Goal: Task Accomplishment & Management: Manage account settings

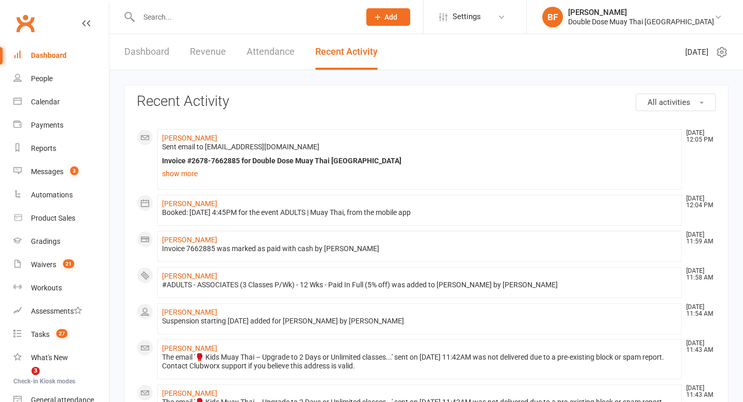
click at [184, 17] on input "text" at bounding box center [244, 17] width 217 height 14
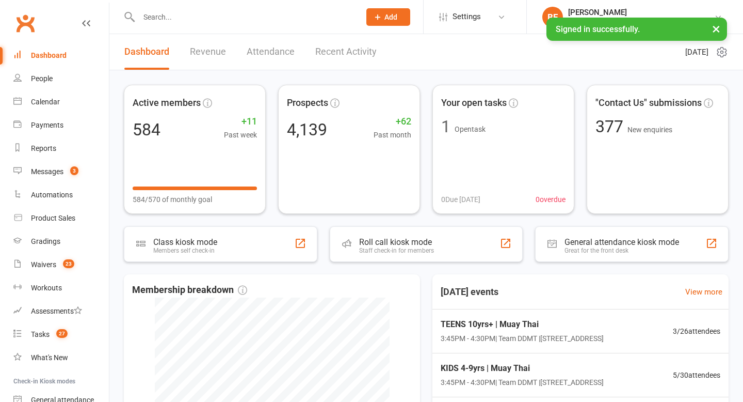
click at [175, 20] on input "text" at bounding box center [244, 17] width 217 height 14
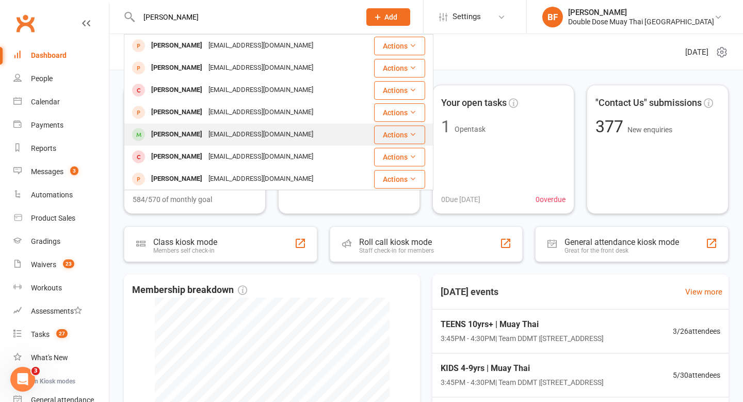
type input "[PERSON_NAME]"
click at [205, 139] on div "[EMAIL_ADDRESS][DOMAIN_NAME]" at bounding box center [260, 134] width 111 height 15
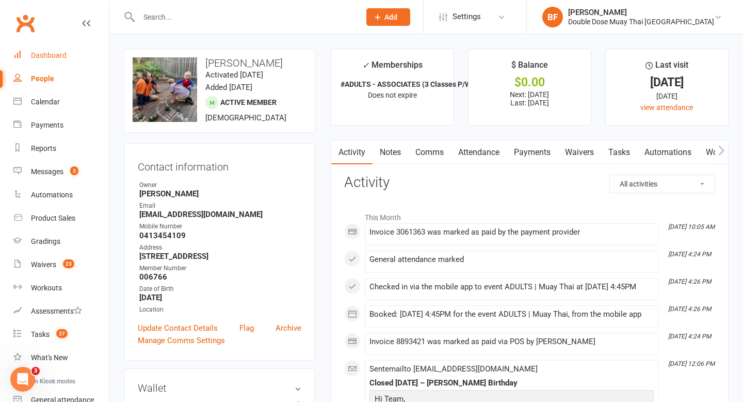
click at [59, 50] on link "Dashboard" at bounding box center [60, 55] width 95 height 23
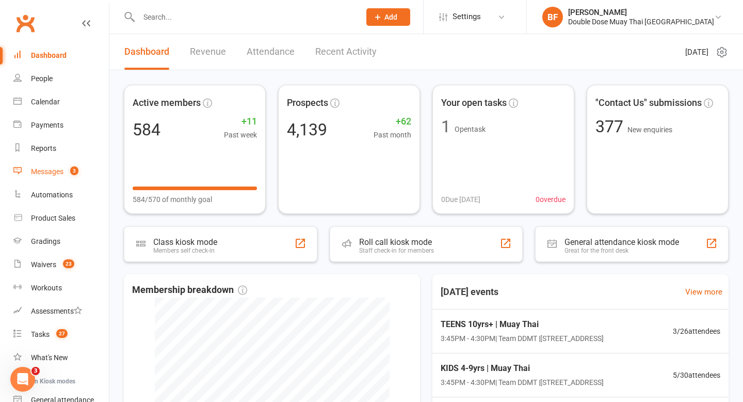
click at [55, 175] on div "Messages" at bounding box center [47, 171] width 33 height 8
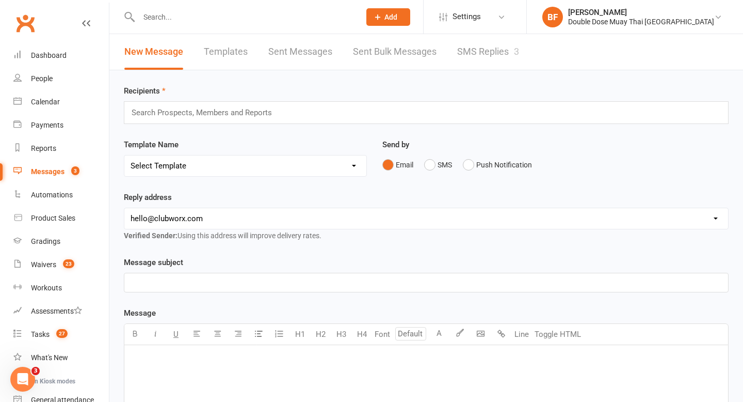
click at [472, 56] on link "SMS Replies 3" at bounding box center [488, 52] width 62 height 36
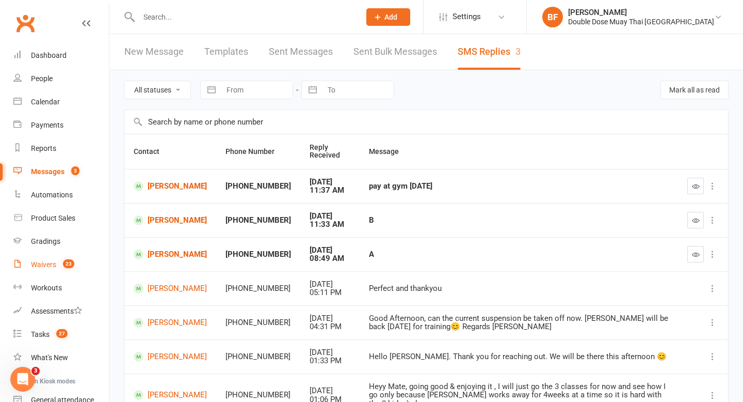
click at [53, 263] on div "Waivers" at bounding box center [43, 264] width 25 height 8
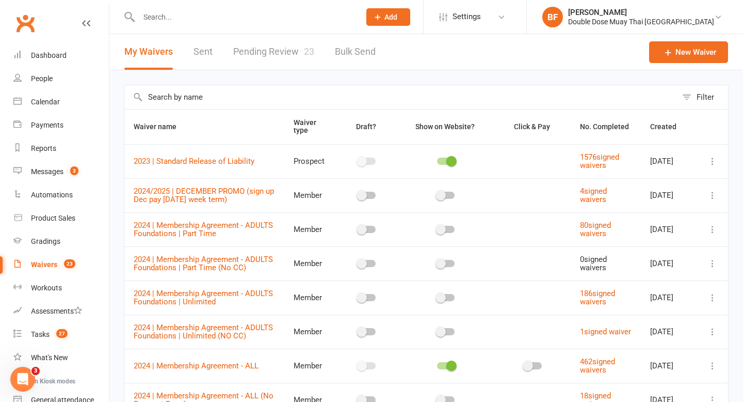
click at [278, 56] on link "Pending Review 23" at bounding box center [273, 52] width 81 height 36
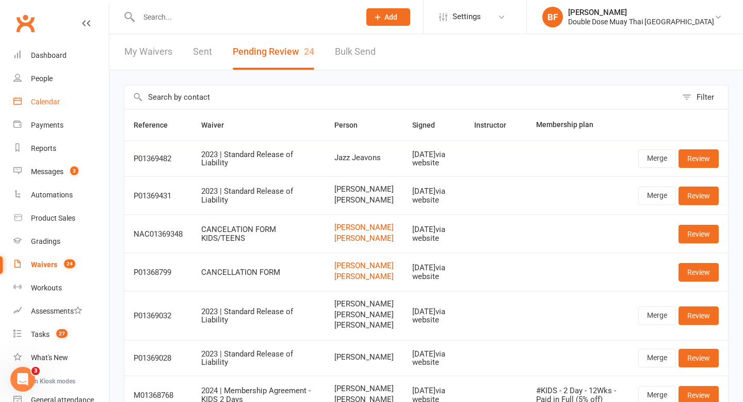
click at [66, 103] on link "Calendar" at bounding box center [60, 101] width 95 height 23
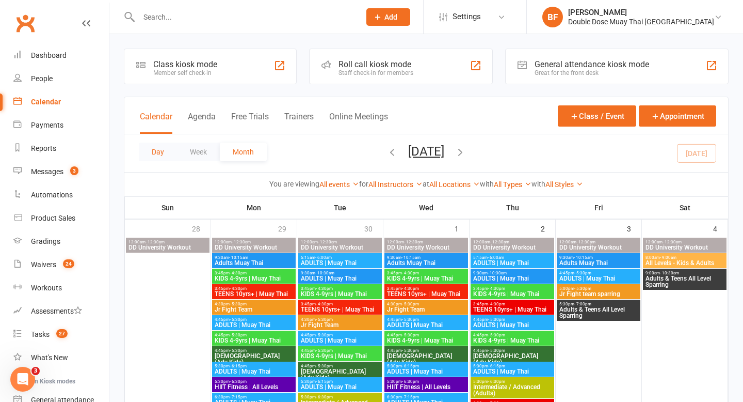
click at [154, 153] on button "Day" at bounding box center [158, 151] width 38 height 19
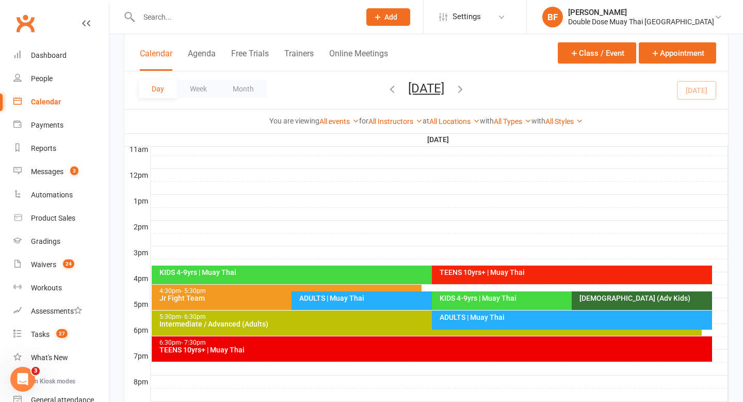
scroll to position [353, 0]
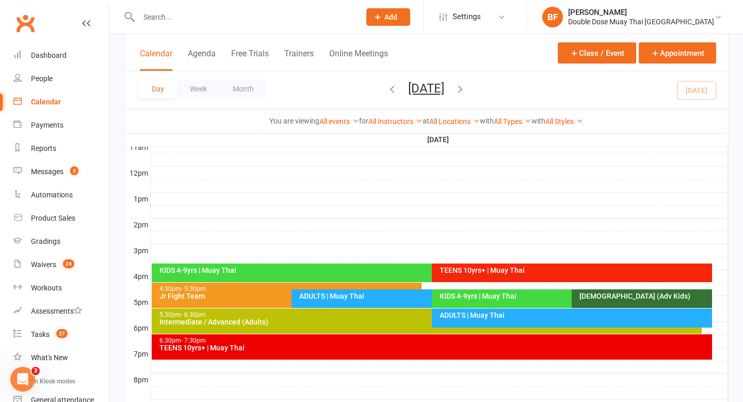
click at [238, 270] on div "KIDS 4-9yrs | Muay Thai" at bounding box center [429, 269] width 541 height 7
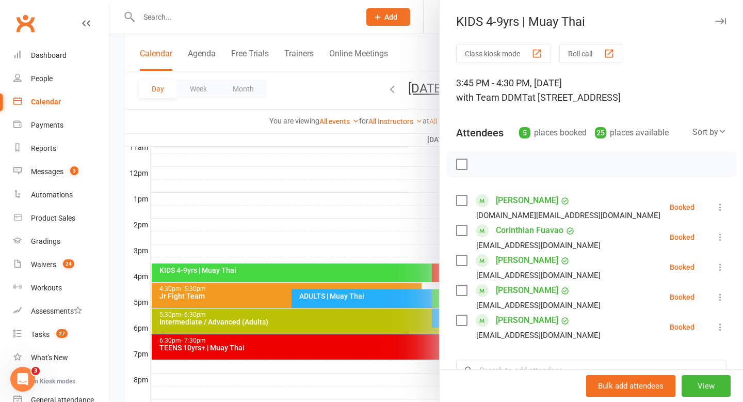
click at [257, 213] on div at bounding box center [426, 201] width 634 height 402
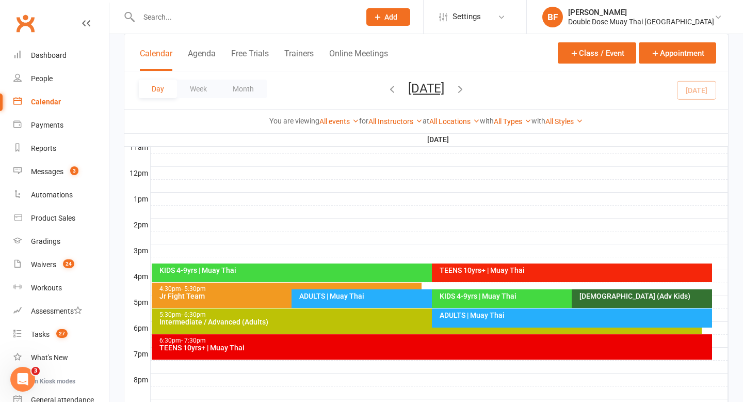
click at [460, 268] on div "TEENS 10yrs+ | Muay Thai" at bounding box center [574, 269] width 271 height 7
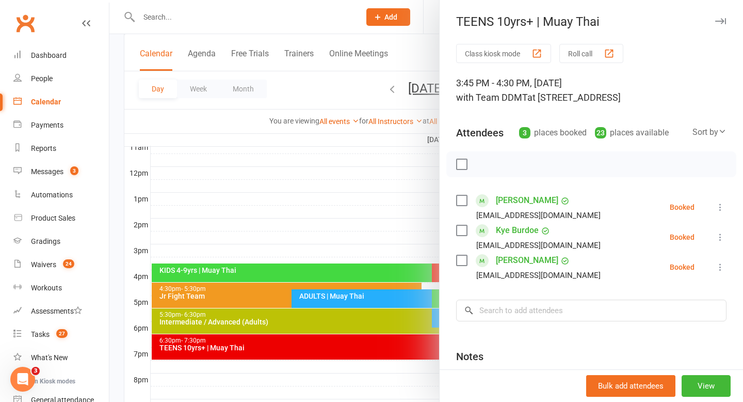
click at [337, 216] on div at bounding box center [426, 201] width 634 height 402
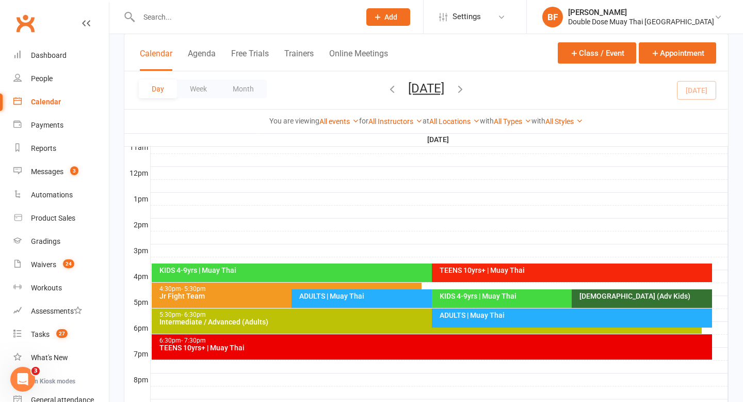
click at [345, 297] on div "ADULTS | Muay Thai" at bounding box center [429, 295] width 261 height 7
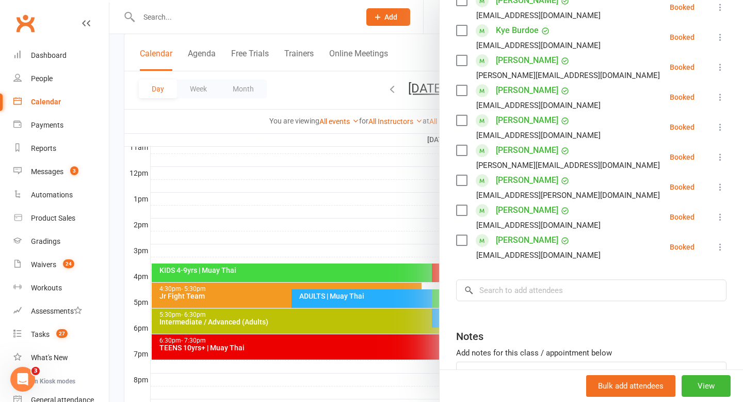
scroll to position [200, 0]
click at [372, 253] on div at bounding box center [426, 201] width 634 height 402
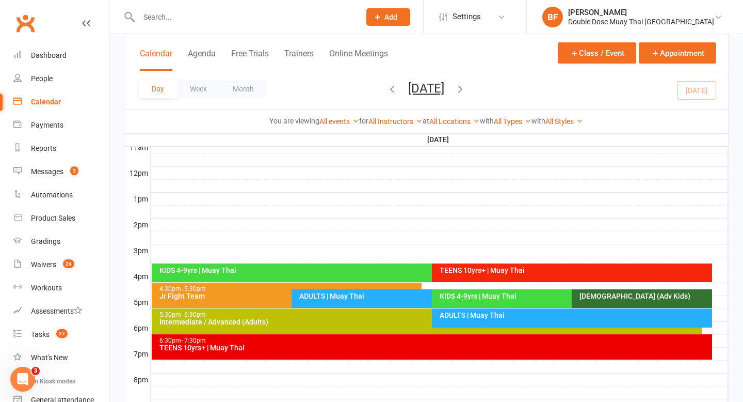
click at [472, 293] on div "KIDS 4-9yrs | Muay Thai" at bounding box center [569, 295] width 261 height 7
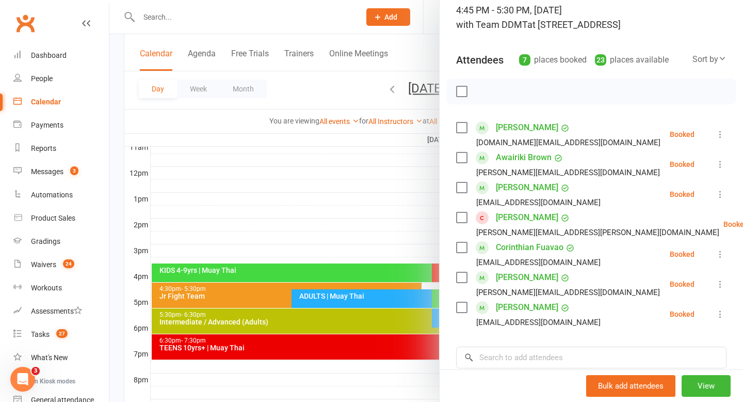
scroll to position [78, 0]
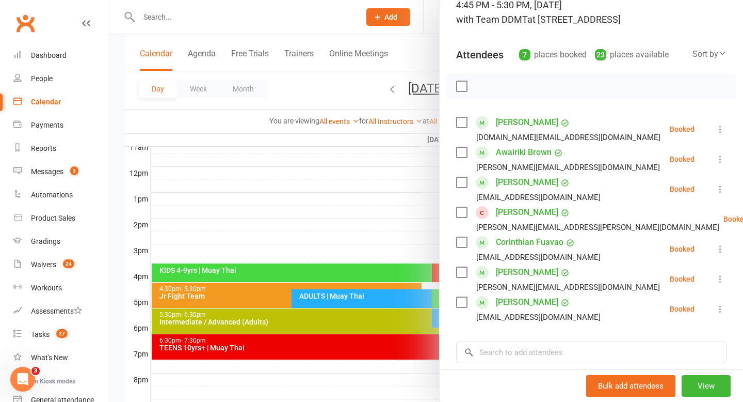
click at [345, 275] on div at bounding box center [426, 201] width 634 height 402
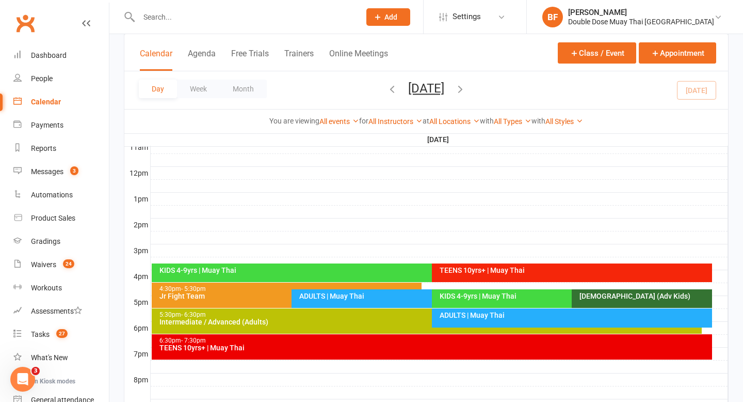
click at [457, 314] on div "ADULTS | Muay Thai" at bounding box center [574, 314] width 271 height 7
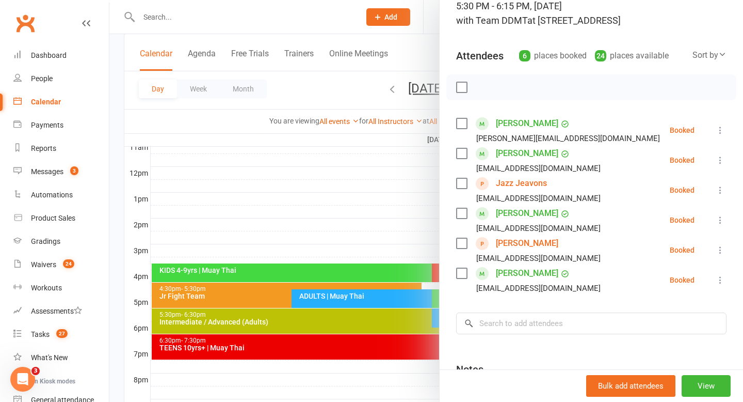
scroll to position [79, 0]
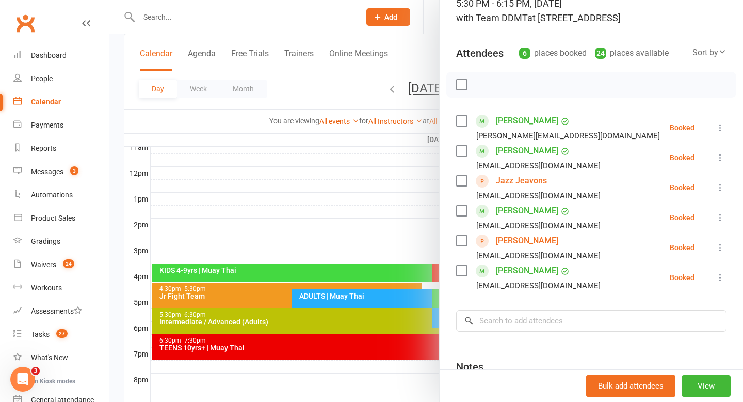
click at [357, 326] on div at bounding box center [426, 201] width 634 height 402
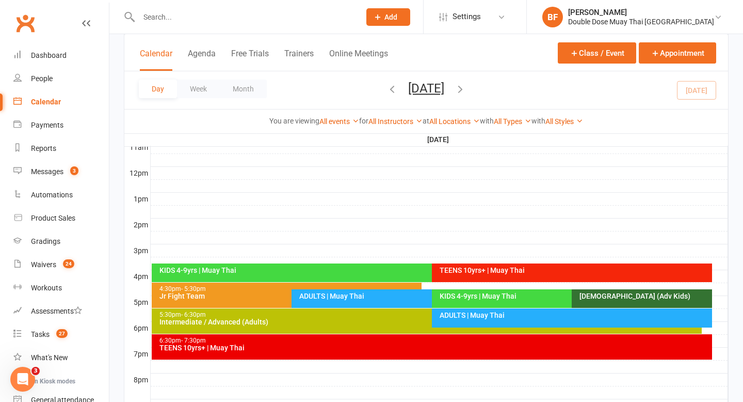
click at [364, 348] on div "TEENS 10yrs+ | Muay Thai" at bounding box center [435, 347] width 552 height 7
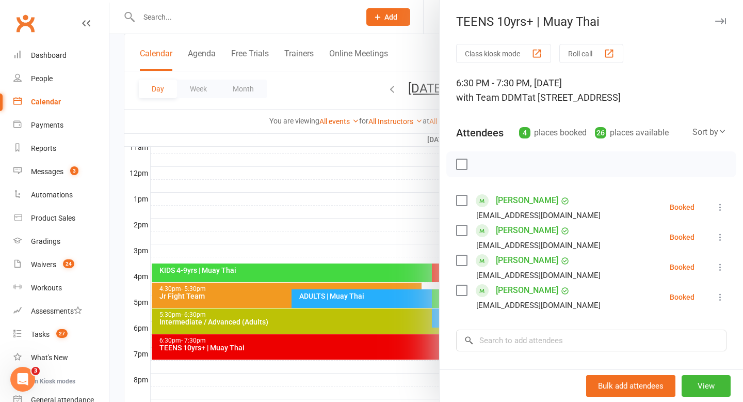
click at [355, 252] on div at bounding box center [426, 201] width 634 height 402
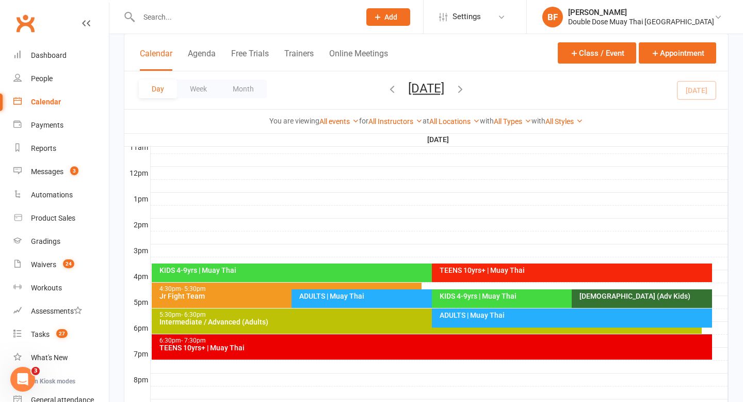
click at [173, 19] on input "text" at bounding box center [244, 17] width 217 height 14
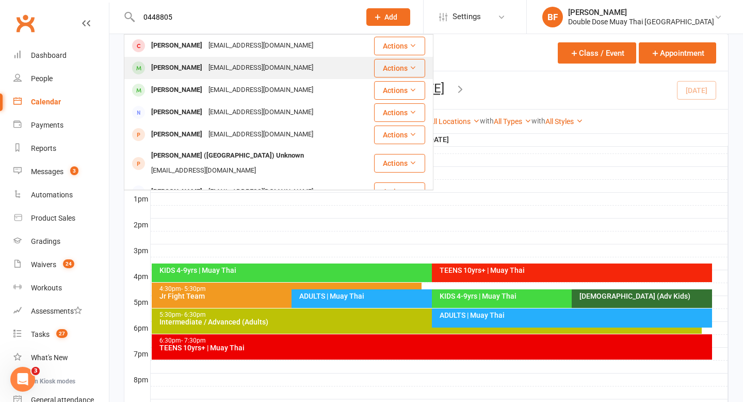
type input "0448805"
click at [215, 69] on div "[EMAIL_ADDRESS][DOMAIN_NAME]" at bounding box center [260, 67] width 111 height 15
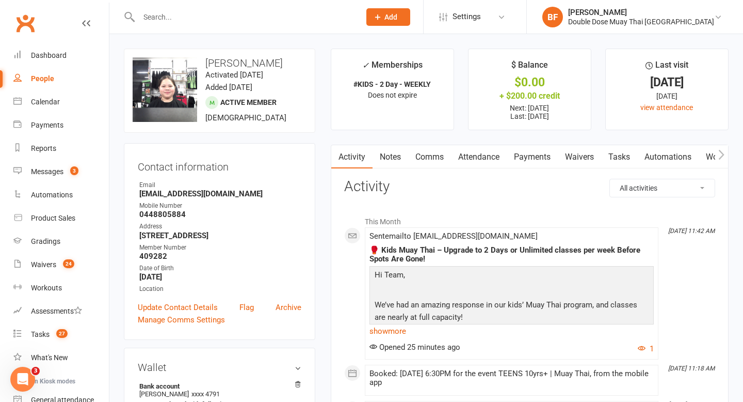
click at [534, 155] on link "Payments" at bounding box center [532, 157] width 51 height 24
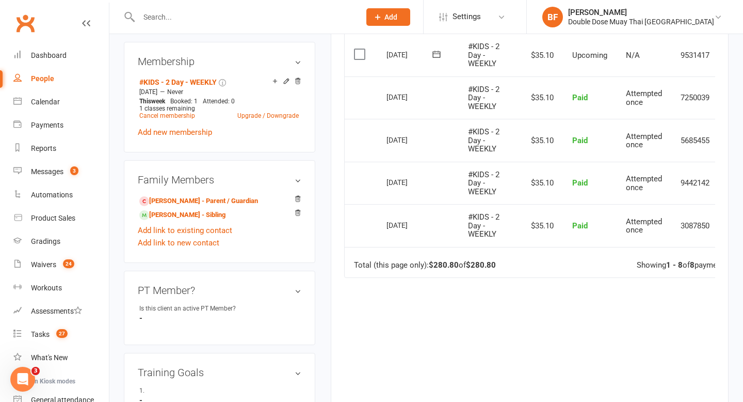
scroll to position [442, 0]
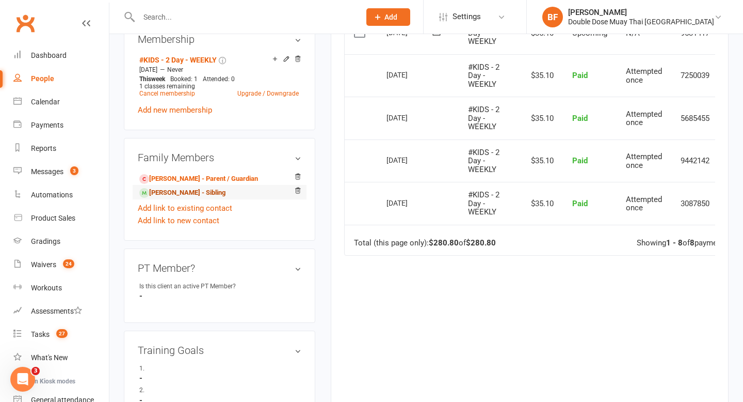
click at [187, 193] on link "[PERSON_NAME] - Sibling" at bounding box center [182, 192] width 86 height 11
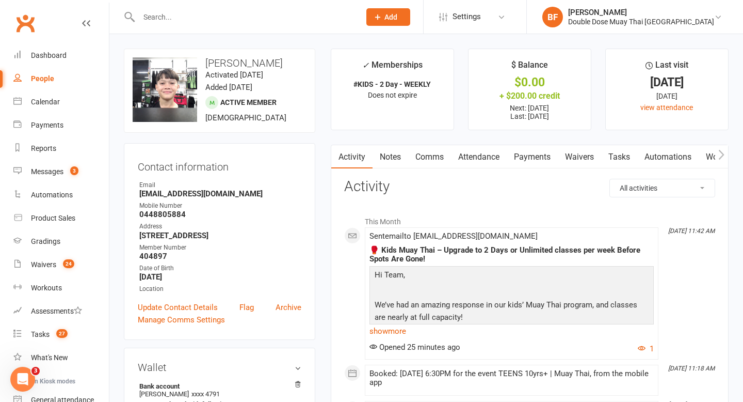
click at [529, 152] on link "Payments" at bounding box center [532, 157] width 51 height 24
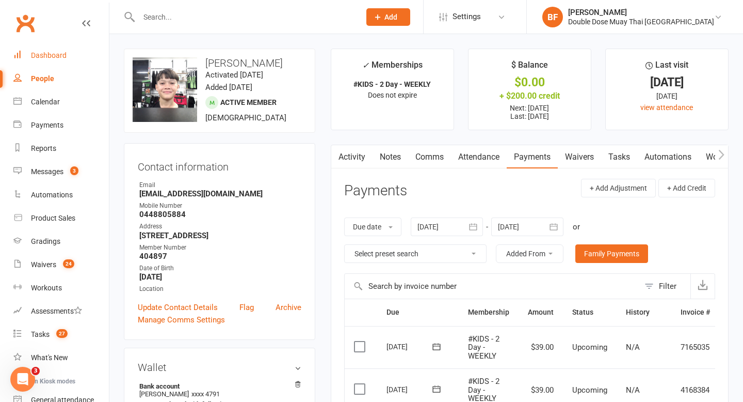
click at [53, 54] on div "Dashboard" at bounding box center [49, 55] width 36 height 8
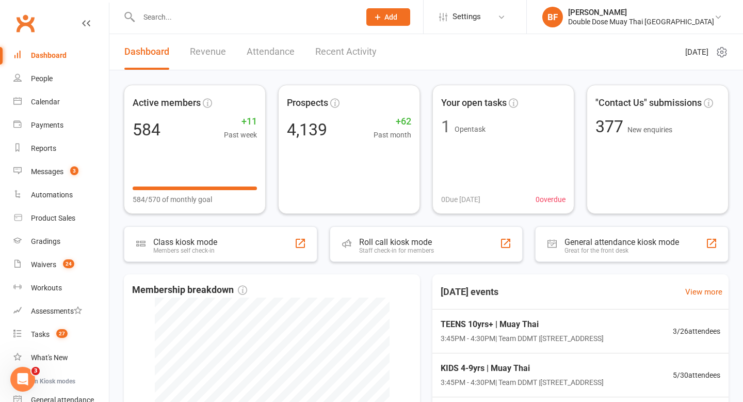
click at [189, 21] on input "text" at bounding box center [244, 17] width 217 height 14
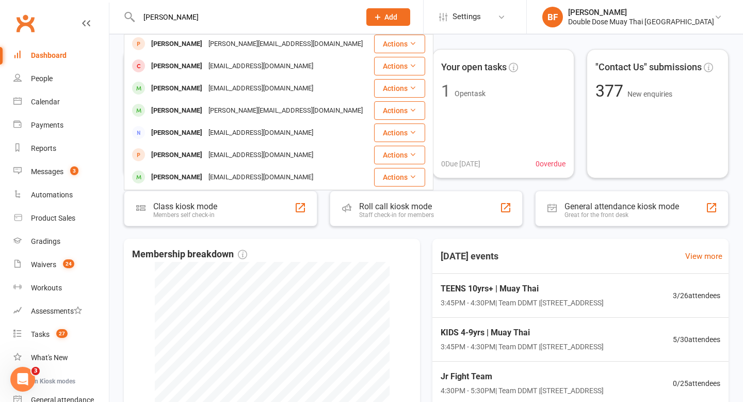
scroll to position [205, 0]
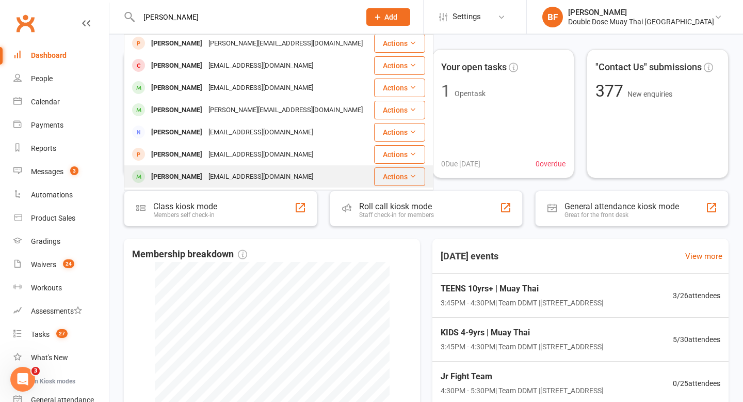
type input "[PERSON_NAME]"
click at [253, 169] on div "[EMAIL_ADDRESS][DOMAIN_NAME]" at bounding box center [260, 176] width 111 height 15
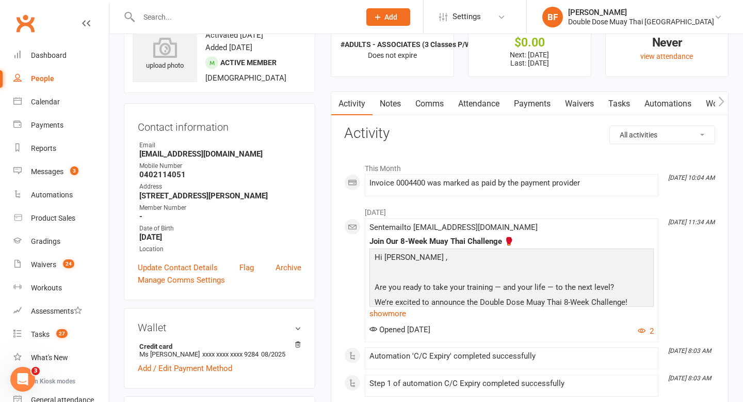
scroll to position [38, 0]
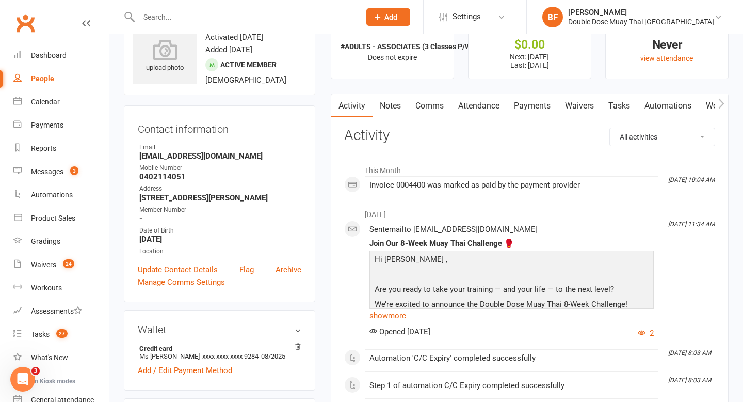
click at [577, 107] on link "Waivers" at bounding box center [579, 106] width 43 height 24
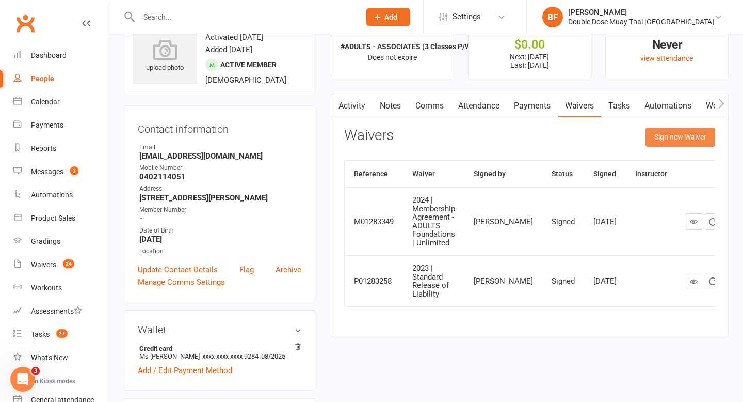
click at [662, 138] on button "Sign new Waiver" at bounding box center [681, 136] width 70 height 19
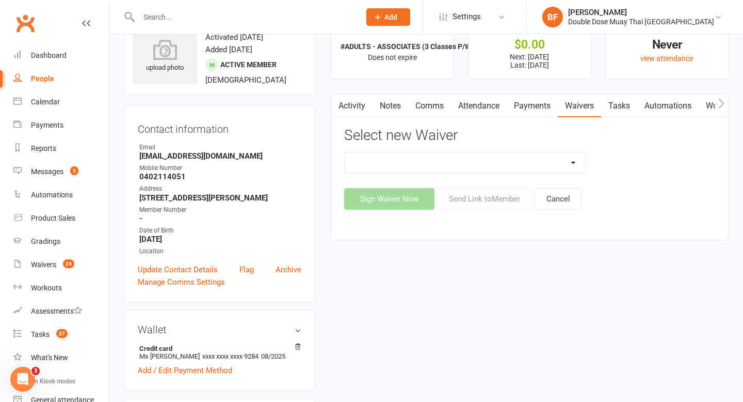
click at [437, 167] on select "2023 | Standard Release of Liability 2024/2025 | DECEMBER PROMO (sign up Dec pa…" at bounding box center [466, 162] width 242 height 21
select select "13117"
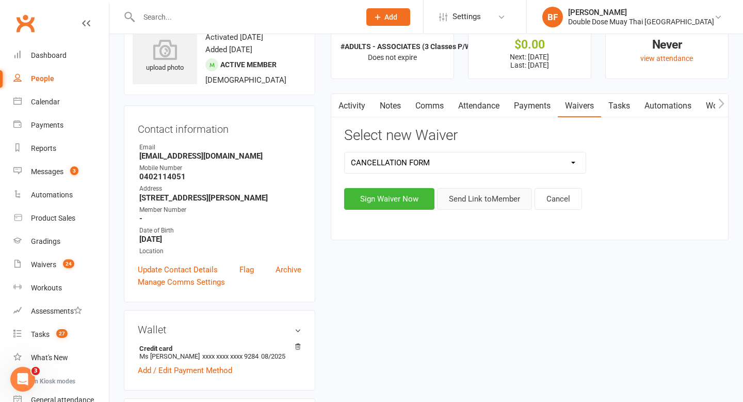
click at [471, 200] on button "Send Link to Member" at bounding box center [484, 199] width 95 height 22
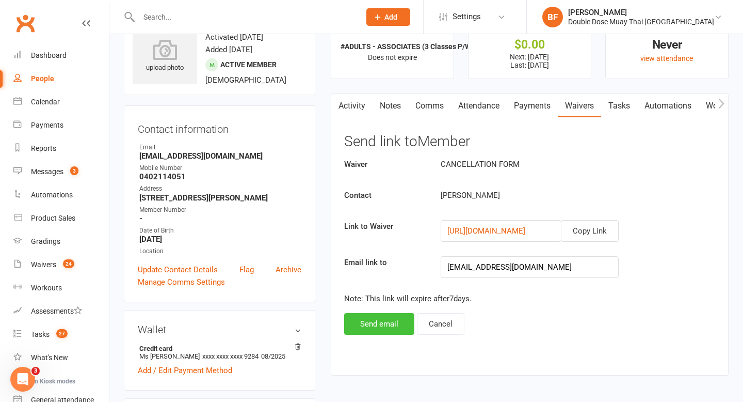
click at [392, 326] on button "Send email" at bounding box center [379, 324] width 70 height 22
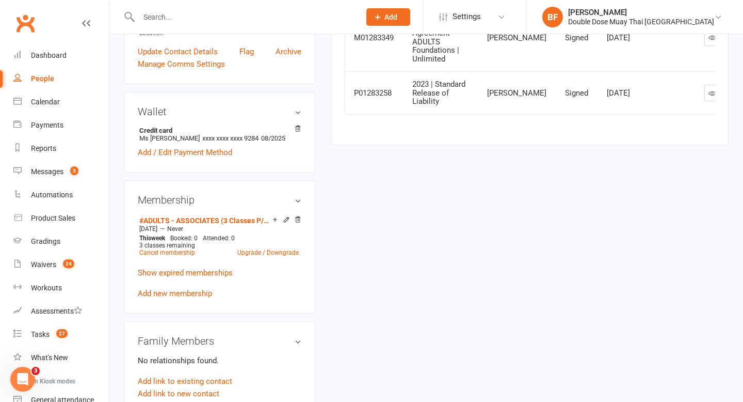
scroll to position [307, 0]
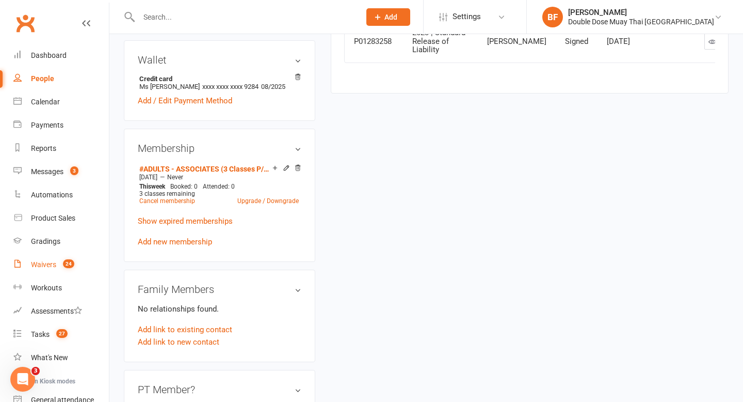
click at [57, 260] on link "Waivers 24" at bounding box center [60, 264] width 95 height 23
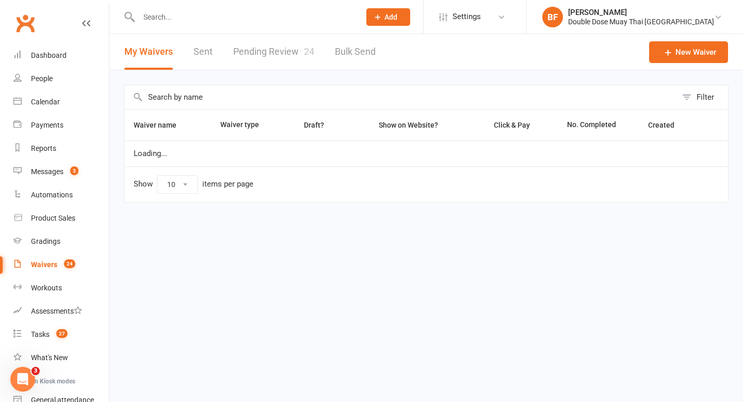
click at [253, 57] on link "Pending Review 24" at bounding box center [273, 52] width 81 height 36
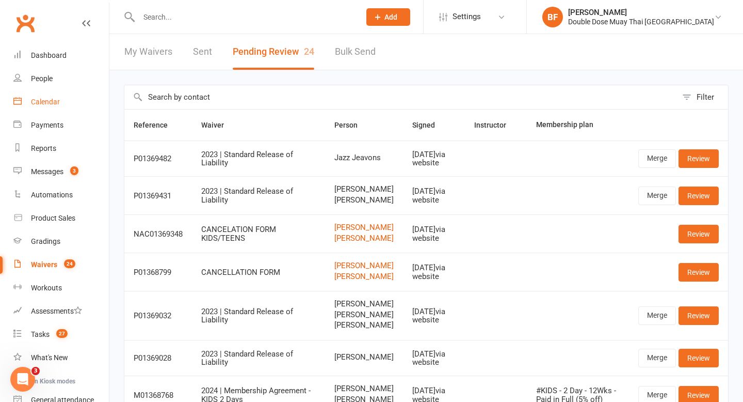
click at [51, 103] on div "Calendar" at bounding box center [45, 102] width 29 height 8
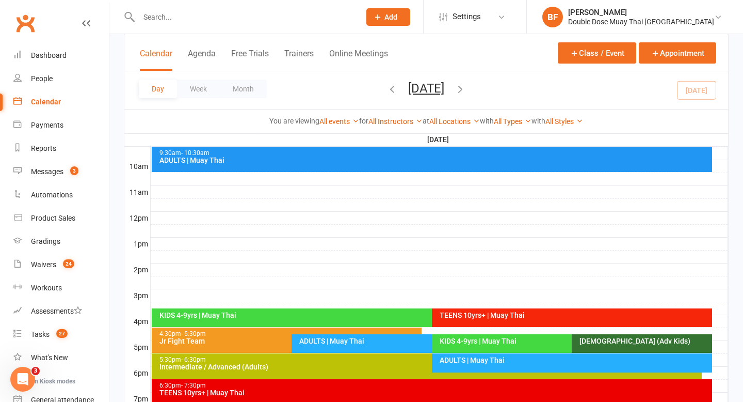
scroll to position [313, 0]
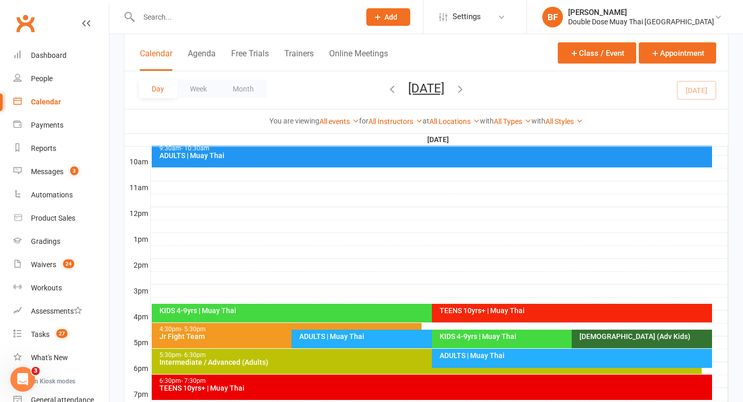
click at [448, 352] on div "ADULTS | Muay Thai" at bounding box center [574, 355] width 271 height 7
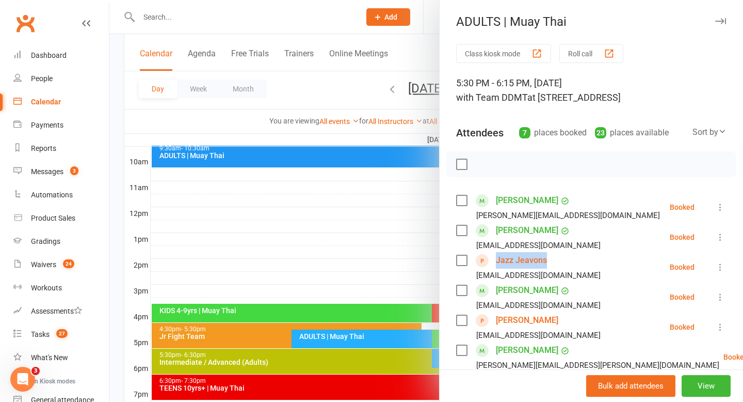
drag, startPoint x: 553, startPoint y: 260, endPoint x: 497, endPoint y: 260, distance: 56.3
click at [497, 260] on div "Jazz Jeavons [EMAIL_ADDRESS][DOMAIN_NAME]" at bounding box center [530, 267] width 149 height 30
copy link "Jazz Jeavons"
drag, startPoint x: 554, startPoint y: 319, endPoint x: 496, endPoint y: 319, distance: 57.8
click at [496, 319] on div "[PERSON_NAME] [EMAIL_ADDRESS][DOMAIN_NAME]" at bounding box center [530, 327] width 149 height 30
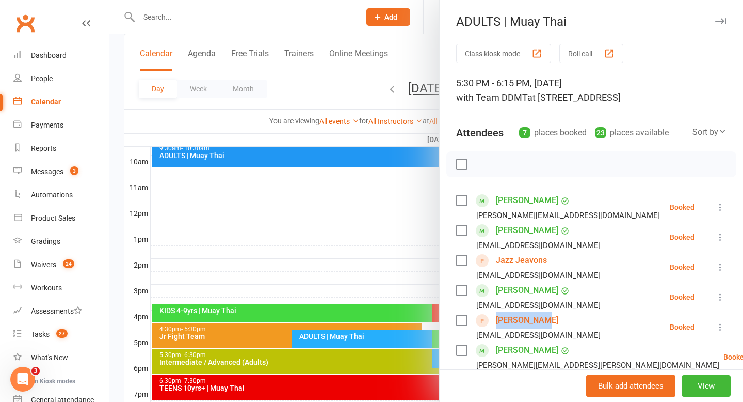
copy link "[PERSON_NAME]"
click at [166, 17] on div at bounding box center [426, 201] width 634 height 402
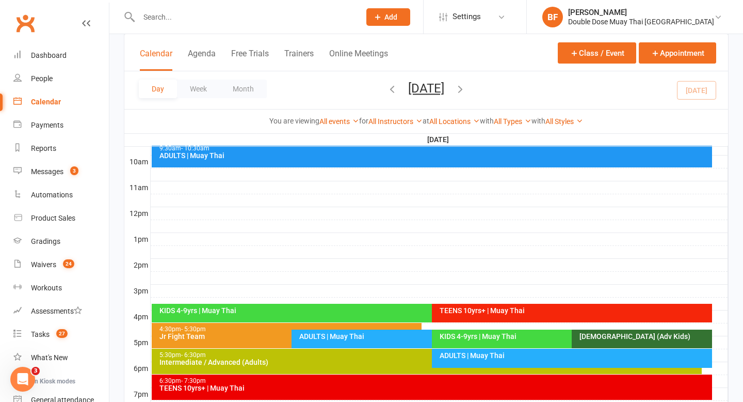
click at [172, 19] on input "text" at bounding box center [244, 17] width 217 height 14
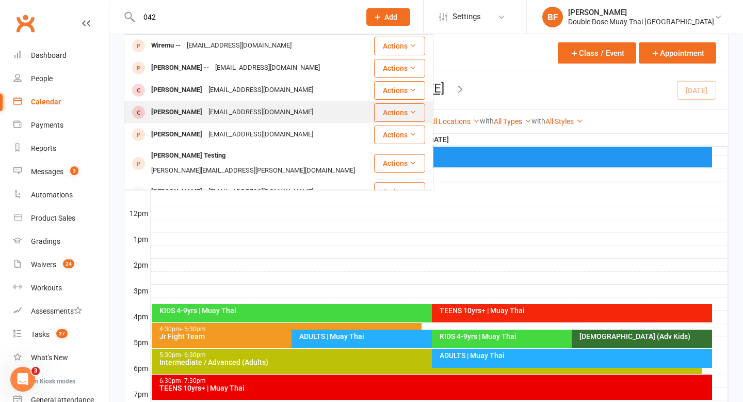
type input "042"
click at [201, 104] on div "[PERSON_NAME] [EMAIL_ADDRESS][DOMAIN_NAME]" at bounding box center [249, 112] width 248 height 21
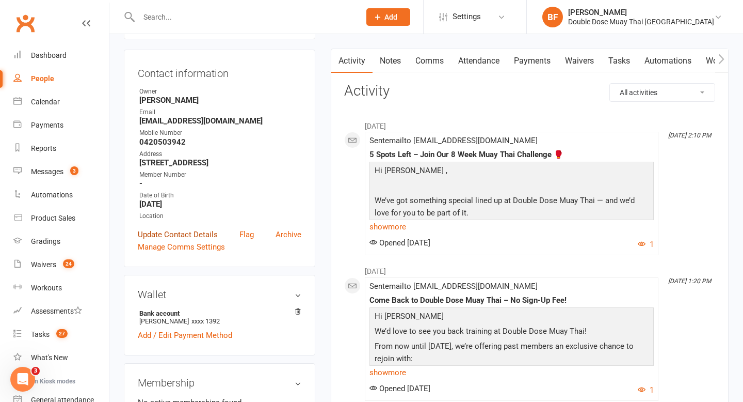
scroll to position [238, 0]
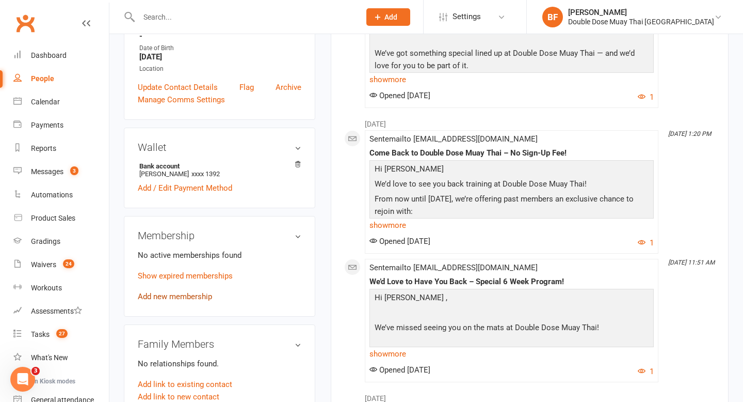
click at [188, 293] on link "Add new membership" at bounding box center [175, 296] width 74 height 9
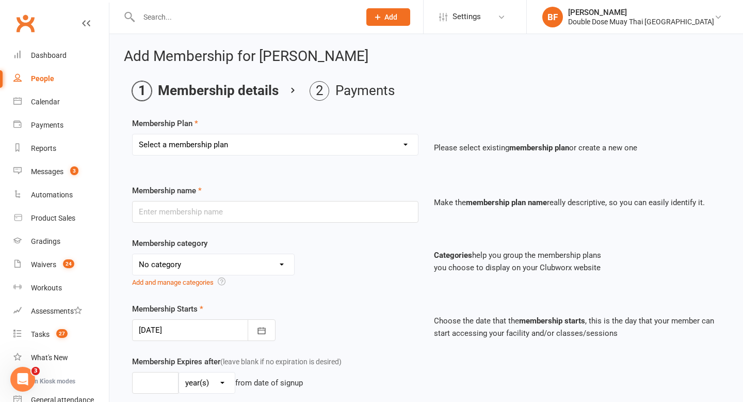
click at [265, 147] on select "Select a membership plan Create new Membership Plan #KIDS - 1 Day - WEEKLY #KID…" at bounding box center [275, 144] width 285 height 21
select select "12"
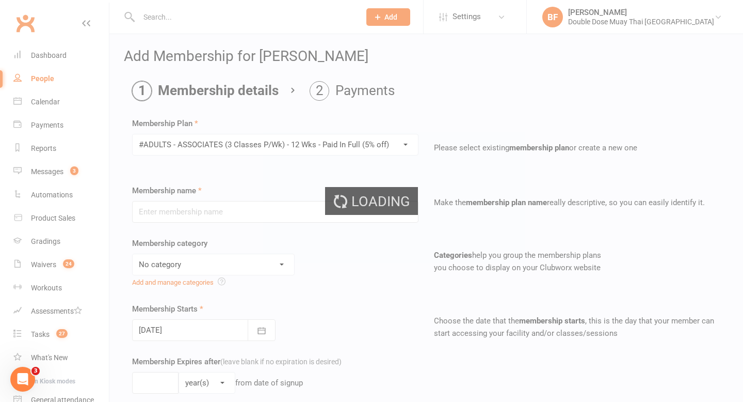
type input "#ADULTS - ASSOCIATES (3 Classes P/Wk) - 12 Wks - Paid In Full (5% off)"
select select "1"
type input "12"
select select "1"
type input "3"
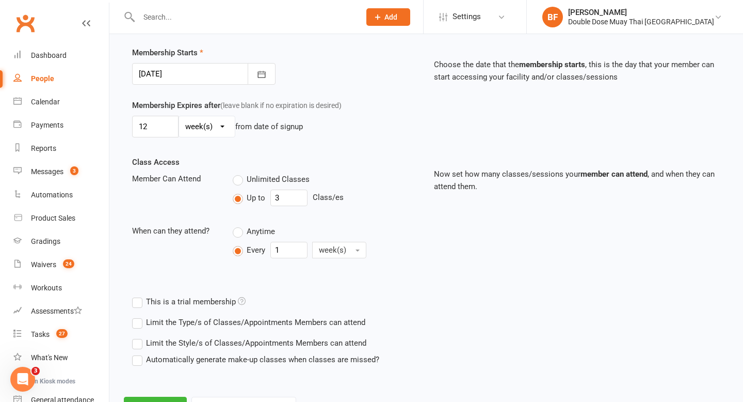
scroll to position [302, 0]
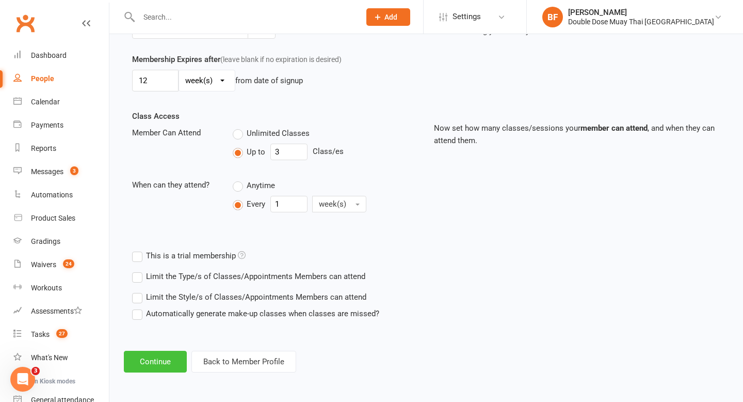
click at [165, 359] on button "Continue" at bounding box center [155, 361] width 63 height 22
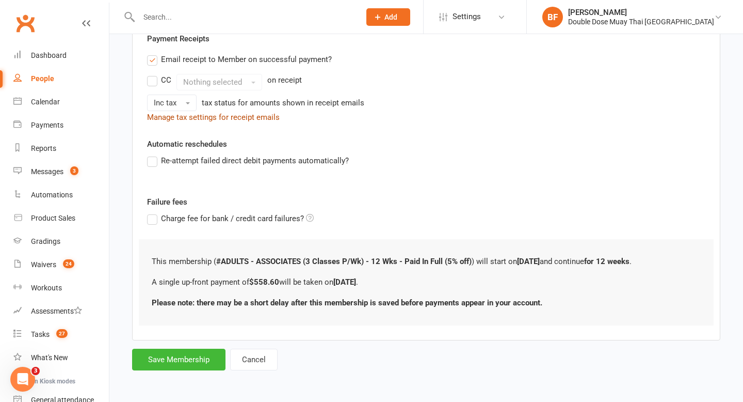
scroll to position [0, 0]
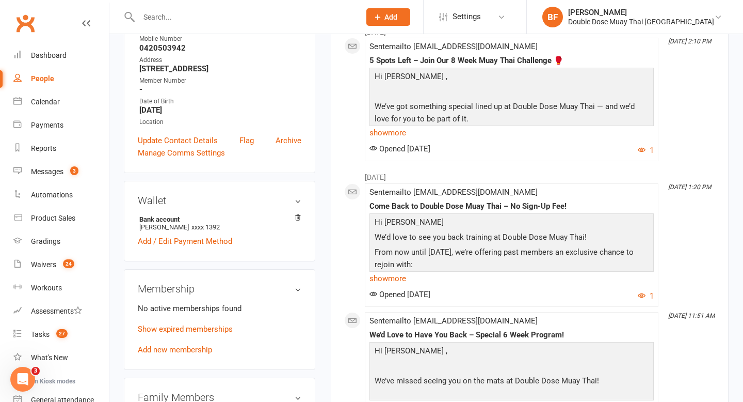
scroll to position [183, 0]
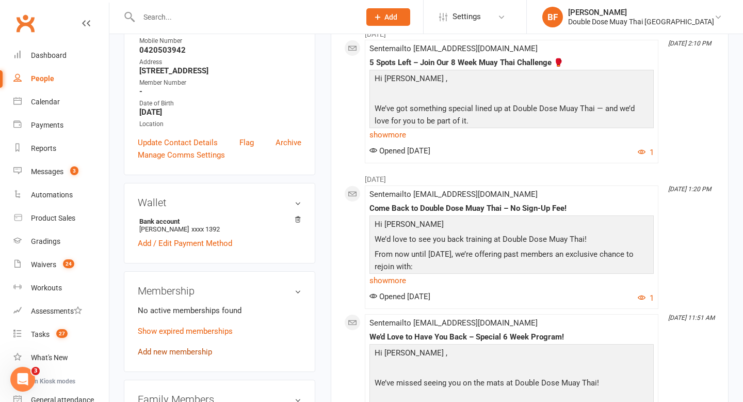
click at [195, 350] on link "Add new membership" at bounding box center [175, 351] width 74 height 9
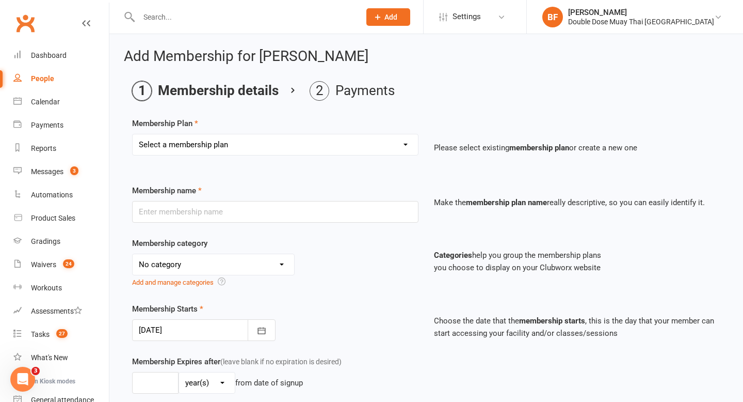
click at [323, 147] on select "Select a membership plan Create new Membership Plan #KIDS - 1 Day - WEEKLY #KID…" at bounding box center [275, 144] width 285 height 21
select select "9"
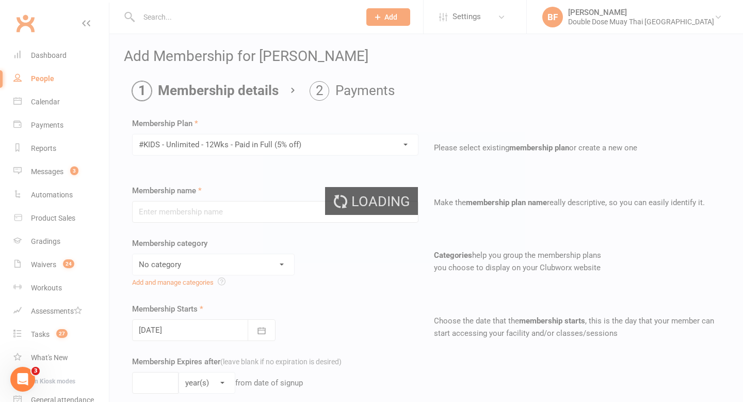
type input "#KIDS - Unlimited - 12Wks - Paid in Full (5% off)"
select select "3"
type input "12"
select select "1"
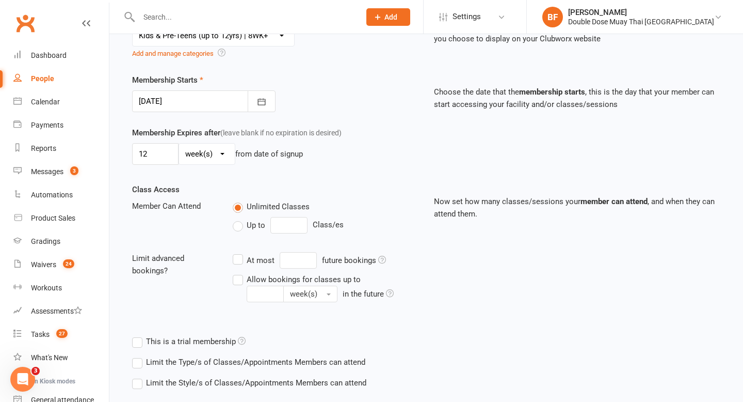
scroll to position [287, 0]
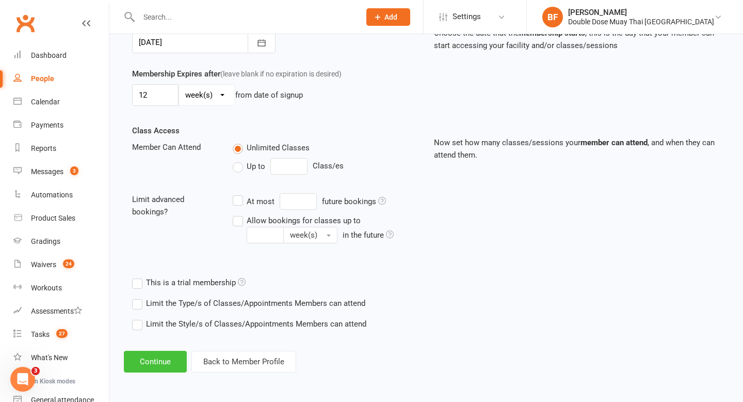
click at [158, 360] on button "Continue" at bounding box center [155, 361] width 63 height 22
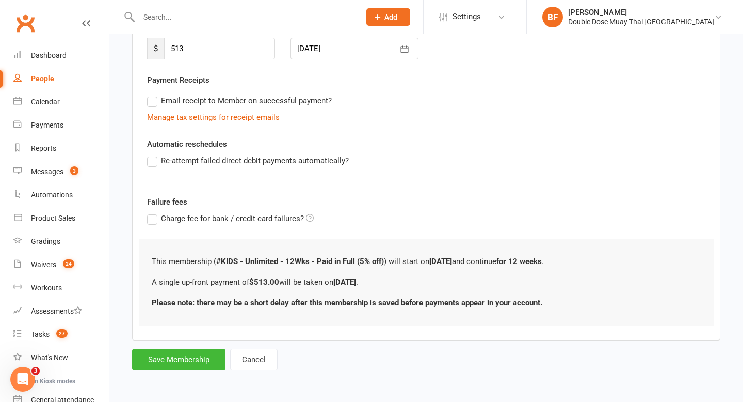
scroll to position [0, 0]
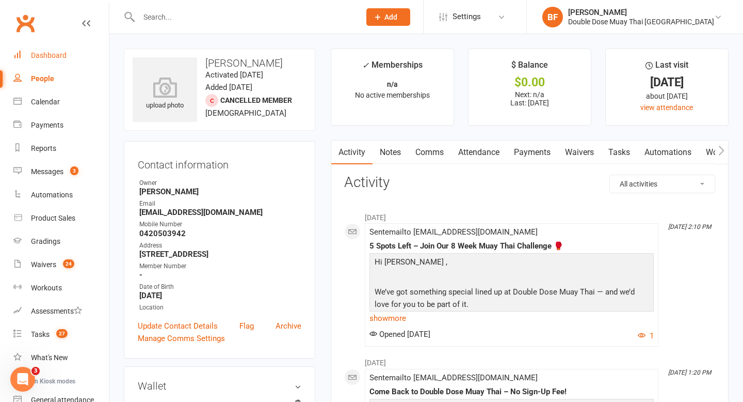
click at [56, 63] on link "Dashboard" at bounding box center [60, 55] width 95 height 23
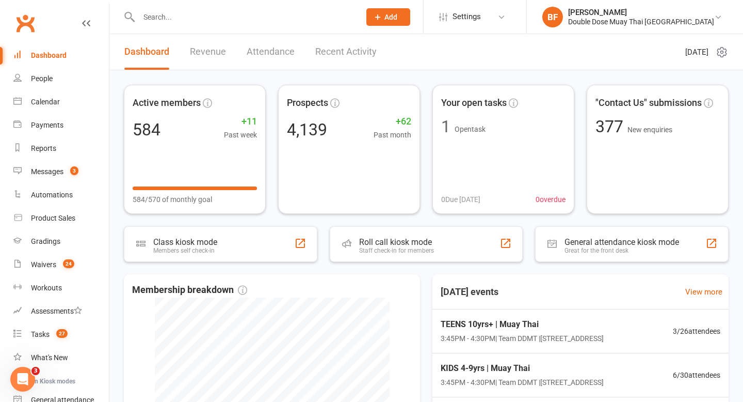
click at [155, 16] on input "text" at bounding box center [244, 17] width 217 height 14
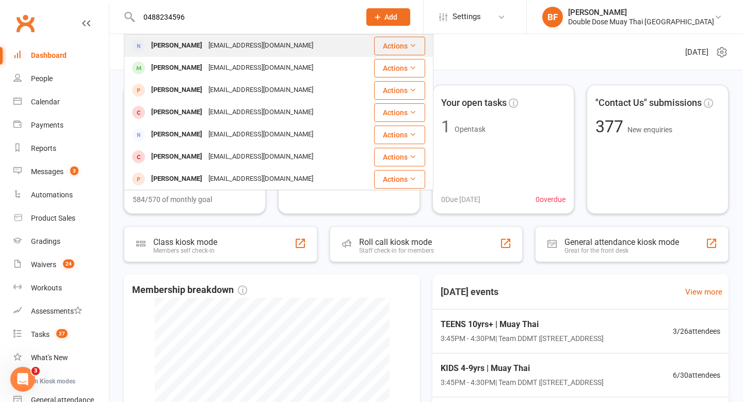
type input "0488234596"
click at [201, 48] on div "[PERSON_NAME]" at bounding box center [176, 45] width 57 height 15
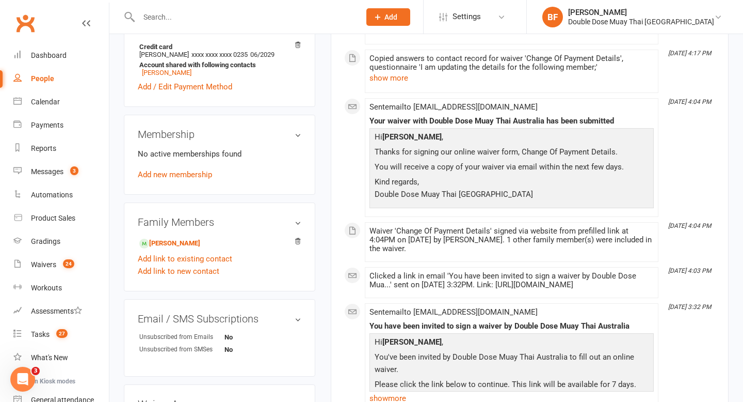
scroll to position [375, 0]
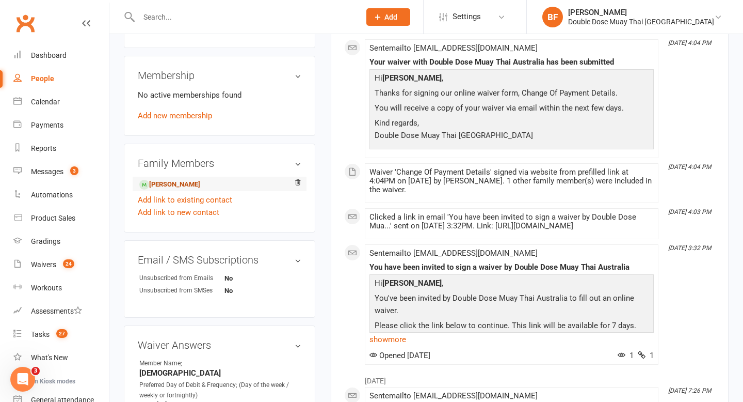
click at [200, 185] on link "[PERSON_NAME]" at bounding box center [169, 184] width 61 height 11
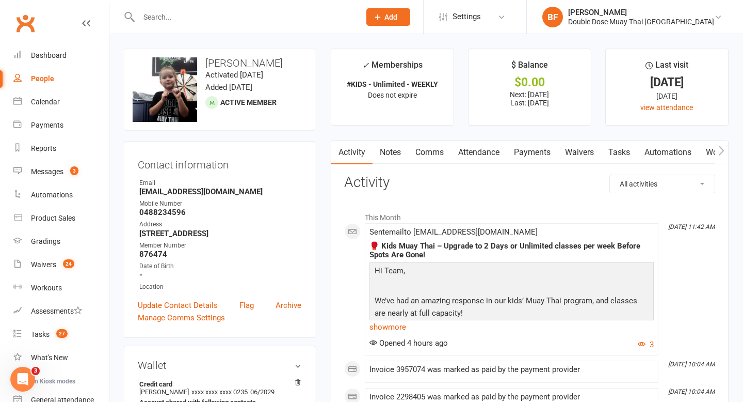
click at [532, 145] on link "Payments" at bounding box center [532, 152] width 51 height 24
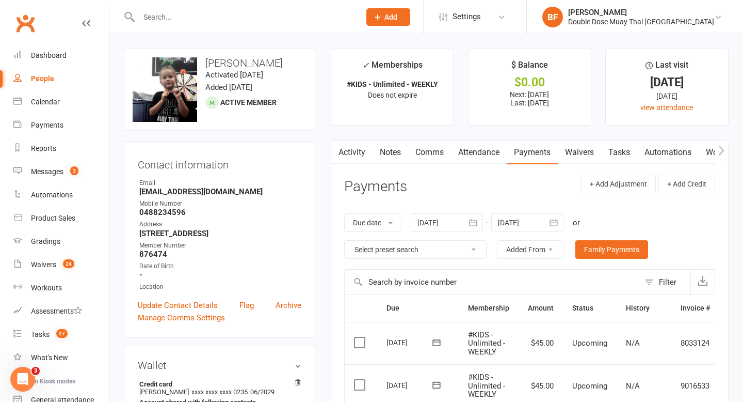
click at [585, 156] on link "Waivers" at bounding box center [579, 152] width 43 height 24
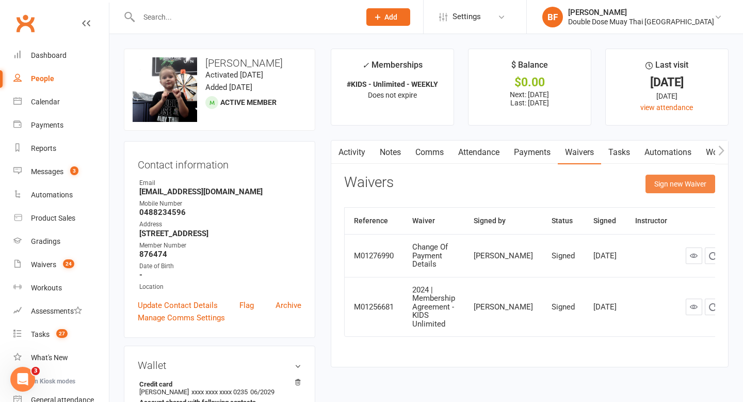
click at [650, 187] on button "Sign new Waiver" at bounding box center [681, 183] width 70 height 19
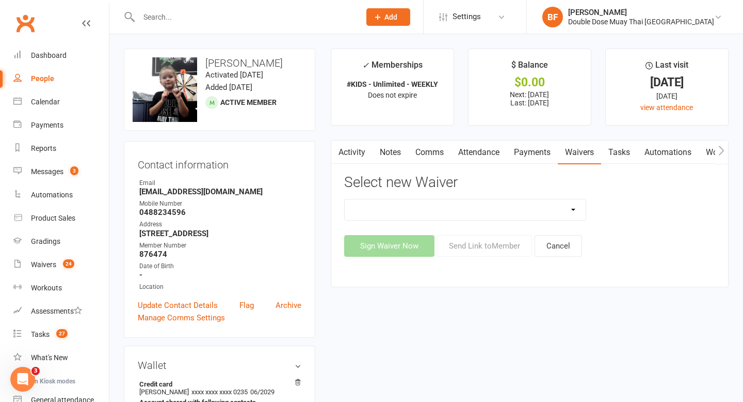
click at [467, 208] on select "2023 | Standard Release of Liability 2024/2025 | DECEMBER PROMO (sign up Dec pa…" at bounding box center [466, 209] width 242 height 21
select select "13117"
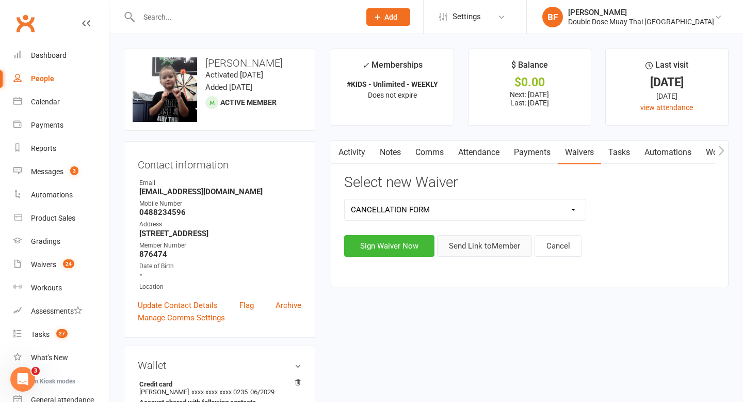
click at [483, 246] on button "Send Link to Member" at bounding box center [484, 246] width 95 height 22
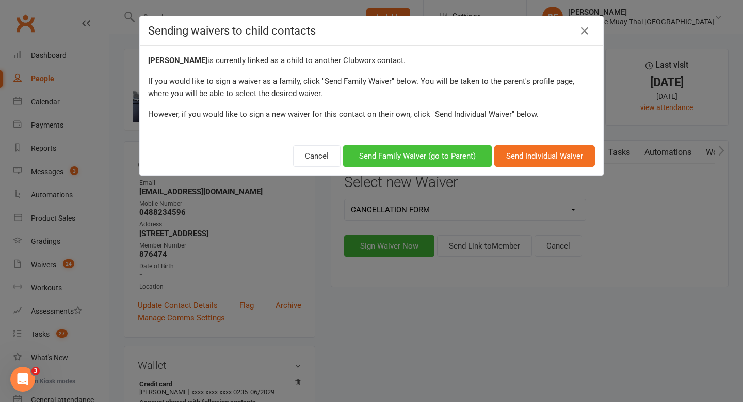
click at [449, 158] on button "Send Family Waiver (go to Parent)" at bounding box center [417, 156] width 149 height 22
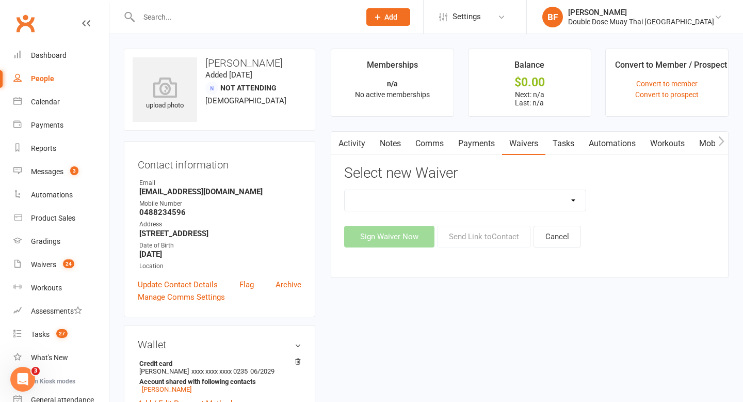
click at [550, 196] on select "2024/2025 | DECEMBER PROMO (sign up Dec pay [DATE] week term) 2024 | Membership…" at bounding box center [466, 200] width 242 height 21
select select "13132"
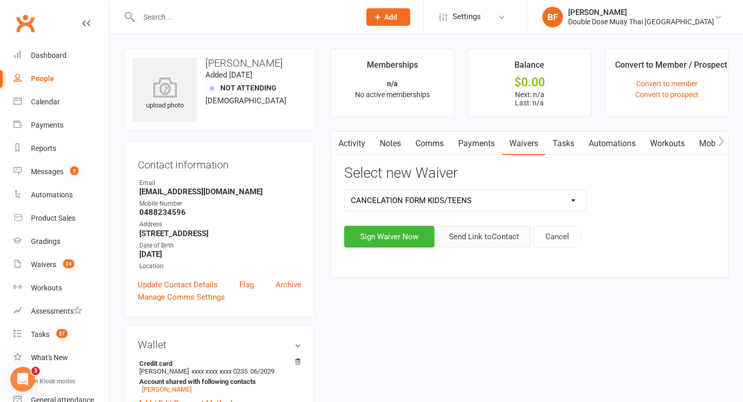
click at [471, 233] on button "Send Link to Contact" at bounding box center [484, 237] width 94 height 22
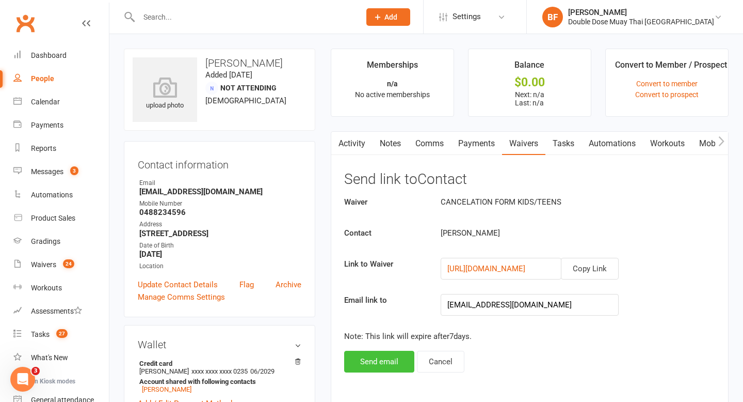
click at [365, 357] on button "Send email" at bounding box center [379, 361] width 70 height 22
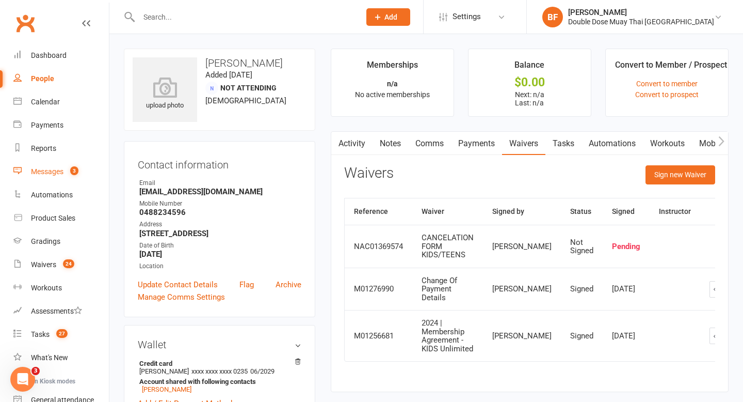
click at [58, 173] on div "Messages" at bounding box center [47, 171] width 33 height 8
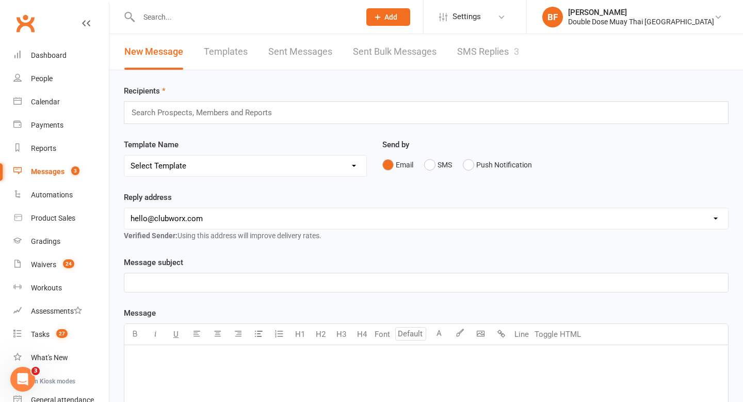
click at [484, 57] on link "SMS Replies 3" at bounding box center [488, 52] width 62 height 36
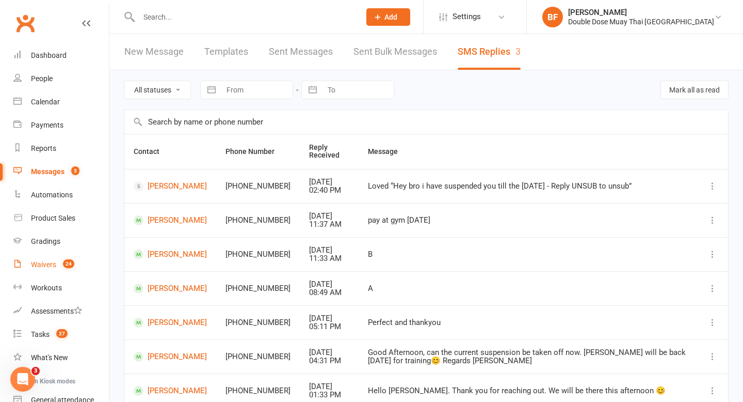
click at [50, 269] on link "Waivers 24" at bounding box center [60, 264] width 95 height 23
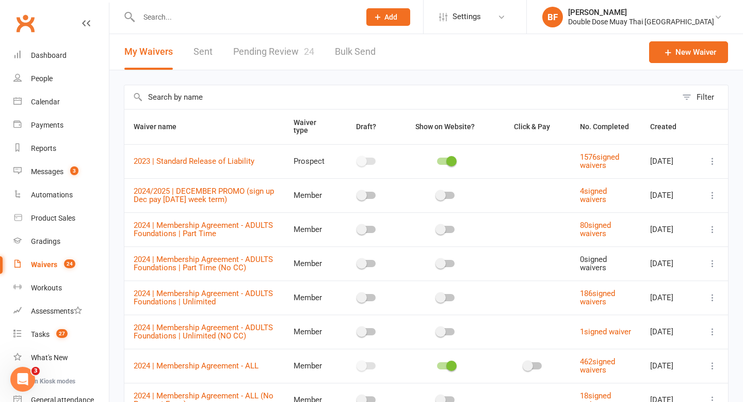
click at [267, 62] on link "Pending Review 24" at bounding box center [273, 52] width 81 height 36
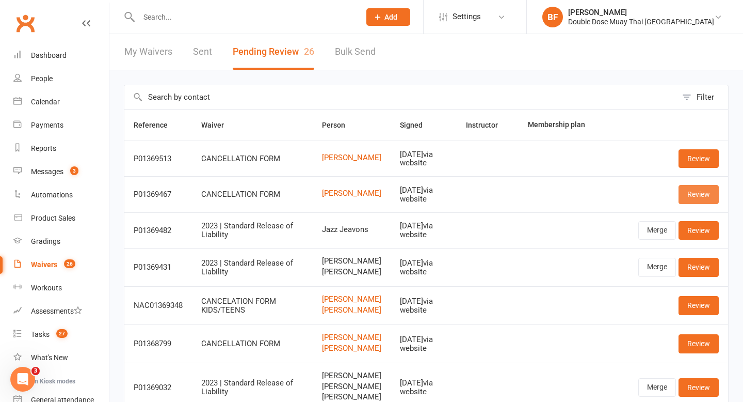
click at [698, 193] on link "Review" at bounding box center [699, 194] width 40 height 19
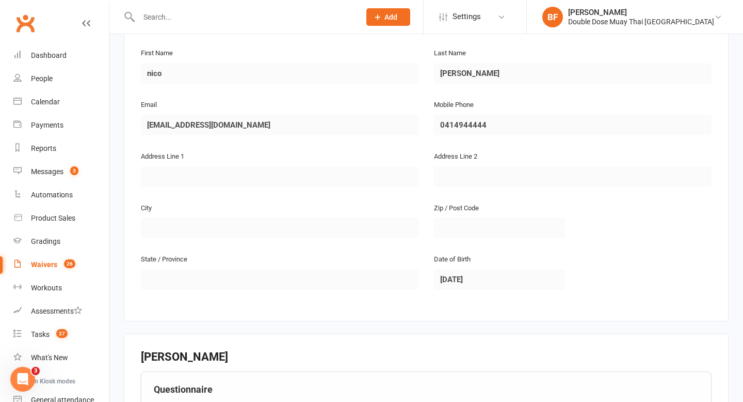
scroll to position [175, 0]
click at [40, 53] on div "Dashboard" at bounding box center [49, 55] width 36 height 8
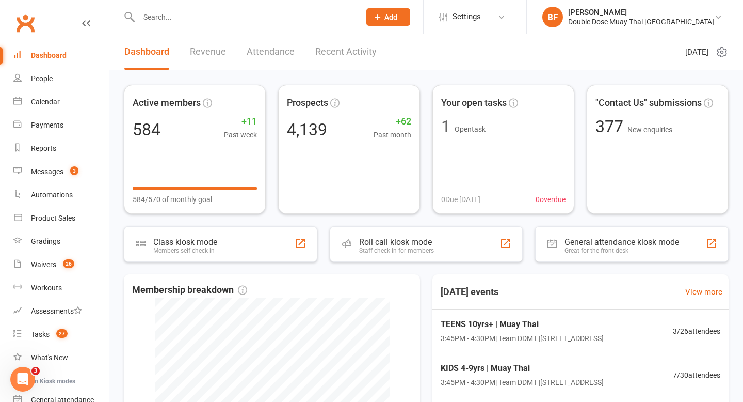
click at [60, 57] on div "Dashboard" at bounding box center [49, 55] width 36 height 8
click at [47, 183] on link "Automations" at bounding box center [60, 194] width 95 height 23
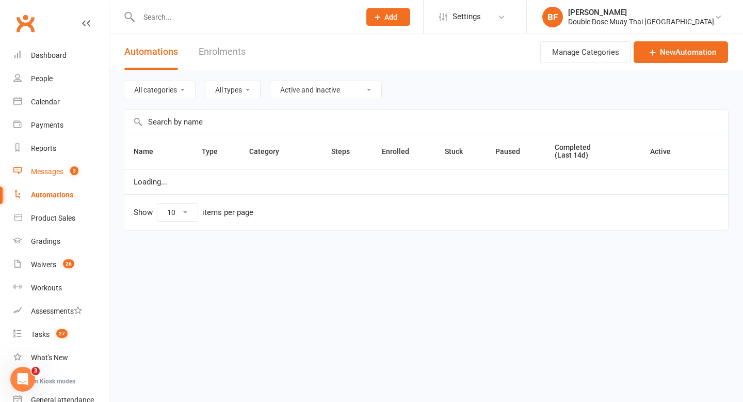
click at [51, 165] on link "Messages 3" at bounding box center [60, 171] width 95 height 23
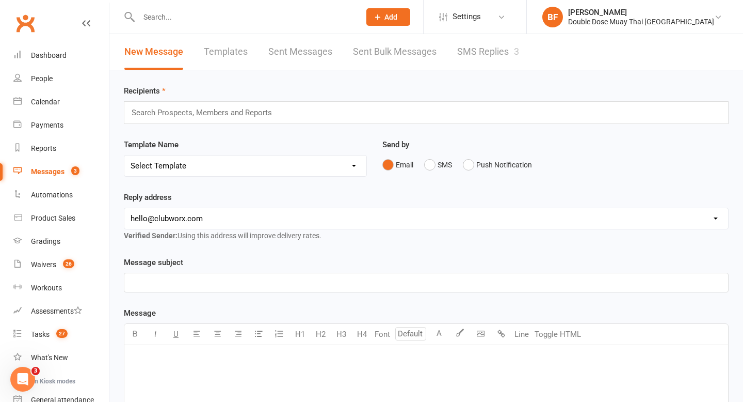
click at [486, 60] on link "SMS Replies 3" at bounding box center [488, 52] width 62 height 36
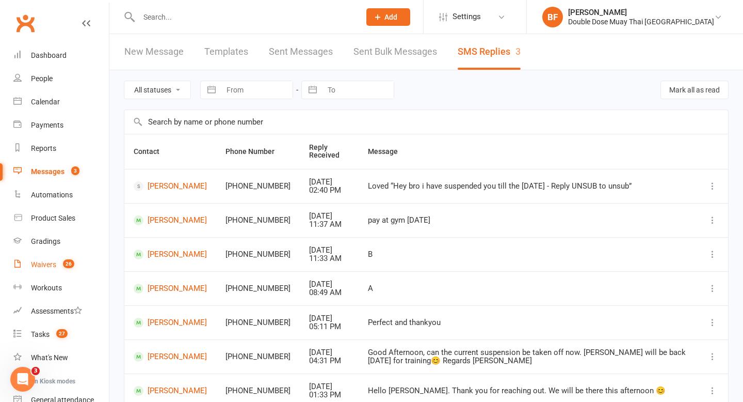
click at [51, 267] on div "Waivers" at bounding box center [43, 264] width 25 height 8
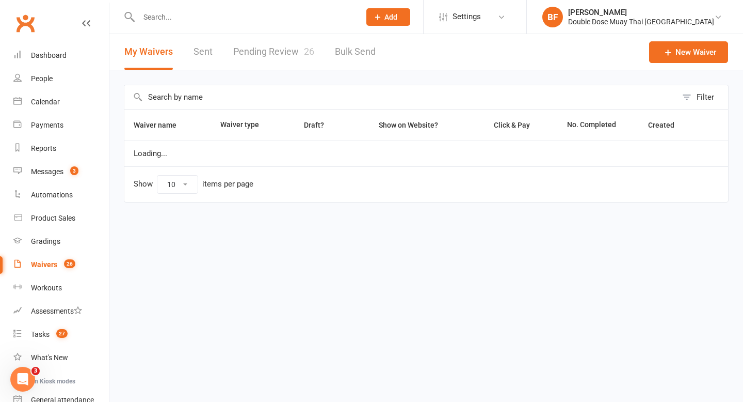
click at [260, 56] on link "Pending Review 26" at bounding box center [273, 52] width 81 height 36
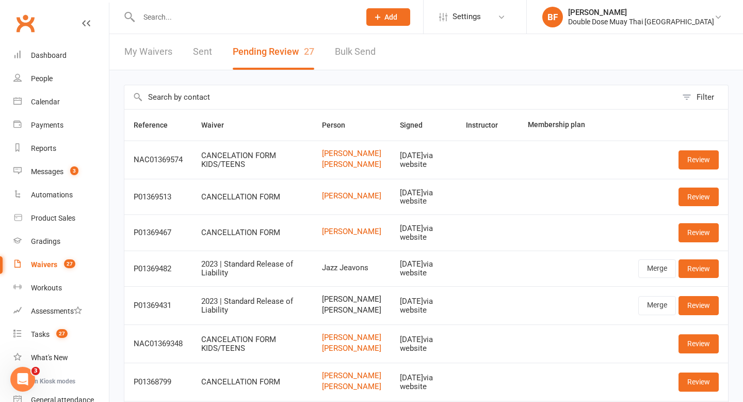
click at [174, 18] on input "text" at bounding box center [244, 17] width 217 height 14
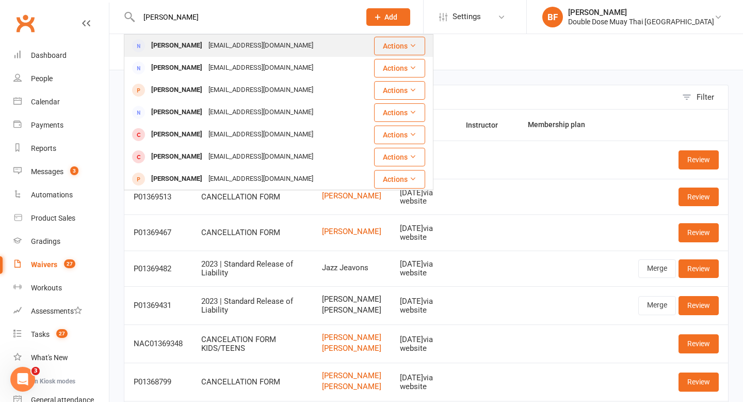
type input "[PERSON_NAME]"
click at [212, 49] on div "[EMAIL_ADDRESS][DOMAIN_NAME]" at bounding box center [260, 45] width 111 height 15
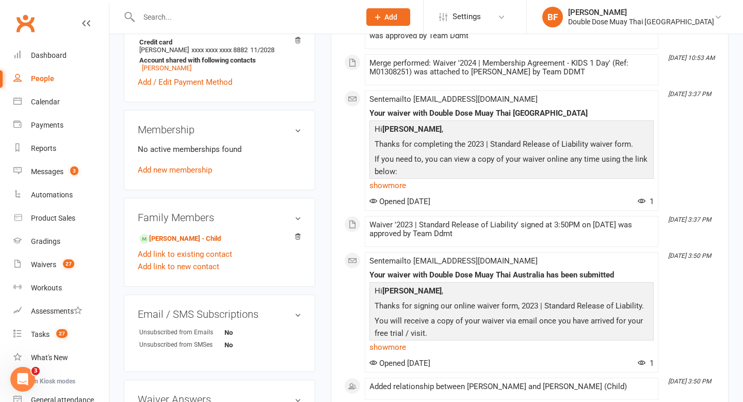
scroll to position [321, 0]
click at [203, 236] on link "[PERSON_NAME] - Child" at bounding box center [180, 239] width 82 height 11
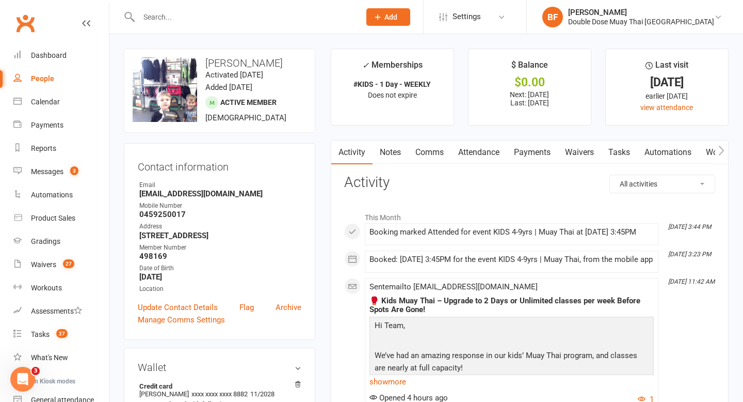
click at [531, 148] on link "Payments" at bounding box center [532, 152] width 51 height 24
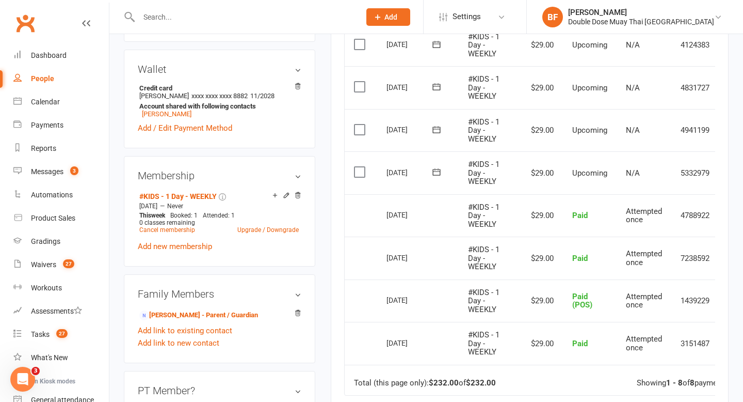
scroll to position [318, 0]
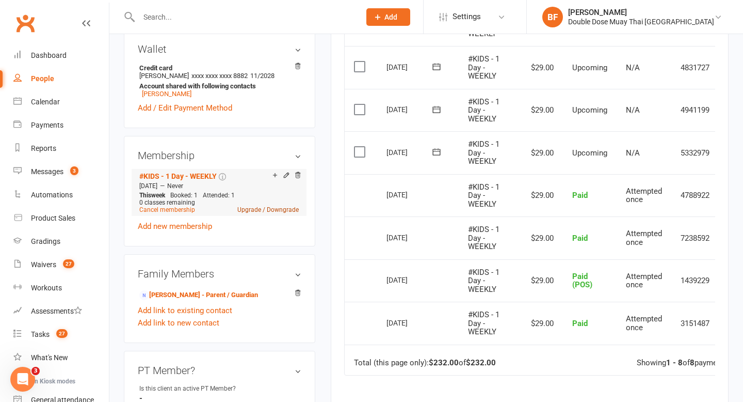
click at [253, 210] on link "Upgrade / Downgrade" at bounding box center [267, 209] width 61 height 7
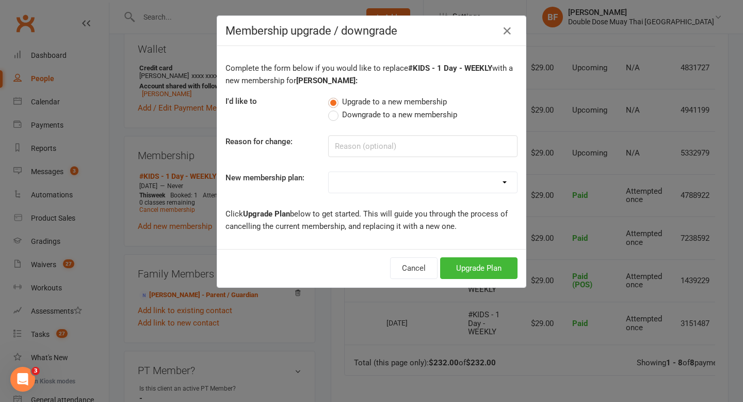
click at [449, 196] on div "Complete the form below if you would like to replace #KIDS - 1 Day - WEEKLY wit…" at bounding box center [371, 147] width 309 height 203
click at [442, 181] on select "#KIDS - 1 Day - WEEKLY #KIDS - 1 Day - FORTNIGHTLY #KIDS - 1 Day - 12 Wks - Pai…" at bounding box center [423, 182] width 188 height 21
select select "3"
click at [487, 271] on button "Upgrade Plan" at bounding box center [478, 268] width 77 height 22
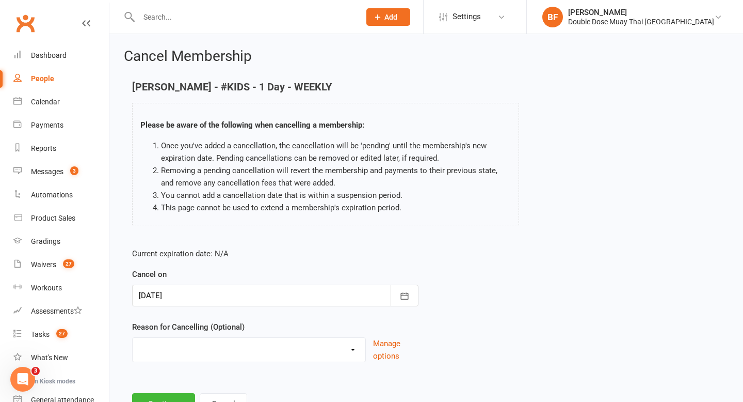
click at [323, 362] on div "Current expiration date: N/A Cancel on [DATE] [DATE] Sun Mon Tue Wed Thu Fri Sa…" at bounding box center [275, 307] width 302 height 137
click at [322, 356] on select "Administration Error Holiday Injury Moving Away Upgrading/Downgrading membershi…" at bounding box center [249, 348] width 233 height 21
select select "4"
click at [162, 401] on button "Continue" at bounding box center [163, 404] width 63 height 22
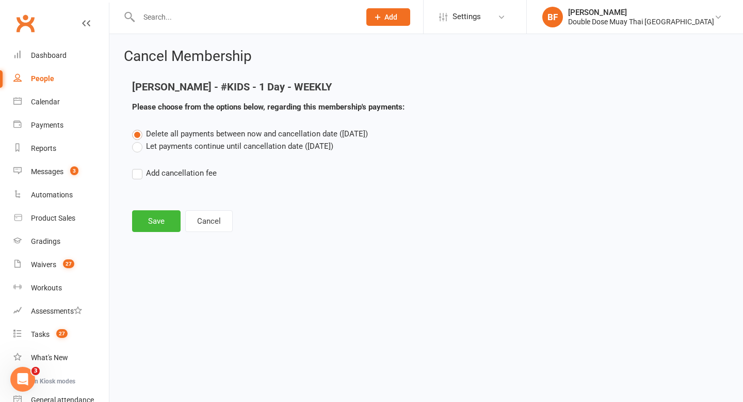
click at [196, 153] on div "Delete all payments between now and cancellation date ([DATE]) Let payments con…" at bounding box center [426, 160] width 604 height 66
click at [194, 147] on label "Let payments continue until cancellation date ([DATE])" at bounding box center [232, 146] width 201 height 12
click at [139, 140] on input "Let payments continue until cancellation date ([DATE])" at bounding box center [135, 140] width 7 height 0
click at [156, 215] on button "Save" at bounding box center [156, 221] width 49 height 22
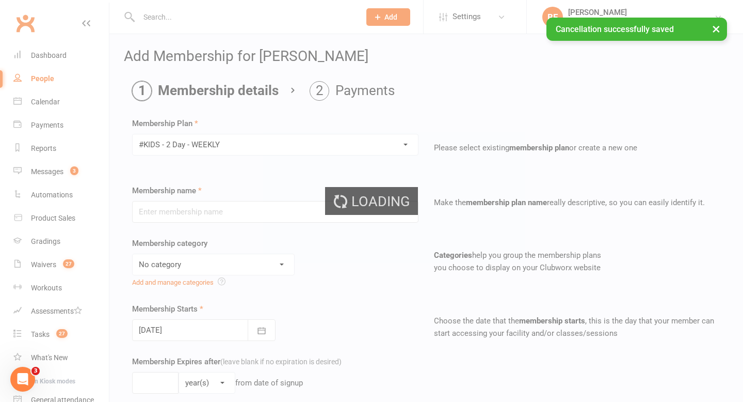
type input "#KIDS - 2 Day - WEEKLY"
select select "3"
type input "0"
type input "2"
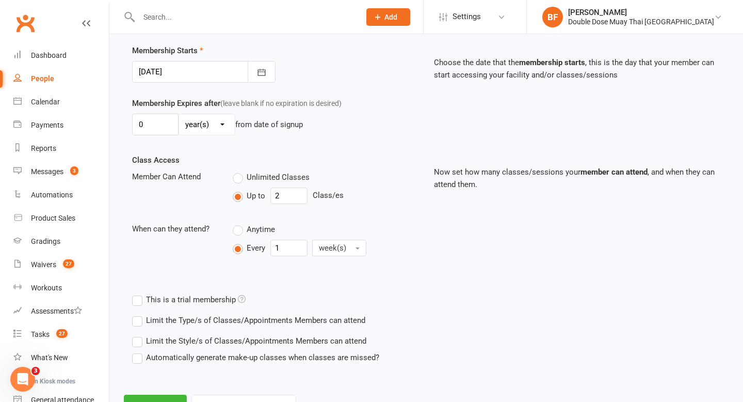
scroll to position [302, 0]
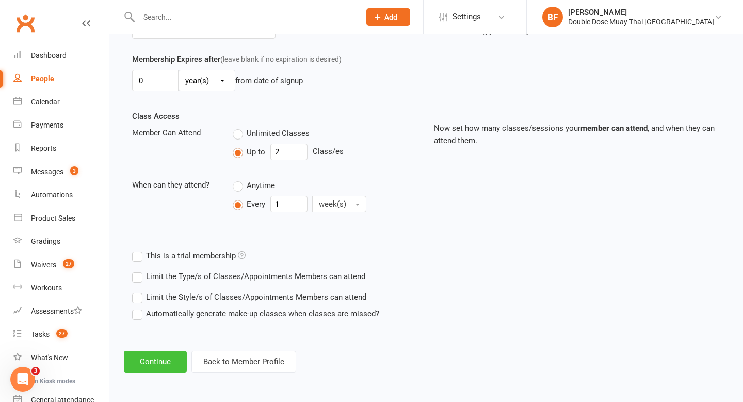
click at [138, 357] on button "Continue" at bounding box center [155, 361] width 63 height 22
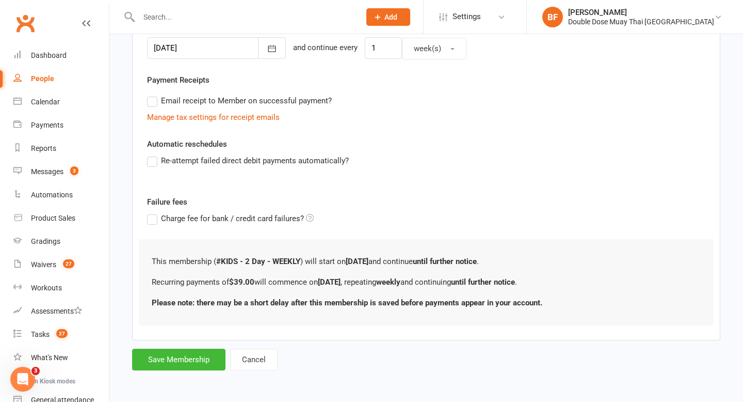
scroll to position [0, 0]
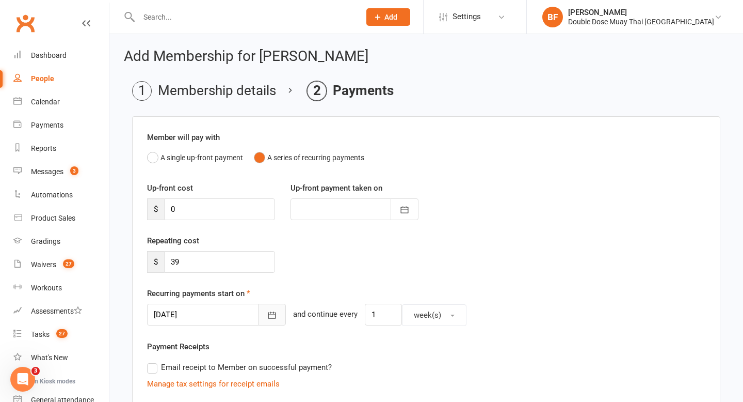
click at [258, 306] on button "button" at bounding box center [272, 314] width 28 height 22
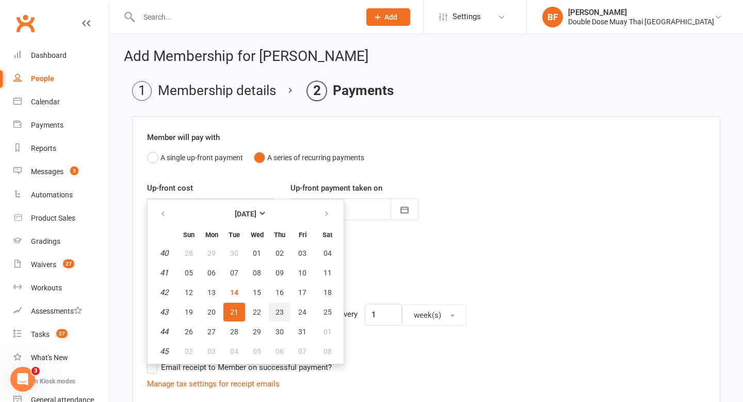
click at [274, 311] on button "23" at bounding box center [280, 311] width 22 height 19
type input "[DATE]"
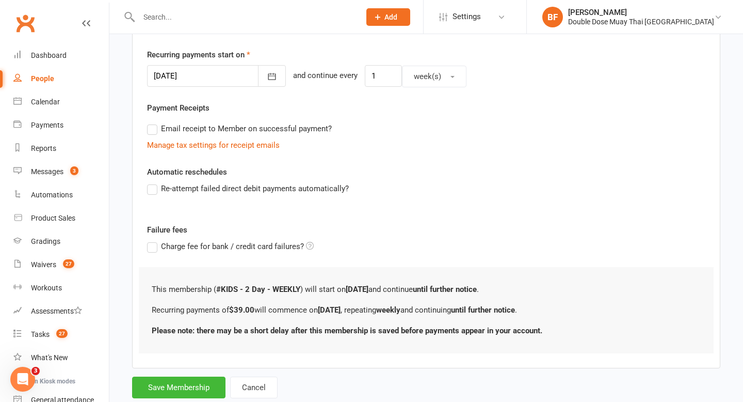
scroll to position [266, 0]
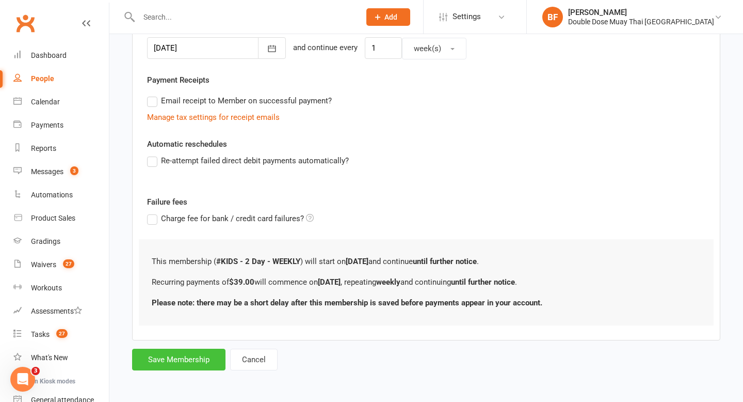
click at [190, 358] on button "Save Membership" at bounding box center [178, 359] width 93 height 22
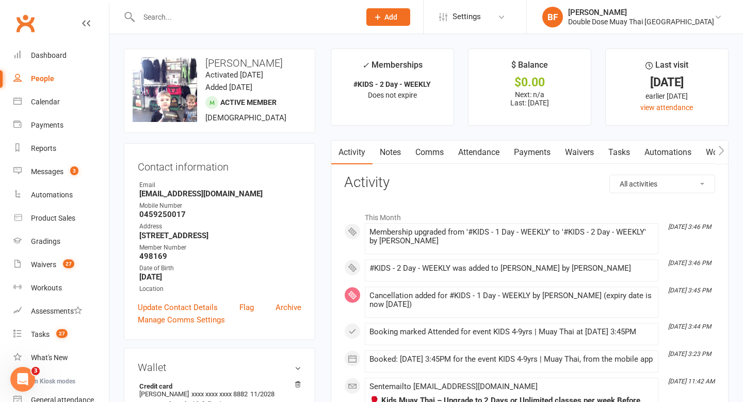
click at [190, 19] on input "text" at bounding box center [244, 17] width 217 height 14
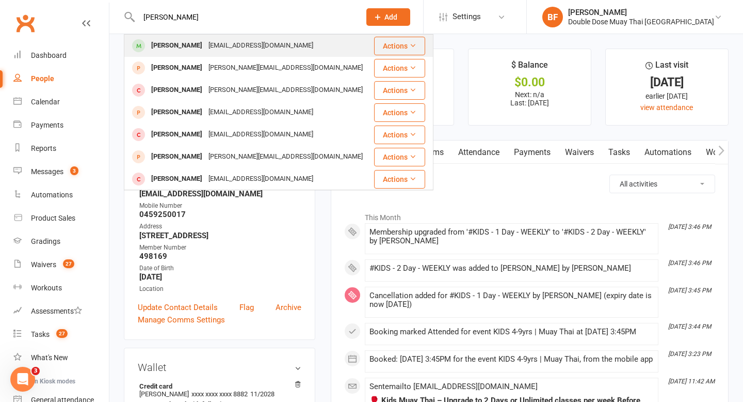
type input "[PERSON_NAME]"
click at [205, 44] on div "[EMAIL_ADDRESS][DOMAIN_NAME]" at bounding box center [260, 45] width 111 height 15
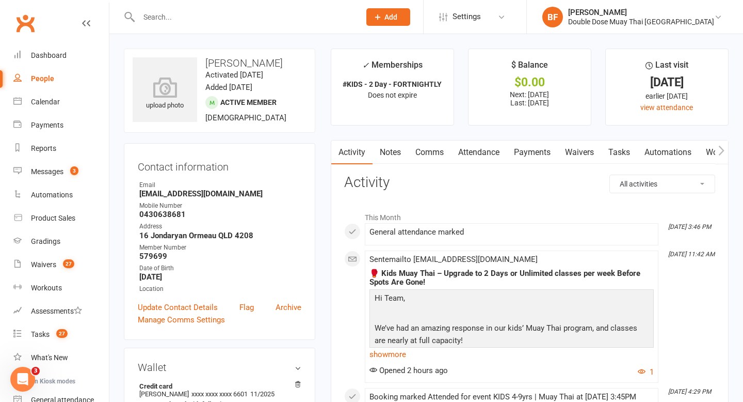
click at [535, 151] on link "Payments" at bounding box center [532, 152] width 51 height 24
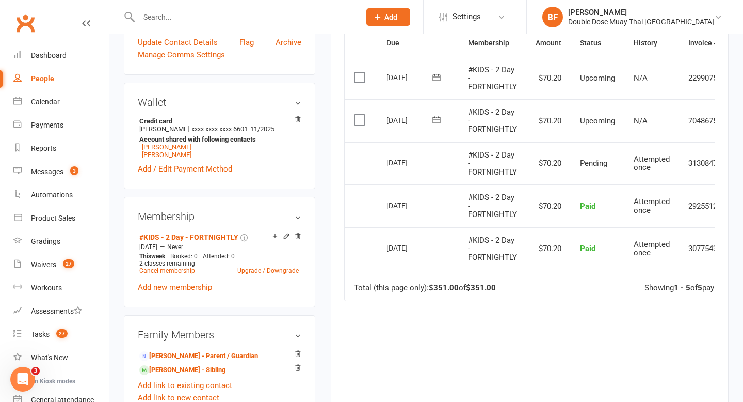
scroll to position [266, 0]
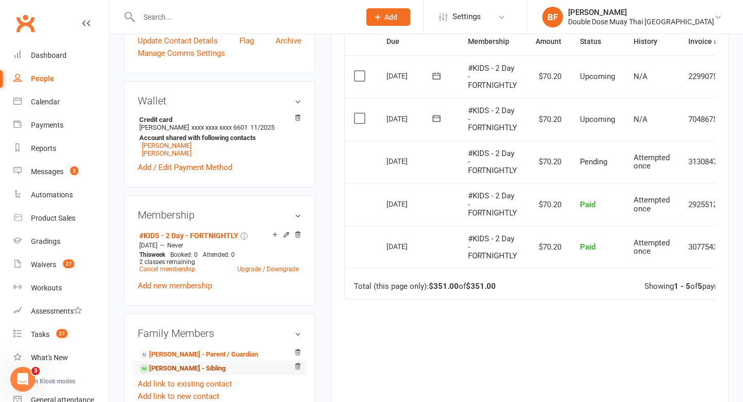
click at [203, 371] on link "[PERSON_NAME] - Sibling" at bounding box center [182, 368] width 86 height 11
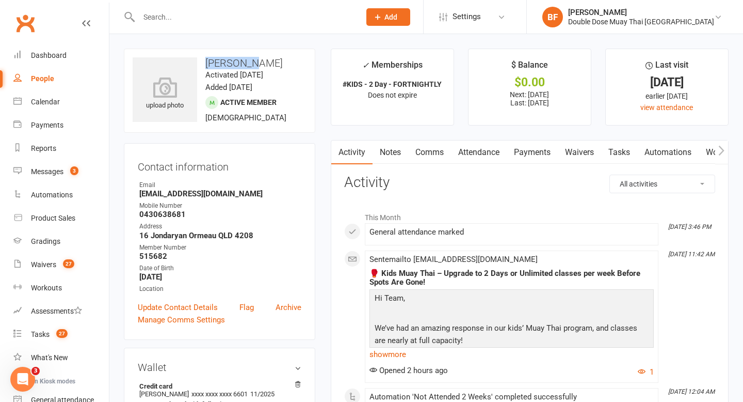
drag, startPoint x: 263, startPoint y: 62, endPoint x: 208, endPoint y: 62, distance: 55.2
click at [208, 62] on h3 "[PERSON_NAME]" at bounding box center [220, 62] width 174 height 11
copy h3 "[PERSON_NAME]"
click at [180, 14] on input "text" at bounding box center [244, 17] width 217 height 14
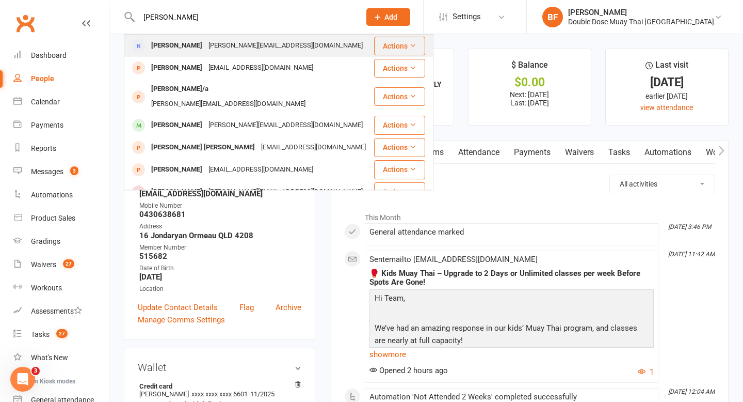
type input "[PERSON_NAME]"
click at [177, 51] on div "[PERSON_NAME]" at bounding box center [176, 45] width 57 height 15
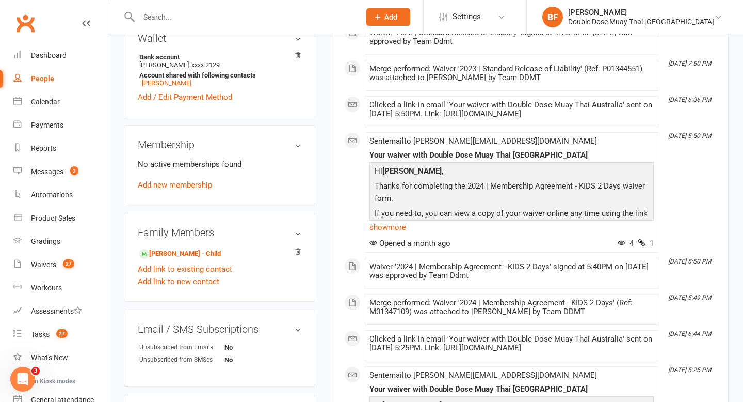
scroll to position [374, 0]
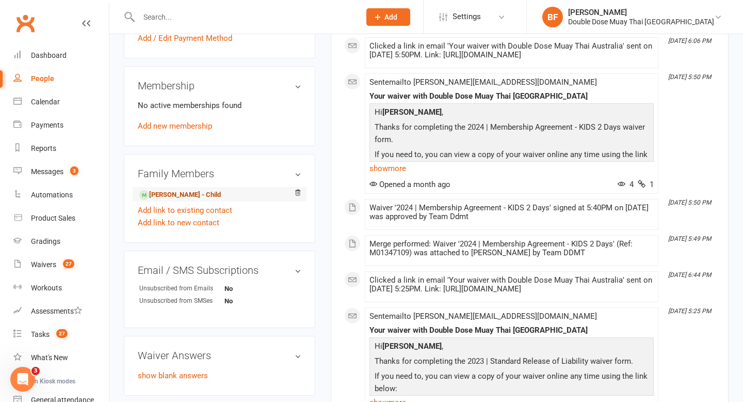
click at [196, 189] on link "[PERSON_NAME] - Child" at bounding box center [180, 194] width 82 height 11
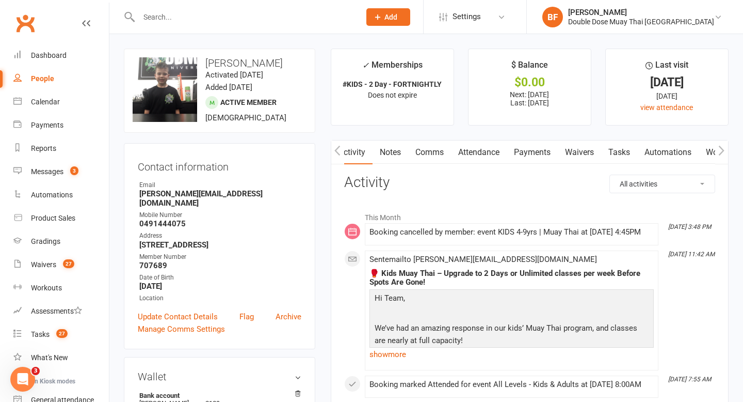
scroll to position [0, 87]
click at [261, 65] on h3 "[PERSON_NAME]" at bounding box center [220, 62] width 174 height 11
copy h3 "[PERSON_NAME]"
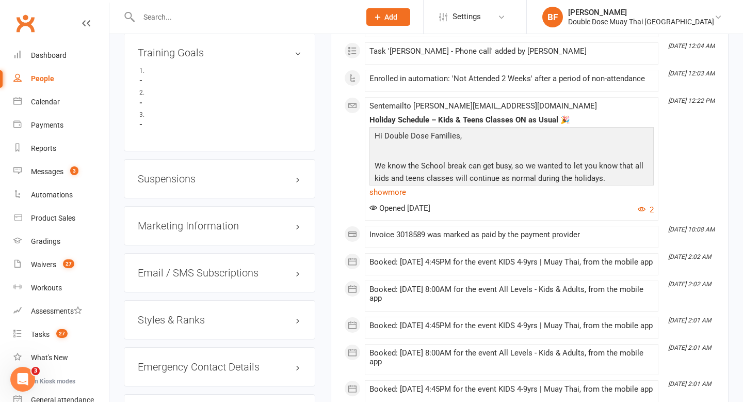
scroll to position [747, 0]
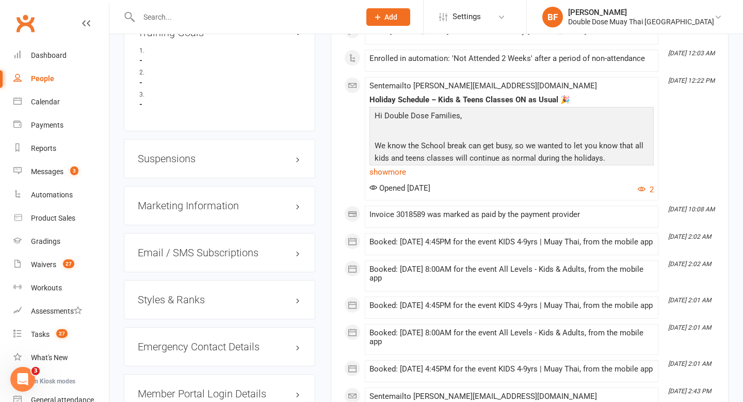
click at [180, 153] on h3 "Suspensions" at bounding box center [220, 158] width 164 height 11
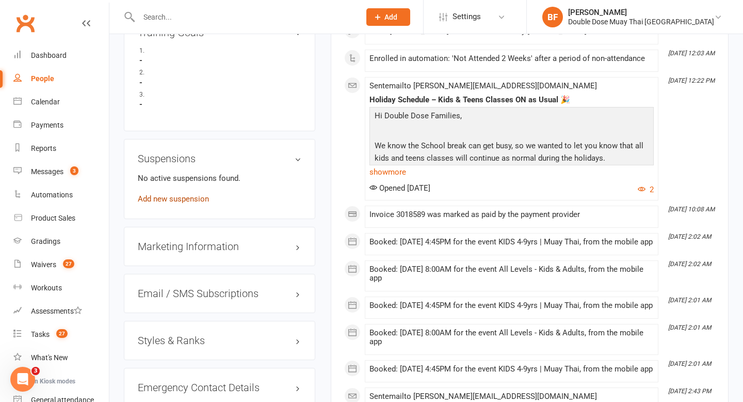
click at [187, 194] on link "Add new suspension" at bounding box center [173, 198] width 71 height 9
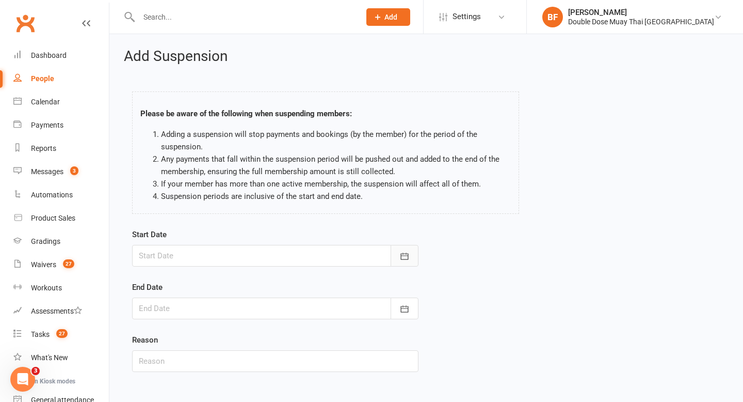
click at [408, 253] on icon "button" at bounding box center [405, 256] width 10 height 10
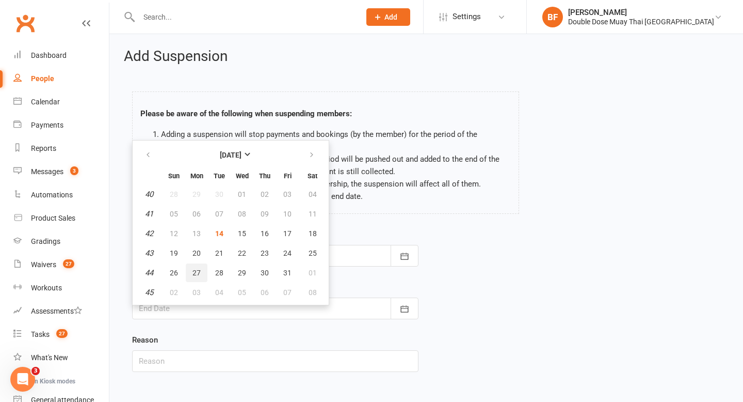
click at [196, 273] on span "27" at bounding box center [197, 272] width 8 height 8
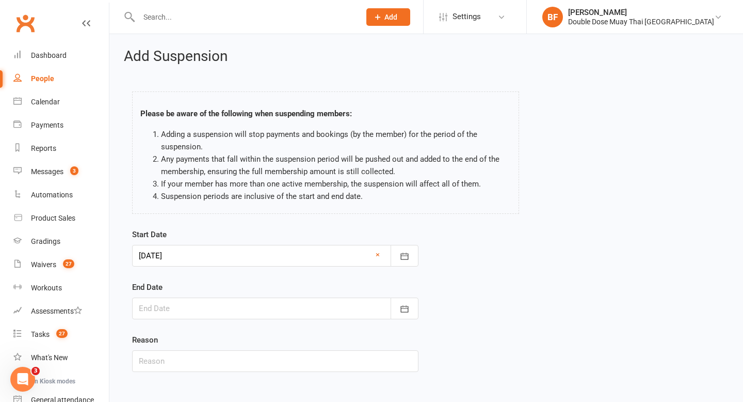
click at [199, 297] on div at bounding box center [275, 308] width 286 height 22
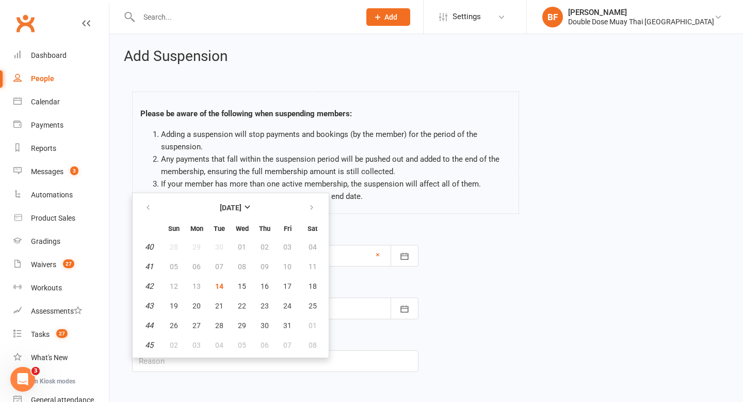
click at [446, 254] on div "Start Date [DATE] [DATE] Sun Mon Tue Wed Thu Fri Sat 40 28 29 30 01 02 03 04 41…" at bounding box center [426, 307] width 604 height 158
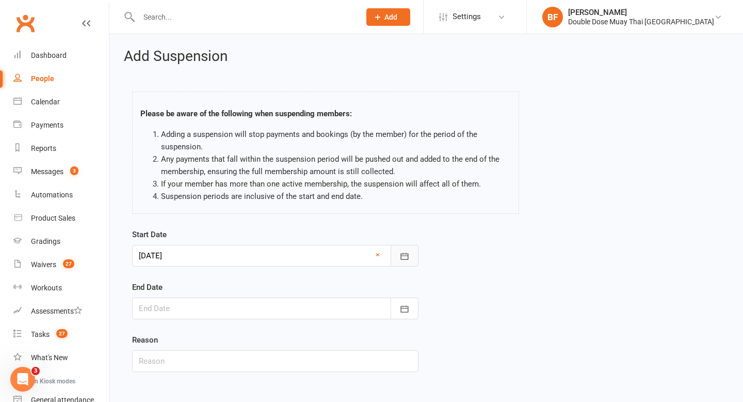
click at [395, 259] on button "button" at bounding box center [405, 256] width 28 height 22
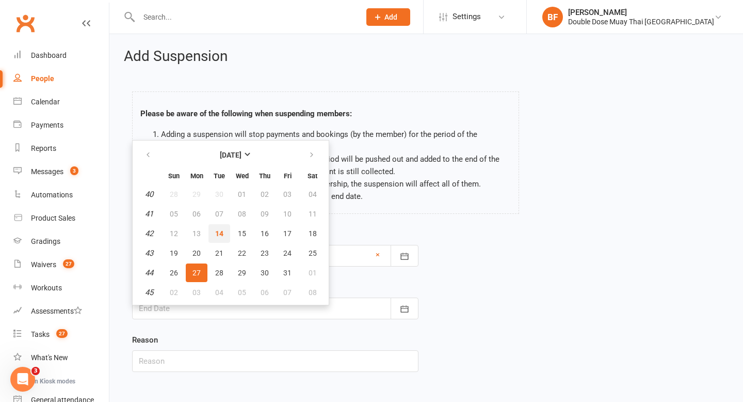
click at [224, 236] on button "14" at bounding box center [220, 233] width 22 height 19
type input "[DATE]"
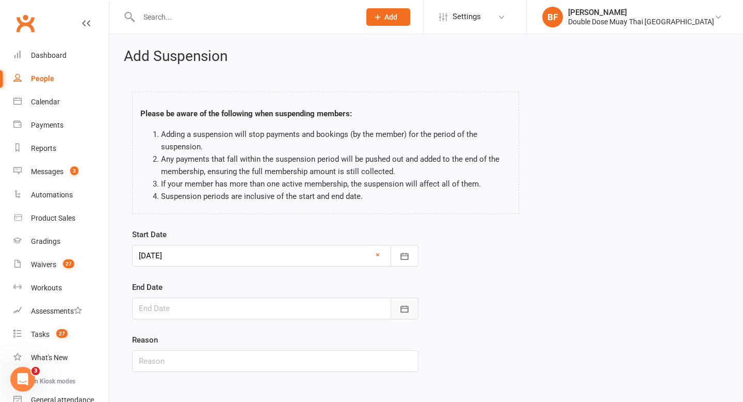
click at [404, 308] on icon "button" at bounding box center [405, 308] width 10 height 10
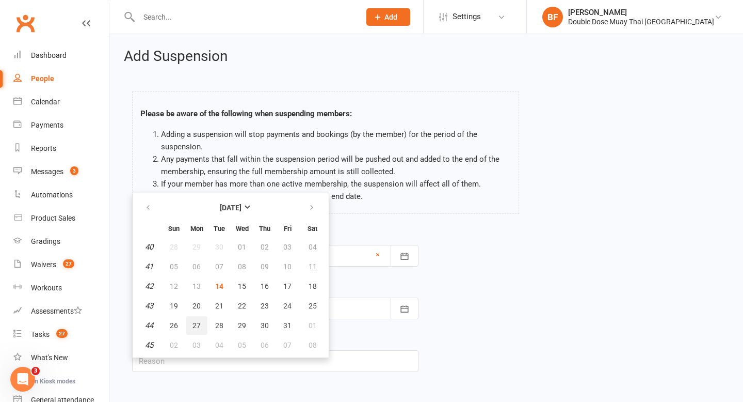
click at [190, 326] on button "27" at bounding box center [197, 325] width 22 height 19
type input "[DATE]"
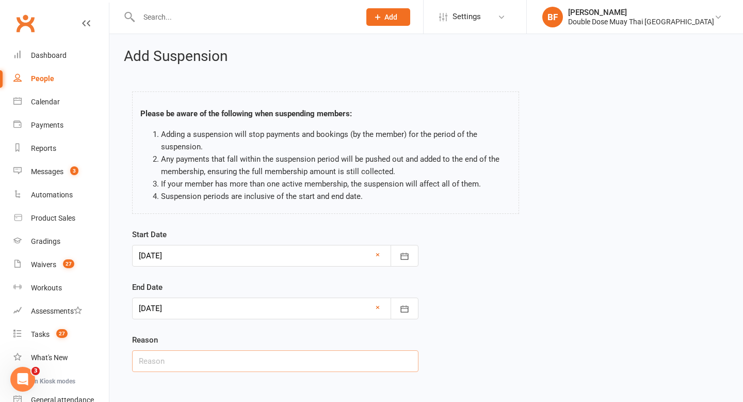
click at [231, 364] on input "text" at bounding box center [275, 361] width 286 height 22
type input "away"
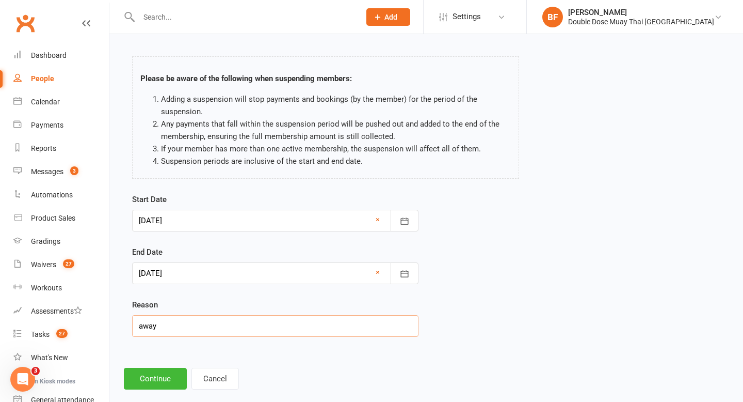
scroll to position [52, 0]
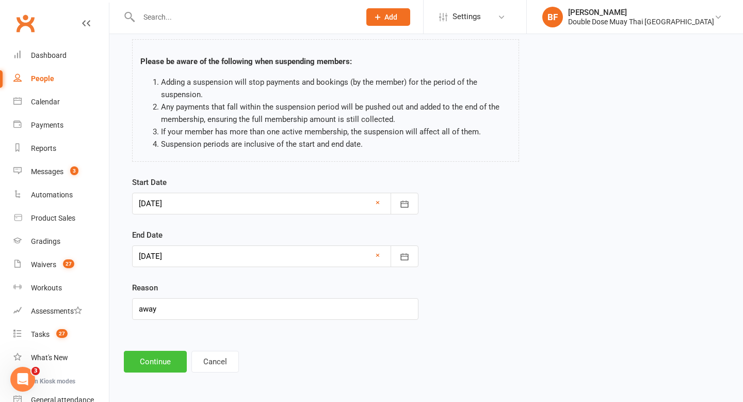
click at [161, 361] on button "Continue" at bounding box center [155, 361] width 63 height 22
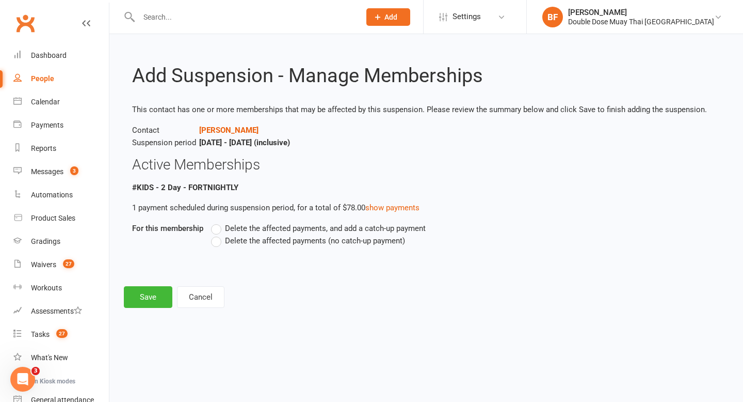
scroll to position [0, 0]
click at [231, 245] on label "Delete the affected payments (no catch-up payment)" at bounding box center [308, 240] width 194 height 12
click at [218, 234] on input "Delete the affected payments (no catch-up payment)" at bounding box center [214, 234] width 7 height 0
click at [148, 301] on button "Save" at bounding box center [148, 297] width 49 height 22
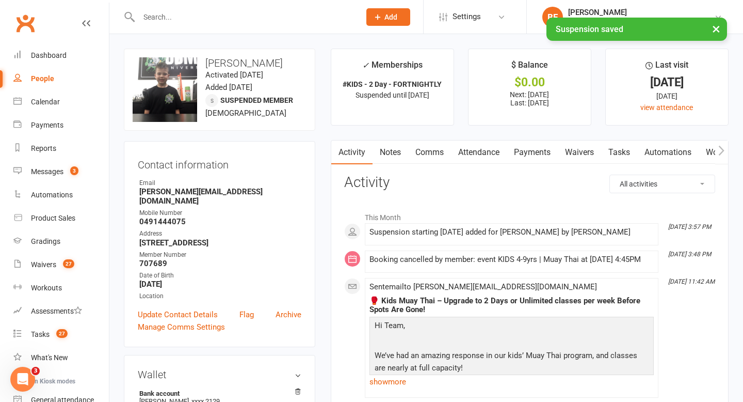
click at [256, 63] on h3 "[PERSON_NAME]" at bounding box center [220, 62] width 174 height 11
copy h3 "[PERSON_NAME]"
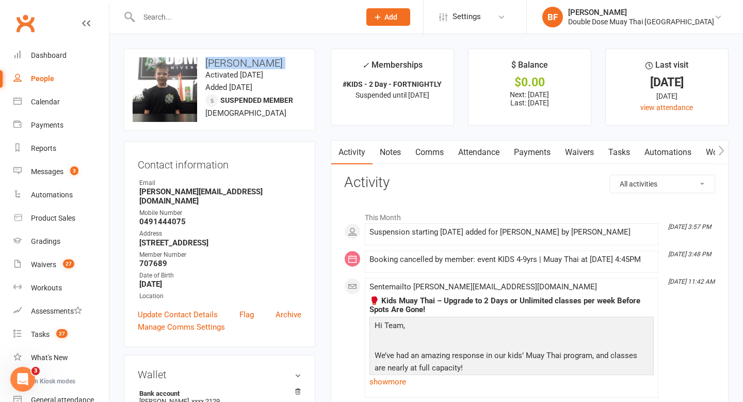
click at [194, 14] on input "text" at bounding box center [244, 17] width 217 height 14
paste input "0460964837"
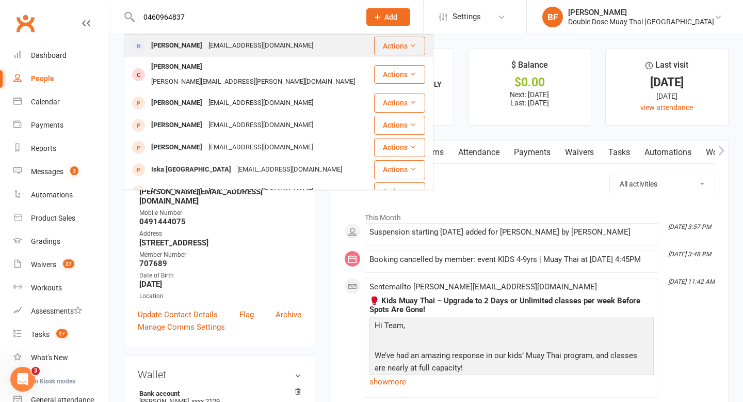
type input "0460964837"
click at [218, 42] on div "[EMAIL_ADDRESS][DOMAIN_NAME]" at bounding box center [260, 45] width 111 height 15
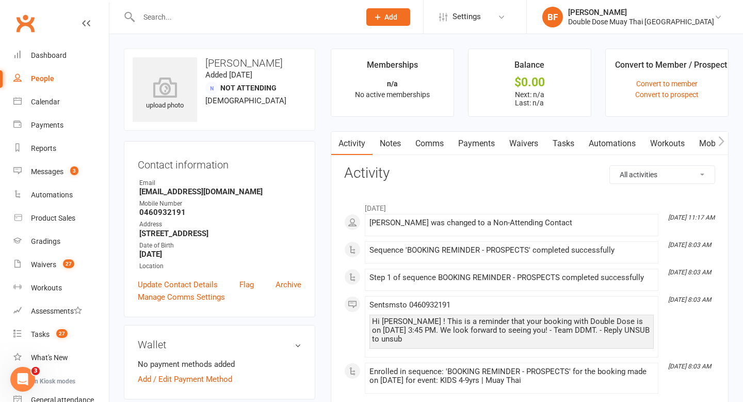
click at [207, 22] on input "text" at bounding box center [244, 17] width 217 height 14
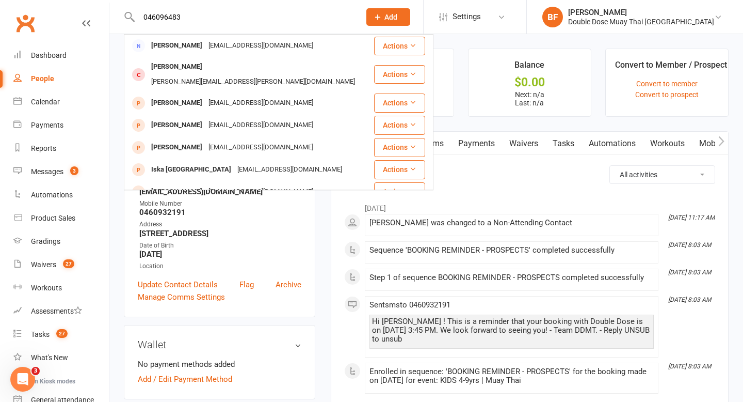
type input "0460964837"
drag, startPoint x: 201, startPoint y: 14, endPoint x: 125, endPoint y: 14, distance: 75.9
click at [125, 14] on div "0460964837 [PERSON_NAME] [EMAIL_ADDRESS][DOMAIN_NAME] Actions [PERSON_NAME] [PE…" at bounding box center [238, 17] width 229 height 34
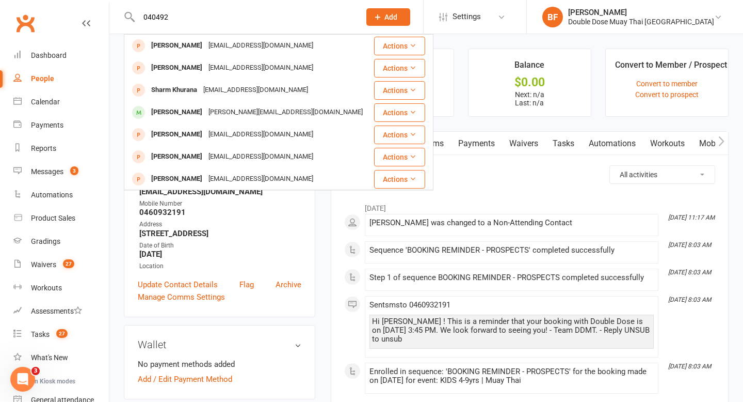
type input "0404921"
drag, startPoint x: 206, startPoint y: 13, endPoint x: 67, endPoint y: 13, distance: 138.8
click at [68, 3] on header "0404921 [PERSON_NAME] [EMAIL_ADDRESS][DOMAIN_NAME] Actions [PERSON_NAME] [EMAIL…" at bounding box center [371, 3] width 743 height 0
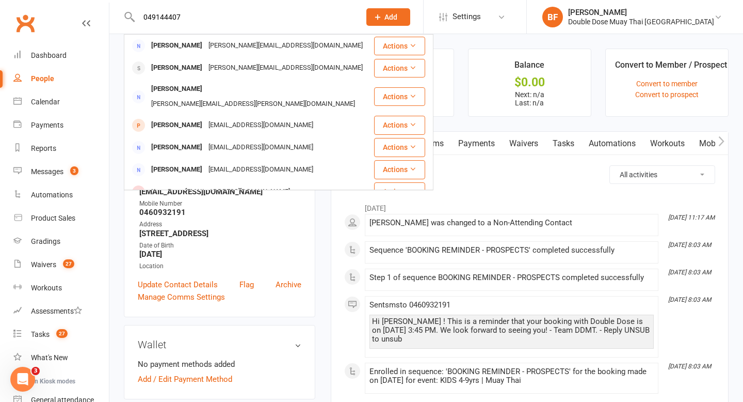
type input "0491444075"
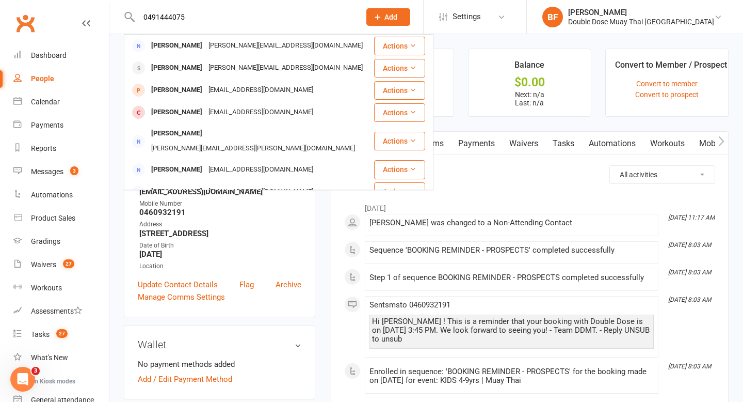
drag, startPoint x: 205, startPoint y: 20, endPoint x: 84, endPoint y: 20, distance: 120.8
click at [84, 3] on header "0491444075 [PERSON_NAME] [PERSON_NAME][EMAIL_ADDRESS][DOMAIN_NAME] Actions [PER…" at bounding box center [371, 3] width 743 height 0
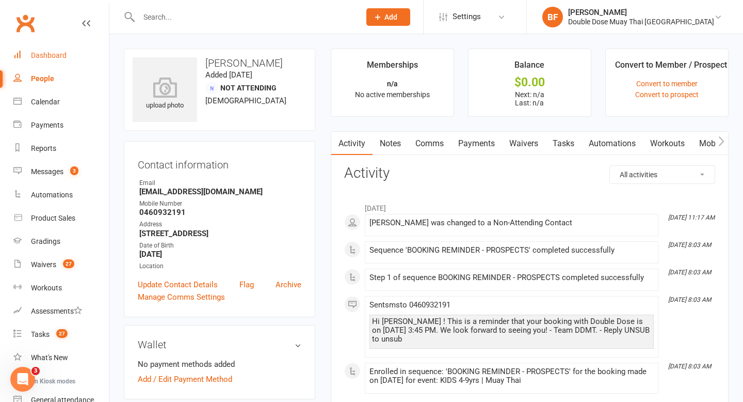
click at [53, 53] on div "Dashboard" at bounding box center [49, 55] width 36 height 8
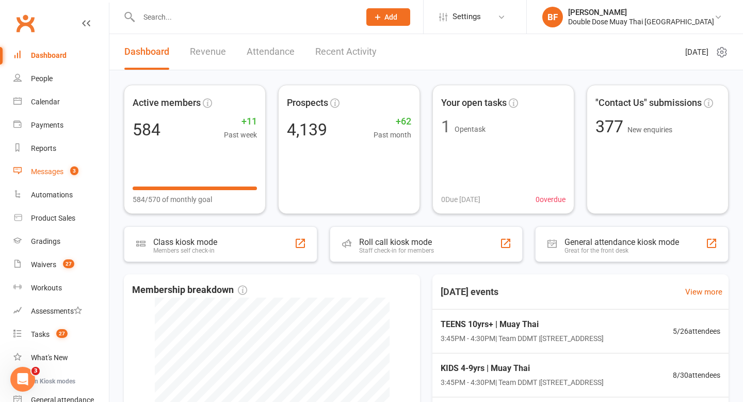
click at [61, 173] on div "Messages" at bounding box center [47, 171] width 33 height 8
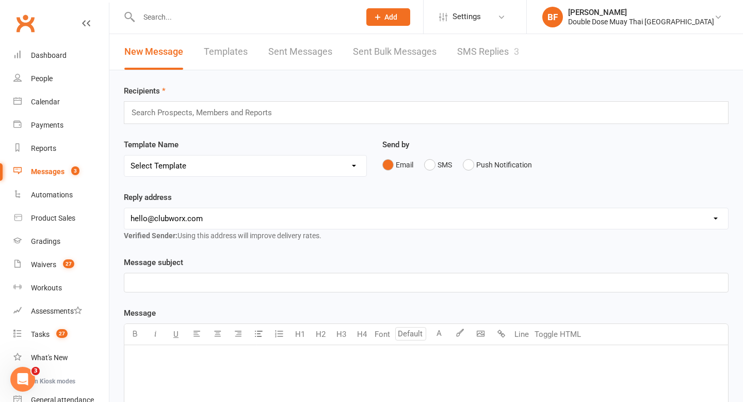
click at [487, 56] on link "SMS Replies 3" at bounding box center [488, 52] width 62 height 36
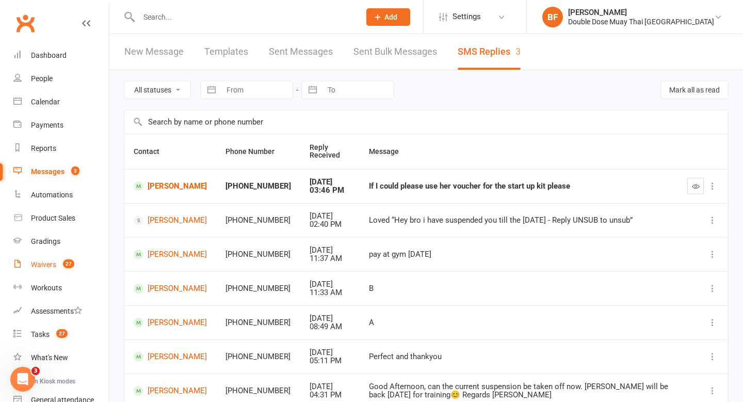
click at [53, 263] on div "Waivers" at bounding box center [43, 264] width 25 height 8
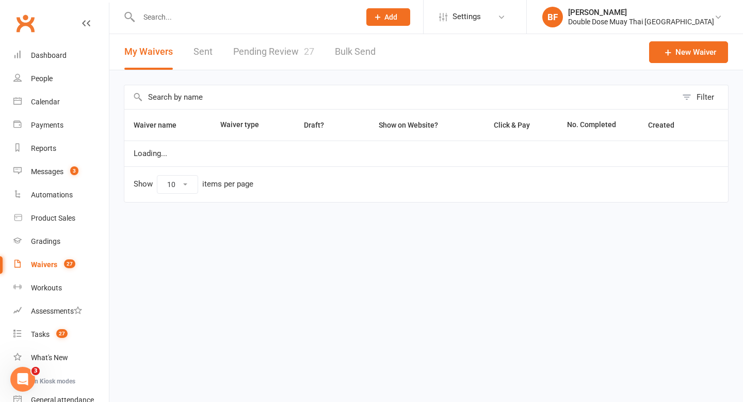
click at [257, 61] on link "Pending Review 27" at bounding box center [273, 52] width 81 height 36
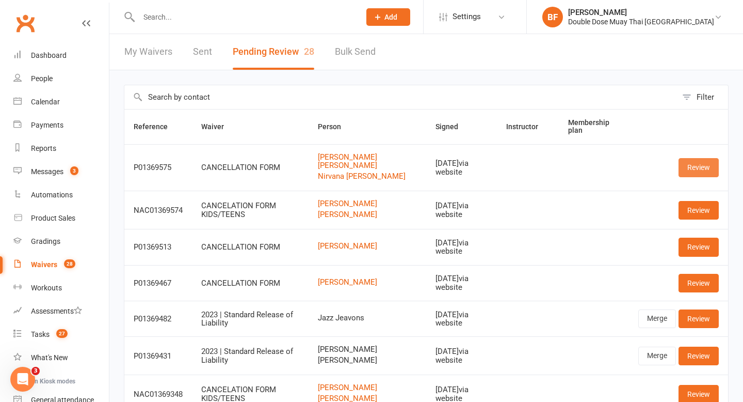
click at [698, 158] on link "Review" at bounding box center [699, 167] width 40 height 19
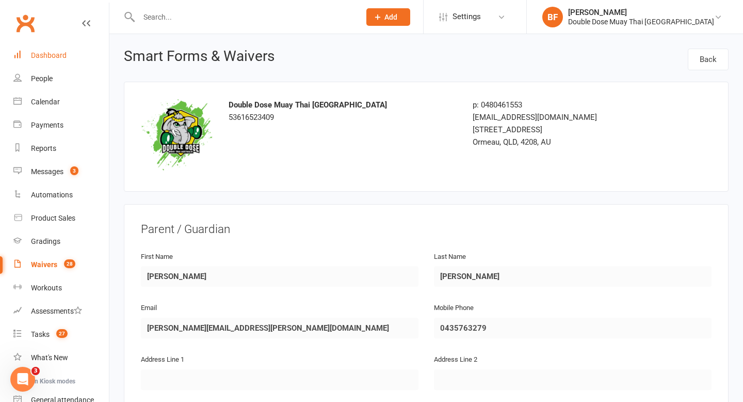
click at [47, 53] on div "Dashboard" at bounding box center [49, 55] width 36 height 8
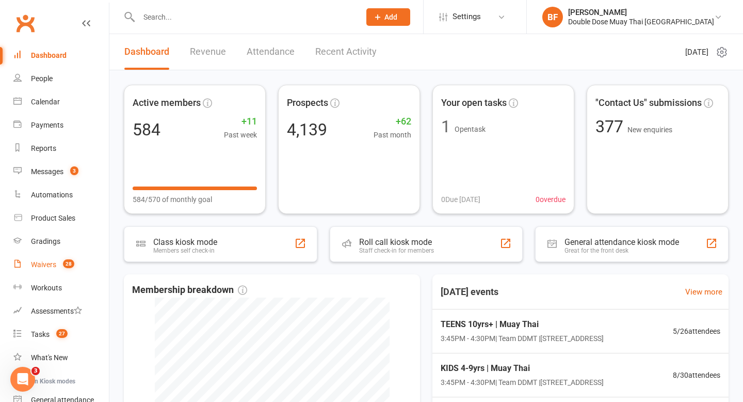
click at [57, 270] on link "Waivers 28" at bounding box center [60, 264] width 95 height 23
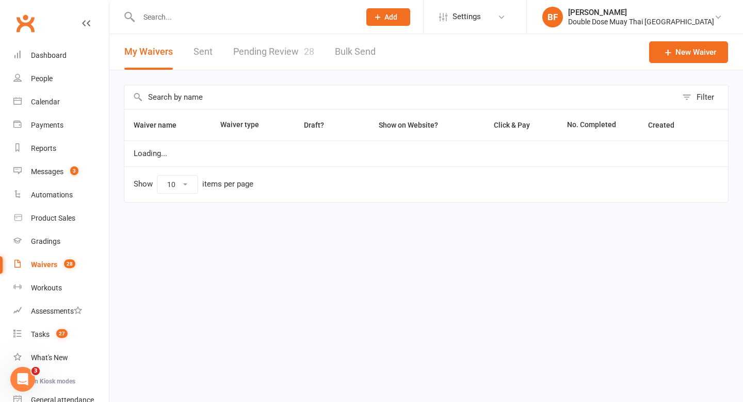
click at [278, 49] on link "Pending Review 28" at bounding box center [273, 52] width 81 height 36
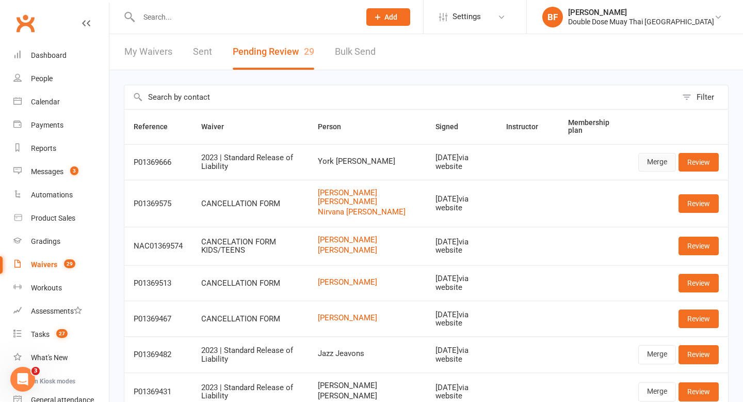
click at [654, 158] on link "Merge" at bounding box center [657, 162] width 38 height 19
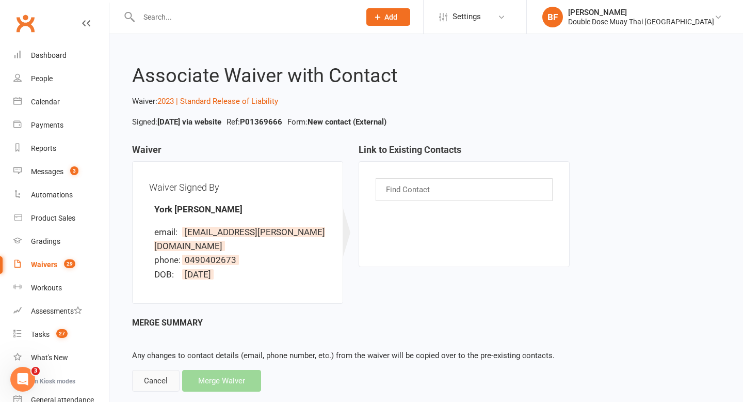
click at [155, 374] on div "Cancel" at bounding box center [155, 381] width 47 height 22
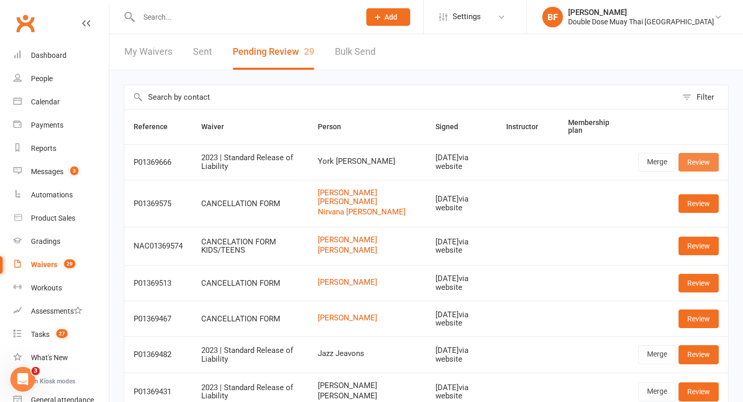
click at [696, 164] on link "Review" at bounding box center [699, 162] width 40 height 19
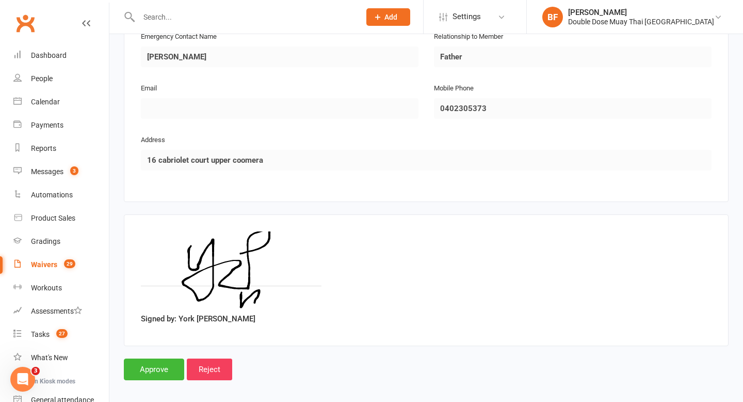
scroll to position [529, 0]
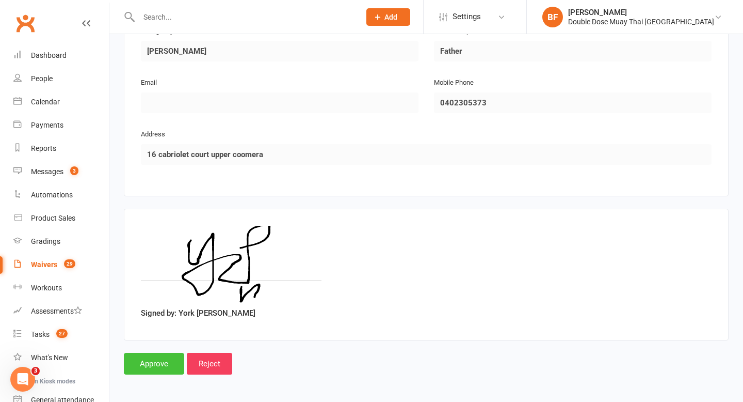
click at [152, 363] on input "Approve" at bounding box center [154, 364] width 60 height 22
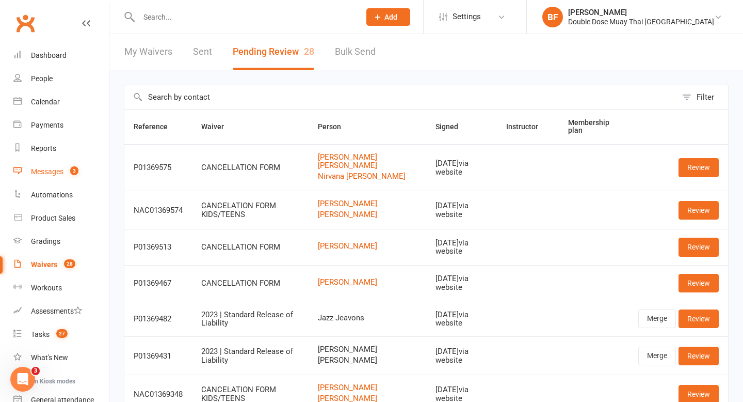
click at [54, 164] on link "Messages 3" at bounding box center [60, 171] width 95 height 23
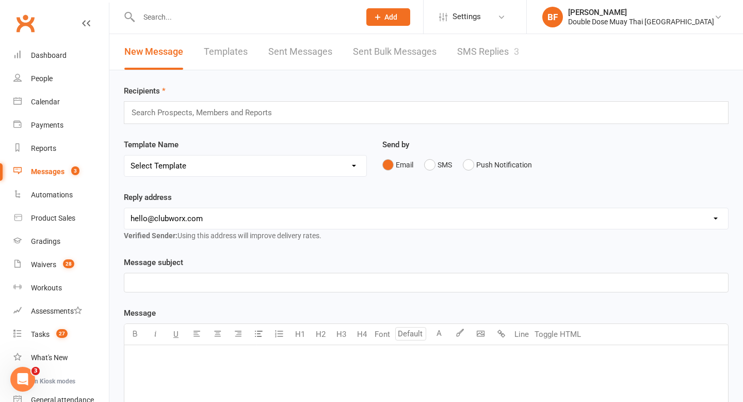
click at [491, 63] on link "SMS Replies 3" at bounding box center [488, 52] width 62 height 36
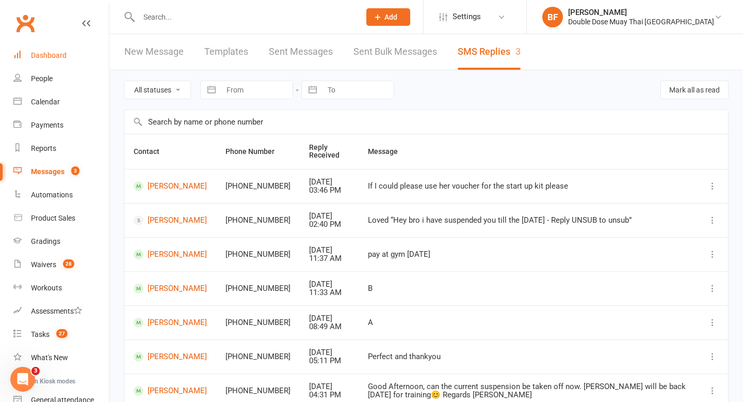
click at [44, 55] on div "Dashboard" at bounding box center [49, 55] width 36 height 8
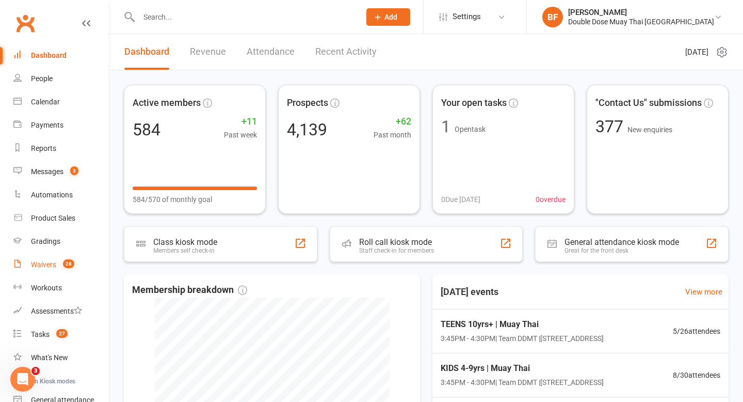
click at [38, 265] on div "Waivers" at bounding box center [43, 264] width 25 height 8
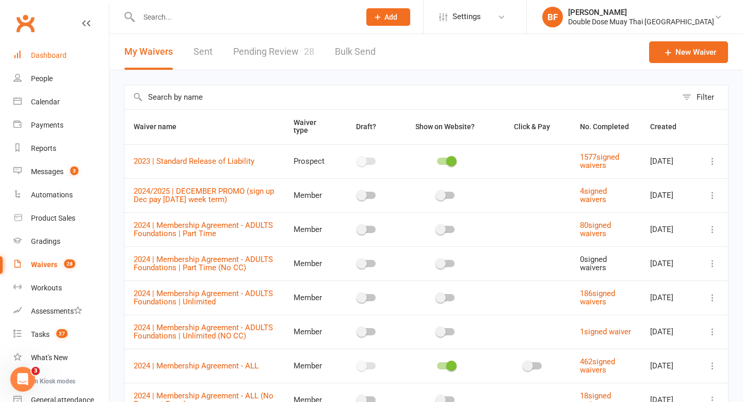
click at [43, 58] on div "Dashboard" at bounding box center [49, 55] width 36 height 8
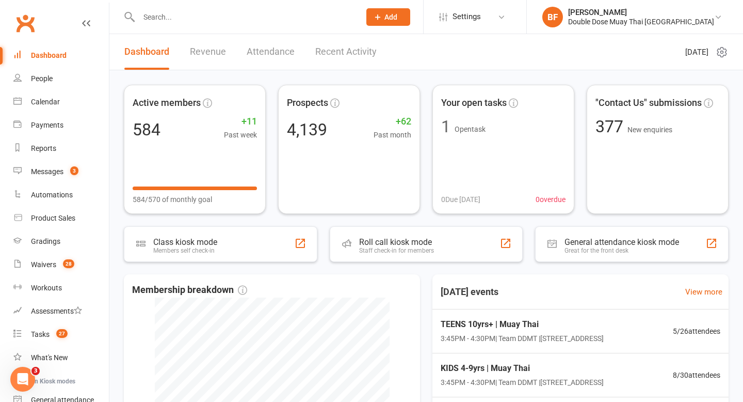
click at [152, 14] on input "text" at bounding box center [244, 17] width 217 height 14
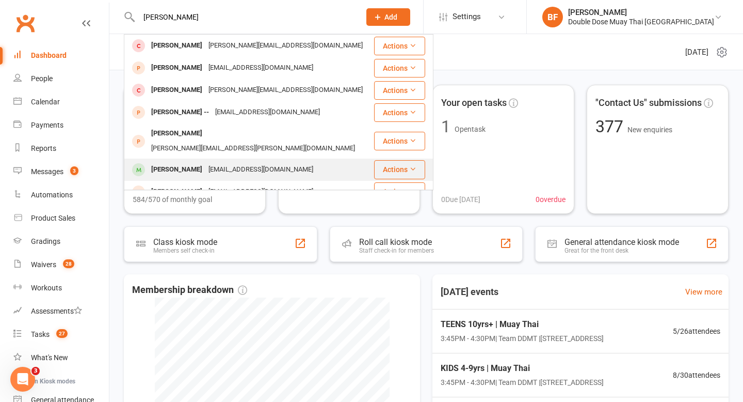
type input "[PERSON_NAME]"
click at [189, 162] on div "[PERSON_NAME]" at bounding box center [176, 169] width 57 height 15
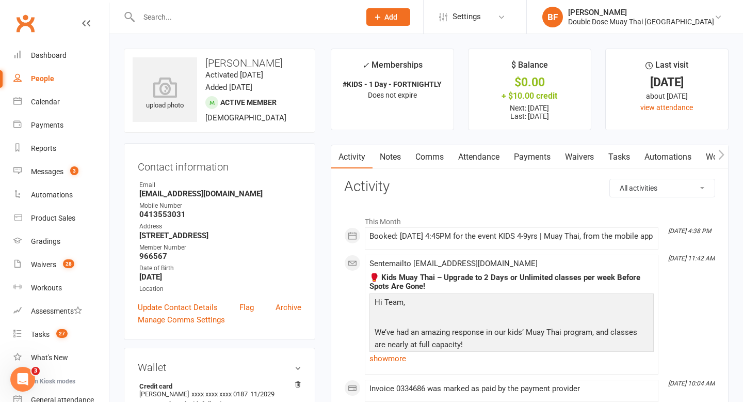
click at [526, 165] on link "Payments" at bounding box center [532, 157] width 51 height 24
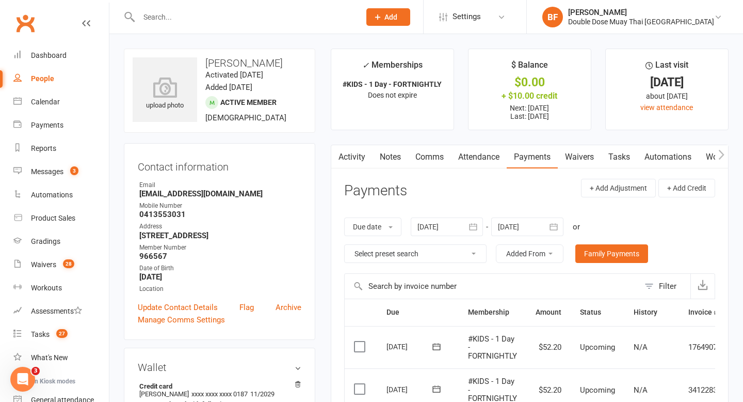
click at [484, 156] on link "Attendance" at bounding box center [479, 157] width 56 height 24
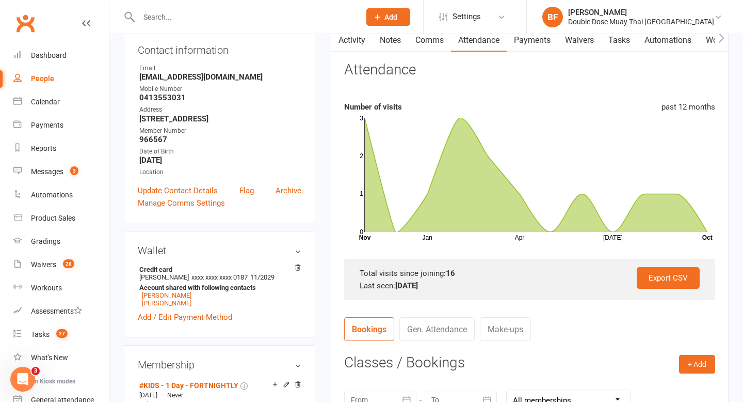
scroll to position [302, 0]
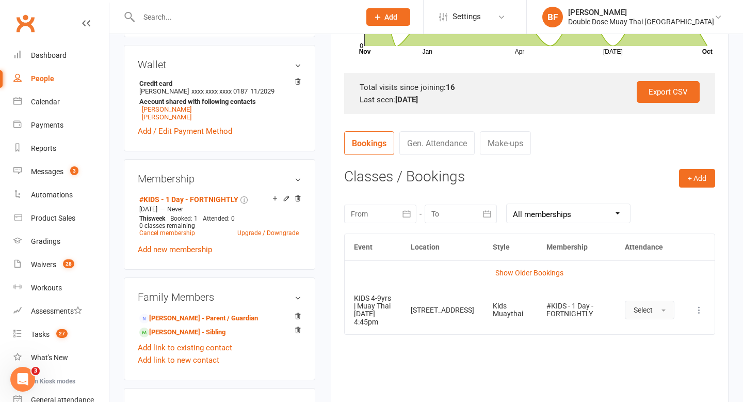
click at [637, 314] on button "Select" at bounding box center [650, 309] width 50 height 19
click at [641, 339] on link "Attended" at bounding box center [677, 333] width 102 height 21
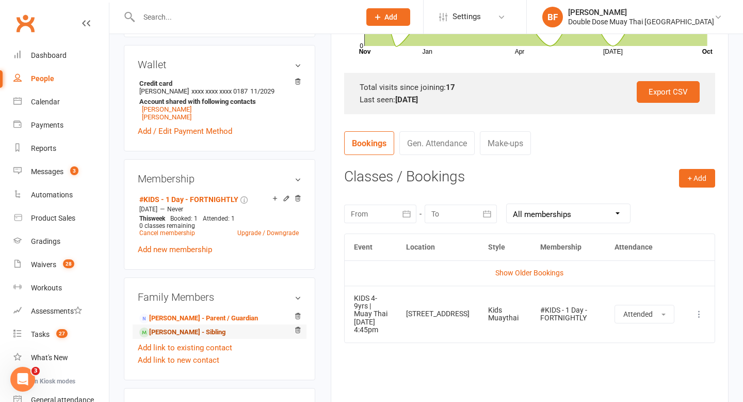
click at [197, 338] on link "[PERSON_NAME] - Sibling" at bounding box center [182, 332] width 86 height 11
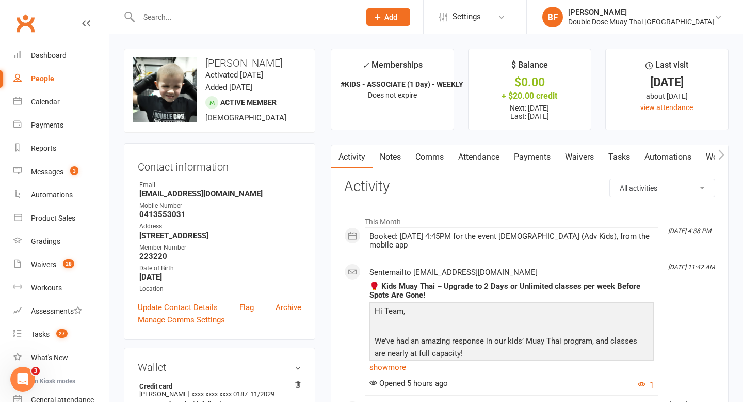
click at [487, 155] on link "Attendance" at bounding box center [479, 157] width 56 height 24
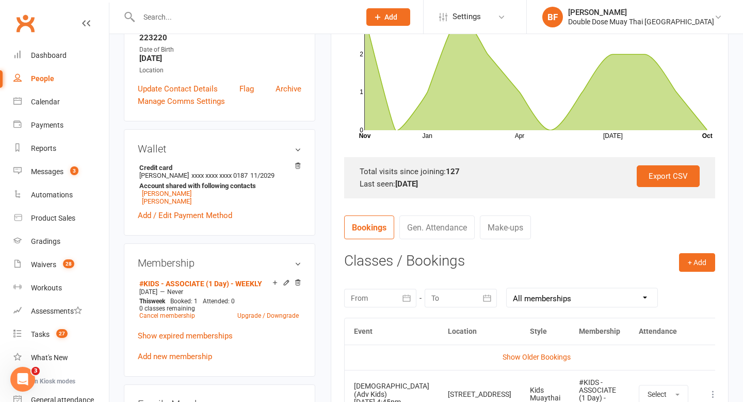
scroll to position [287, 0]
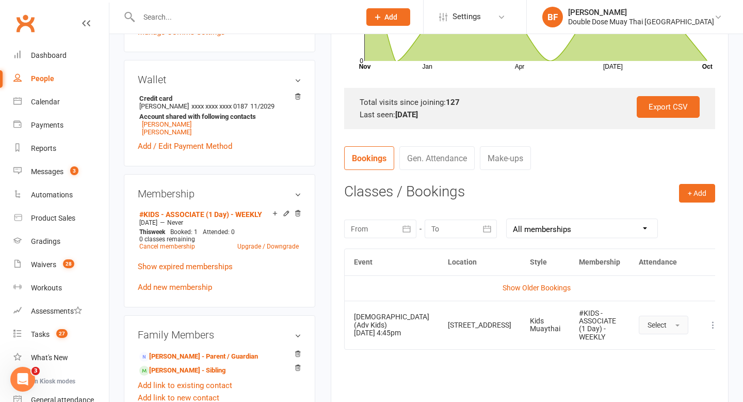
click at [639, 322] on button "Select" at bounding box center [664, 324] width 50 height 19
click at [640, 341] on link "Attended" at bounding box center [691, 348] width 102 height 21
click at [52, 52] on div "Dashboard" at bounding box center [49, 55] width 36 height 8
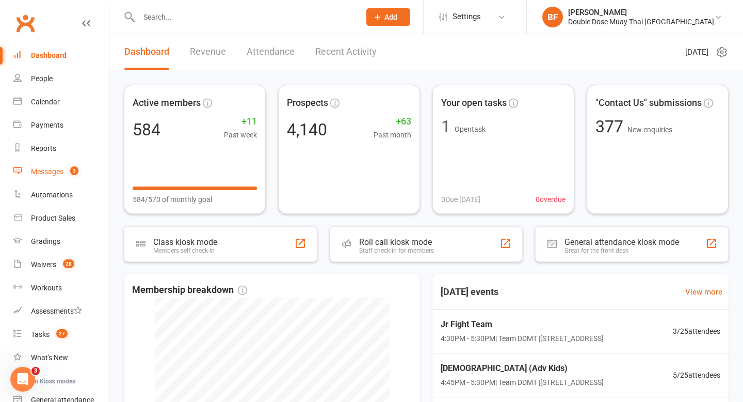
click at [66, 176] on link "Messages 3" at bounding box center [60, 171] width 95 height 23
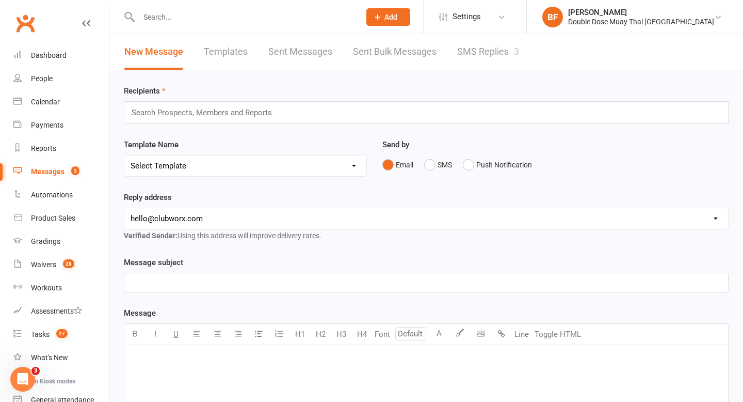
click at [493, 58] on link "SMS Replies 3" at bounding box center [488, 52] width 62 height 36
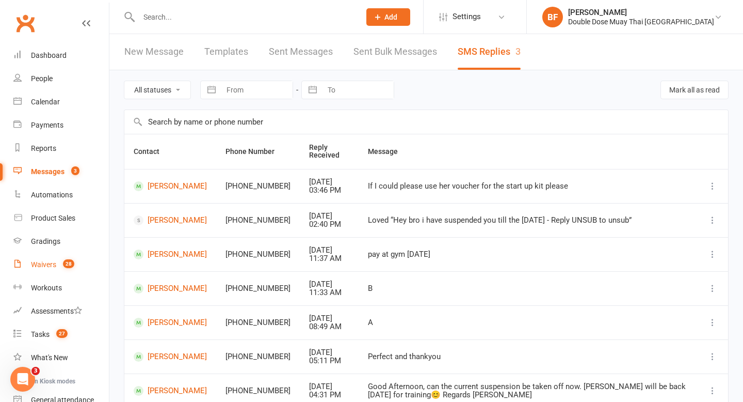
click at [56, 260] on link "Waivers 28" at bounding box center [60, 264] width 95 height 23
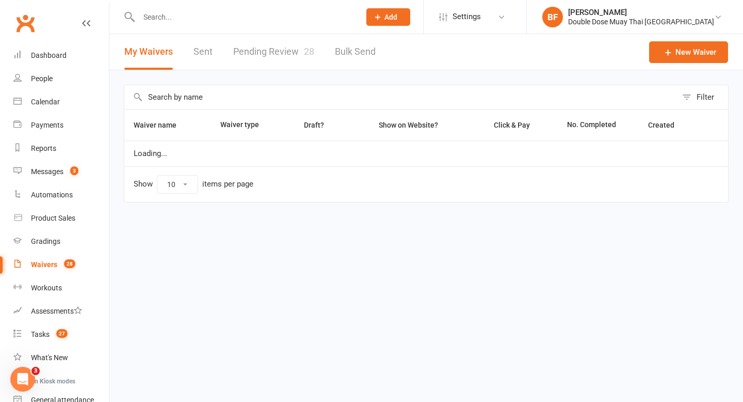
click at [283, 40] on link "Pending Review 28" at bounding box center [273, 52] width 81 height 36
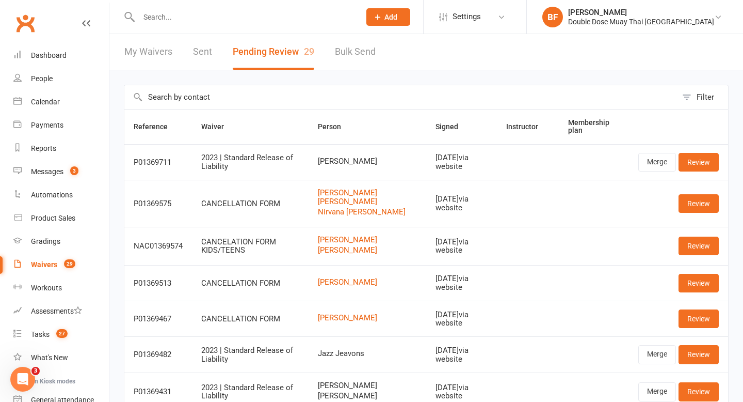
click at [36, 264] on div "Waivers" at bounding box center [44, 264] width 26 height 8
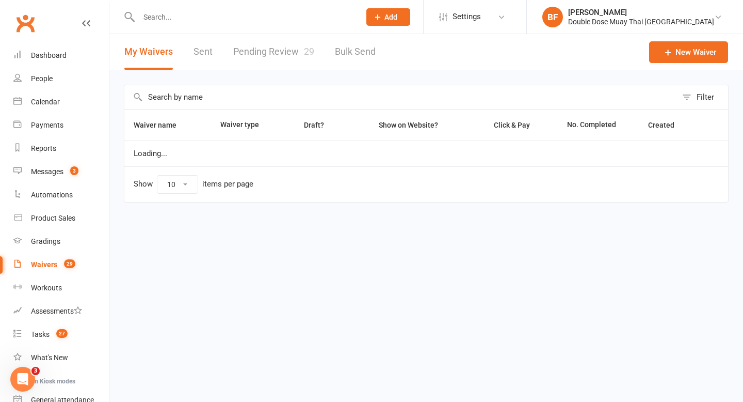
click at [286, 53] on link "Pending Review 29" at bounding box center [273, 52] width 81 height 36
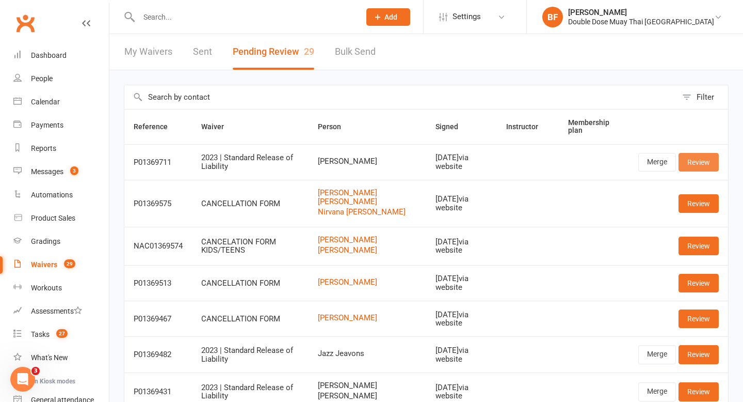
click at [695, 166] on link "Review" at bounding box center [699, 162] width 40 height 19
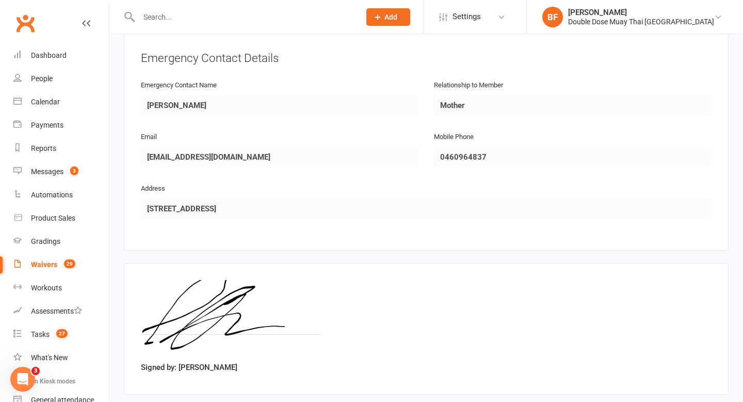
scroll to position [462, 0]
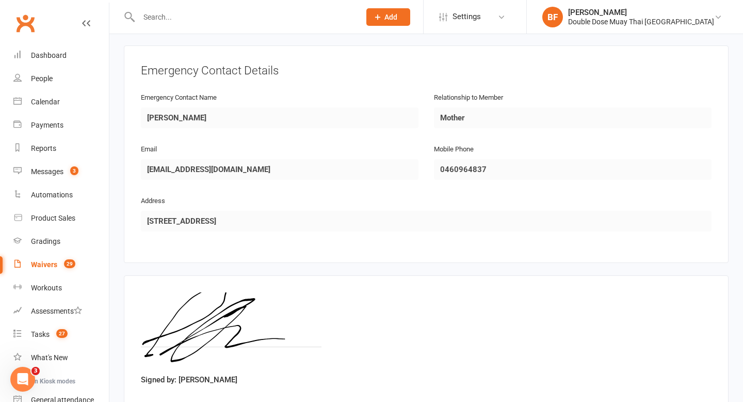
click at [49, 263] on div "Waivers" at bounding box center [44, 264] width 26 height 8
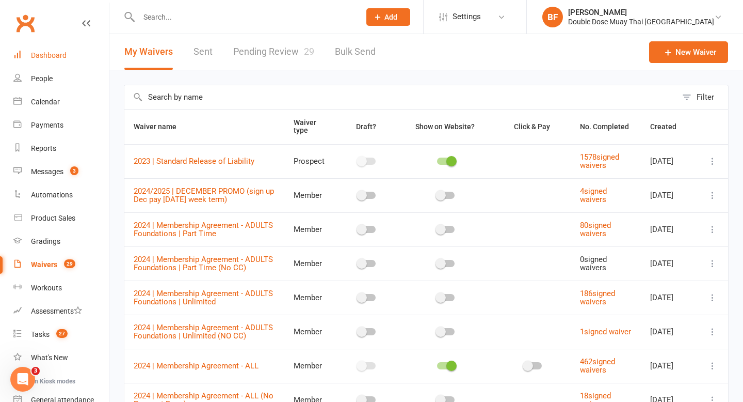
click at [60, 57] on div "Dashboard" at bounding box center [49, 55] width 36 height 8
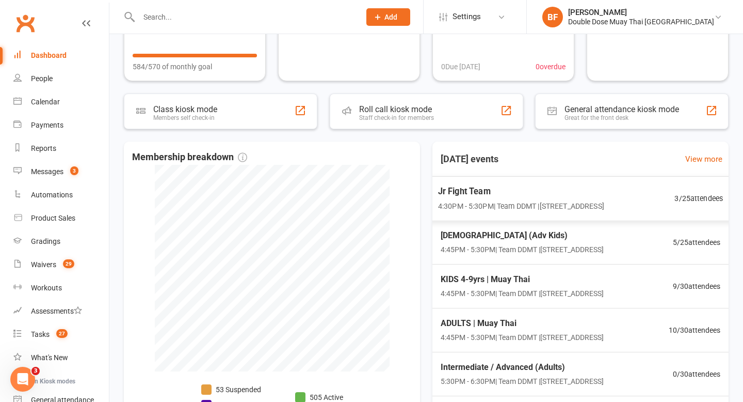
scroll to position [114, 0]
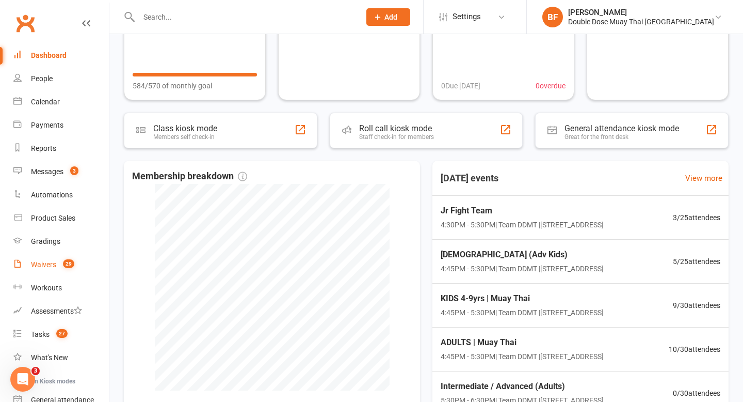
click at [49, 264] on div "Waivers" at bounding box center [43, 264] width 25 height 8
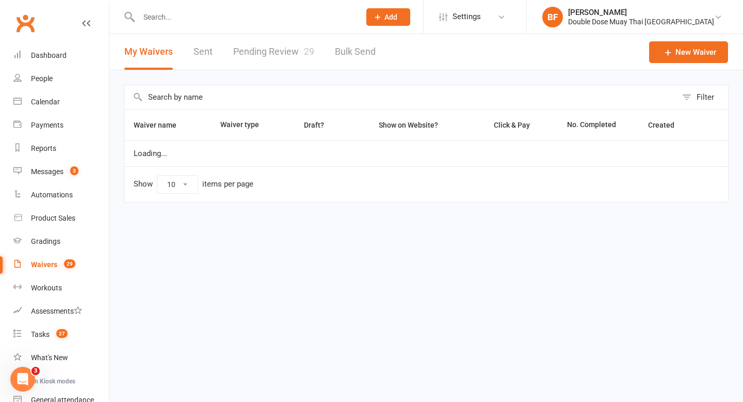
click at [258, 50] on link "Pending Review 29" at bounding box center [273, 52] width 81 height 36
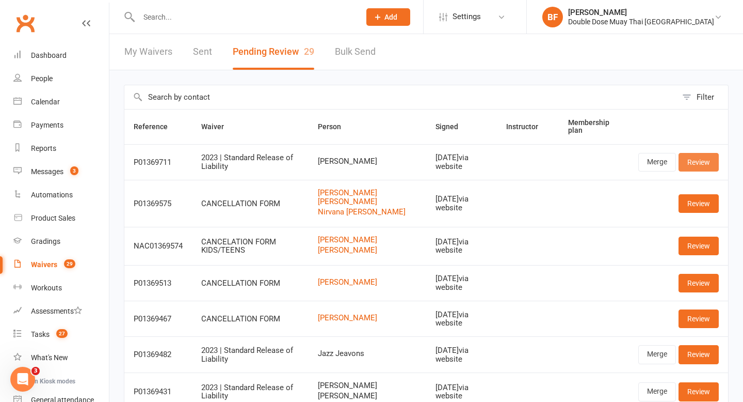
click at [708, 160] on link "Review" at bounding box center [699, 162] width 40 height 19
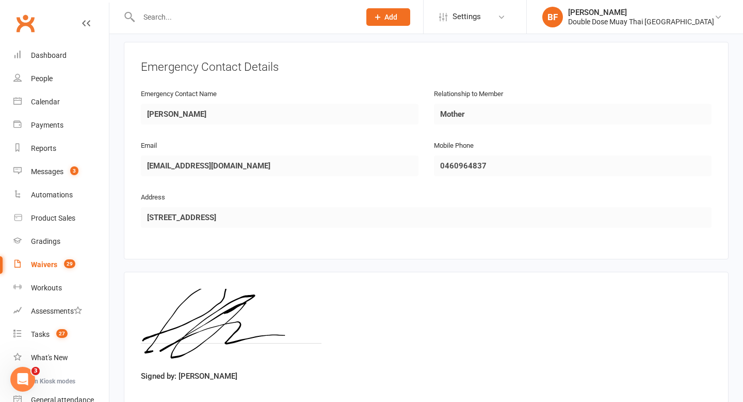
scroll to position [529, 0]
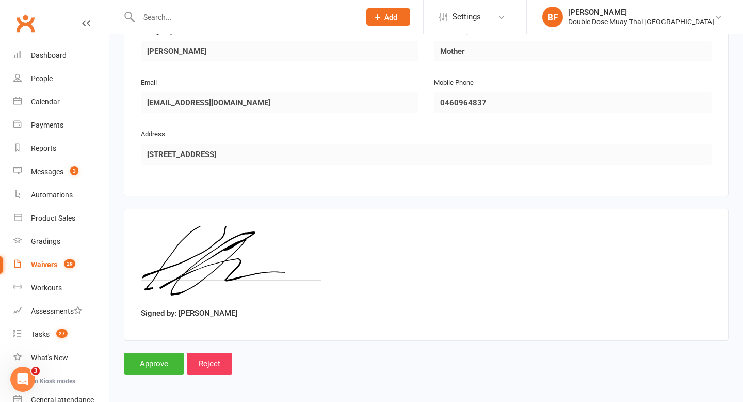
click at [158, 368] on input "Approve" at bounding box center [154, 364] width 60 height 22
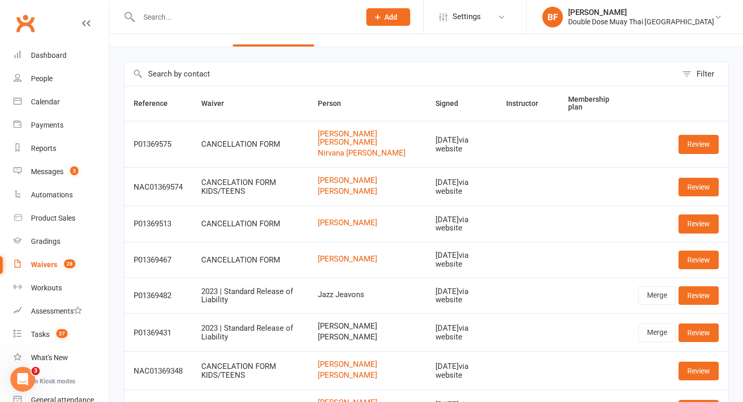
scroll to position [29, 0]
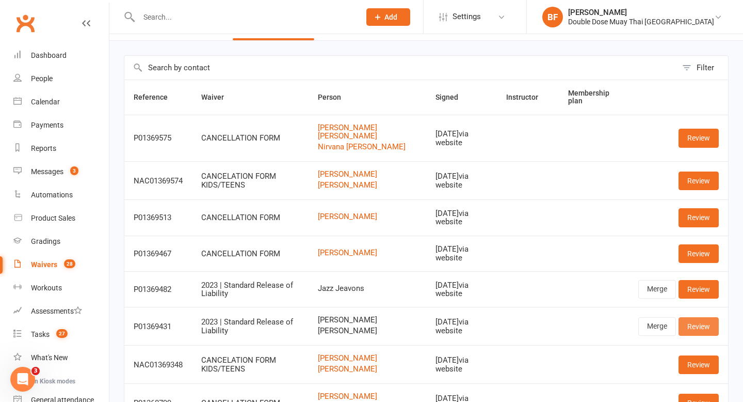
click at [692, 319] on link "Review" at bounding box center [699, 326] width 40 height 19
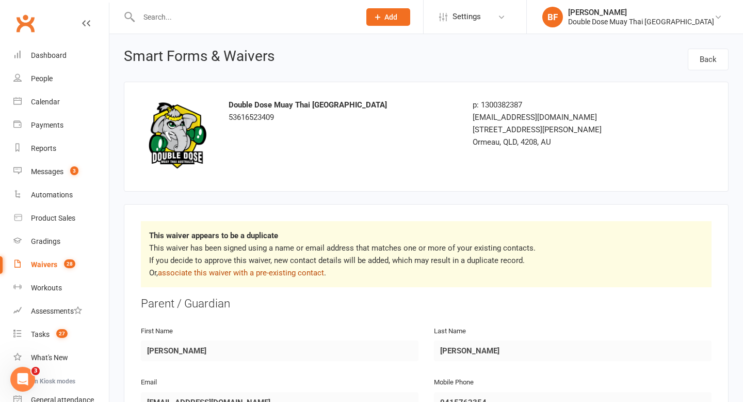
click at [291, 273] on link "associate this waiver with a pre-existing contact" at bounding box center [241, 272] width 166 height 9
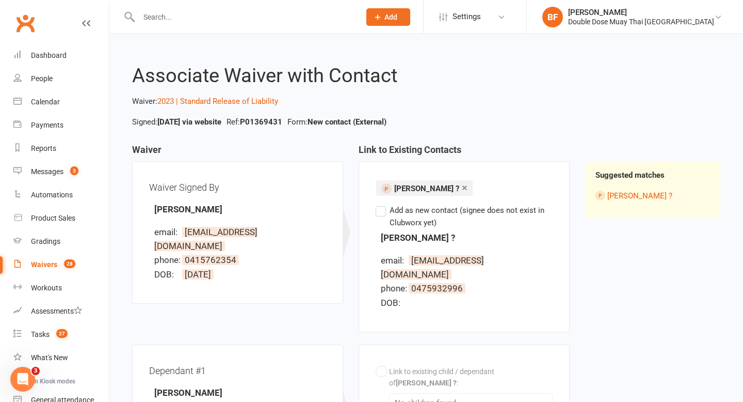
click at [462, 187] on link "×" at bounding box center [465, 187] width 6 height 17
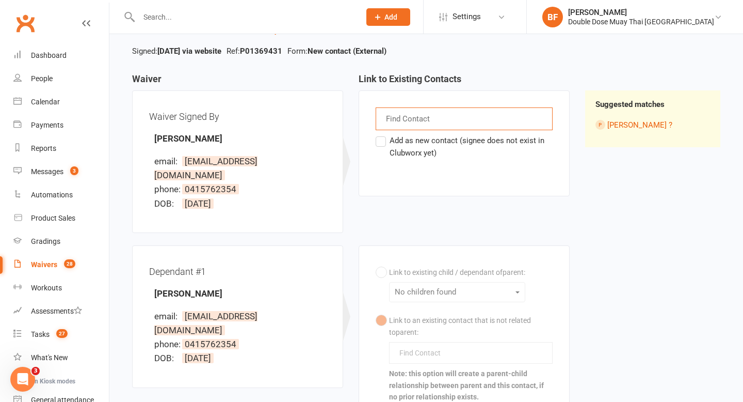
scroll to position [151, 0]
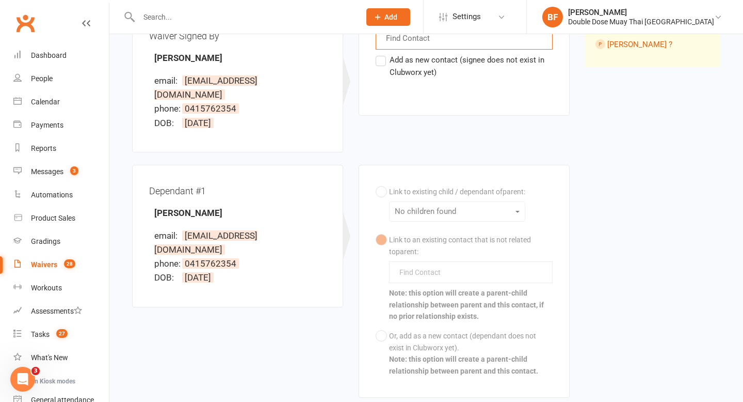
click at [47, 258] on link "Waivers 28" at bounding box center [60, 264] width 95 height 23
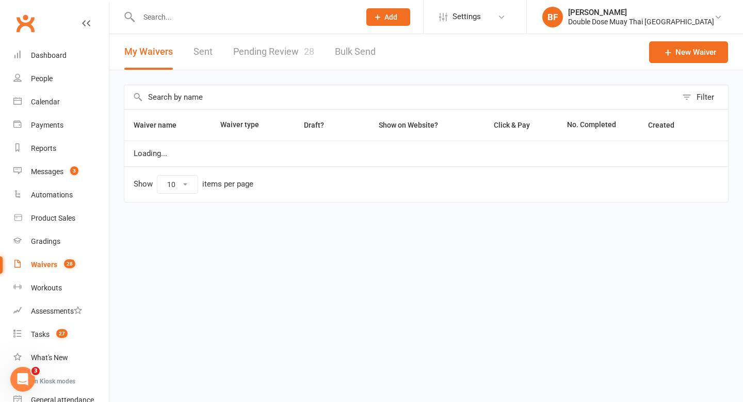
click at [281, 50] on link "Pending Review 28" at bounding box center [273, 52] width 81 height 36
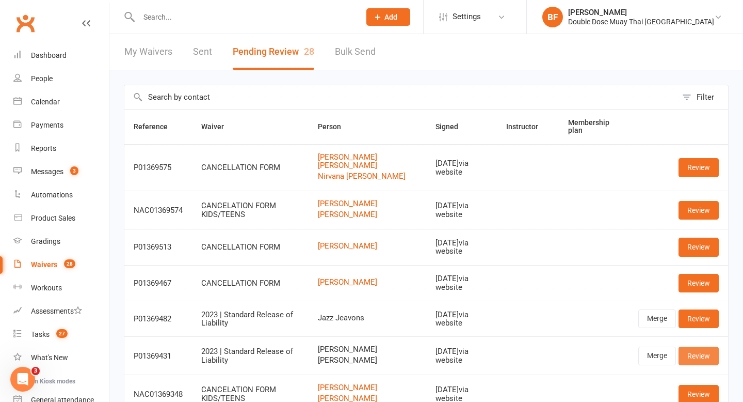
click at [712, 353] on link "Review" at bounding box center [699, 355] width 40 height 19
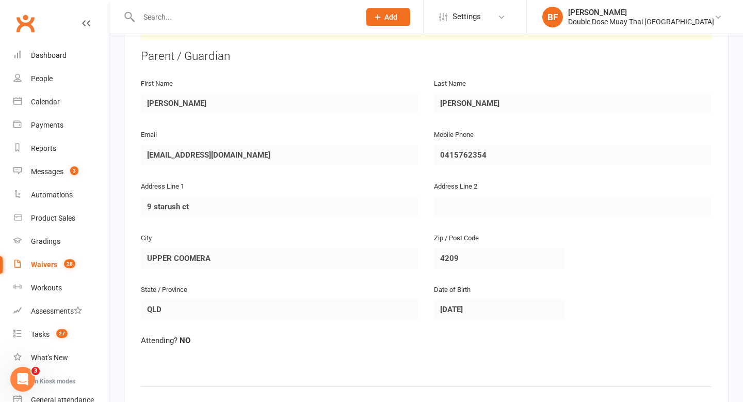
scroll to position [994, 0]
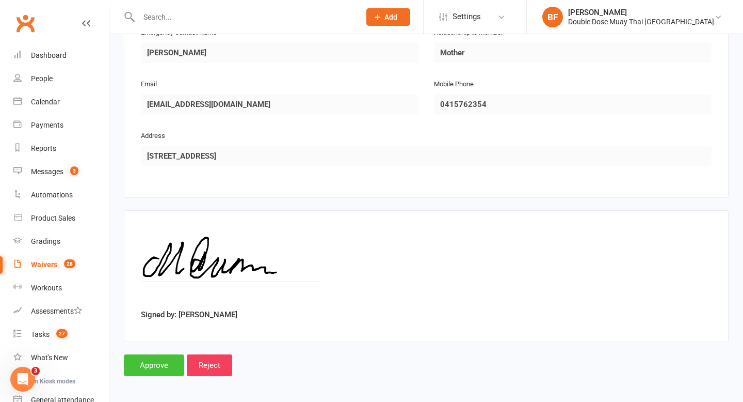
click at [157, 358] on input "Approve" at bounding box center [154, 365] width 60 height 22
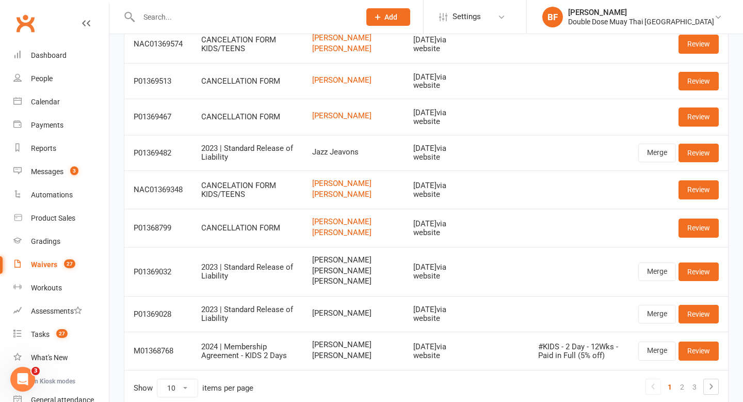
scroll to position [178, 0]
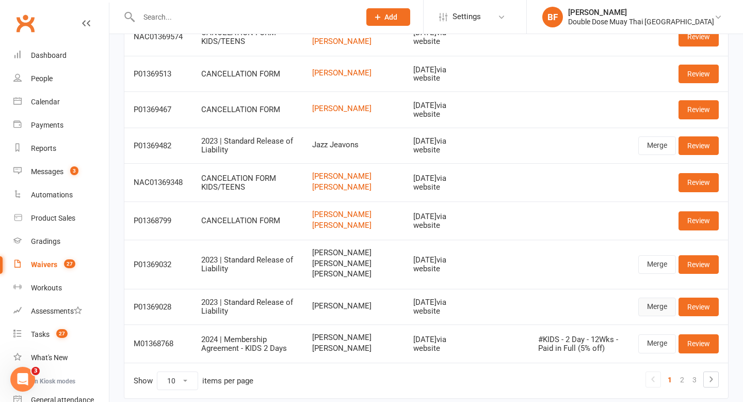
click at [658, 314] on link "Merge" at bounding box center [657, 306] width 38 height 19
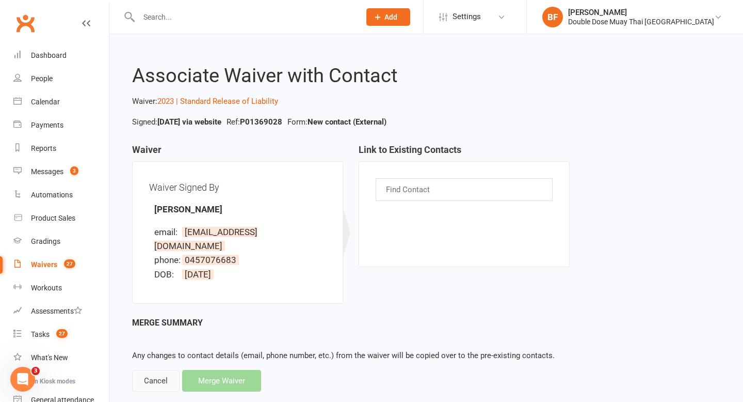
click at [155, 370] on div "Cancel" at bounding box center [155, 381] width 47 height 22
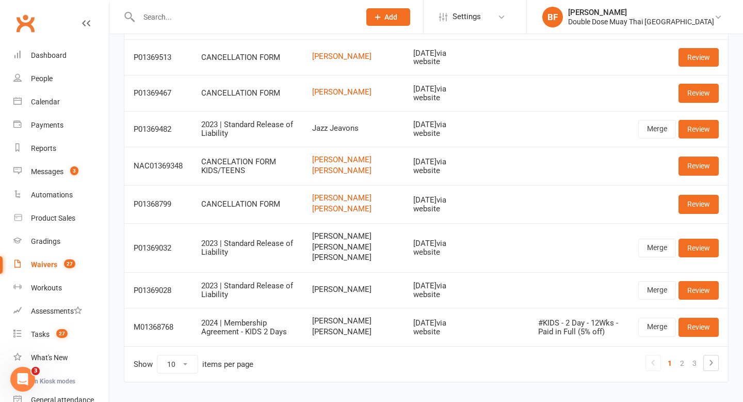
scroll to position [236, 0]
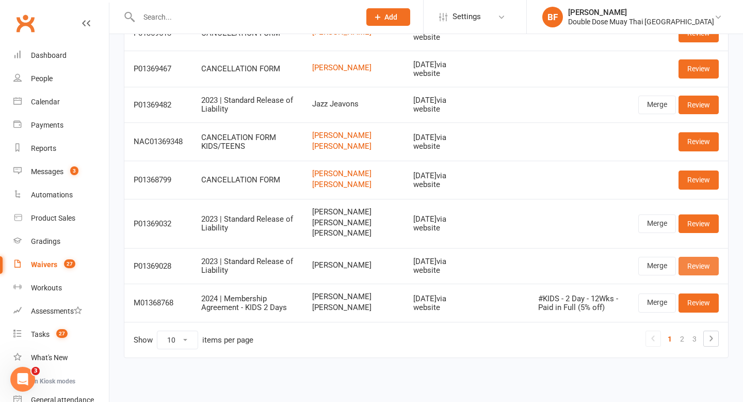
click at [700, 257] on link "Review" at bounding box center [699, 266] width 40 height 19
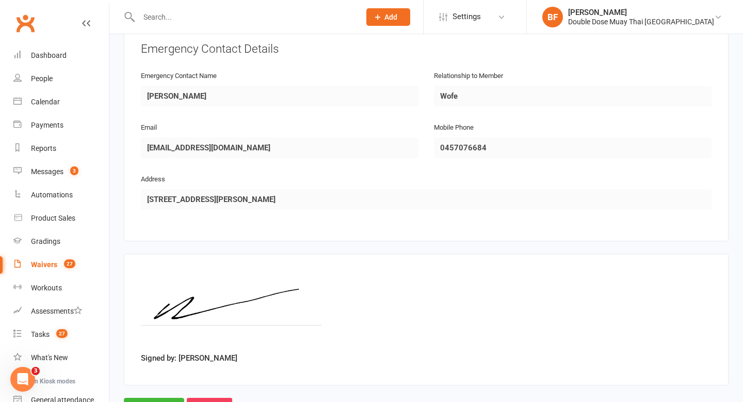
scroll to position [529, 0]
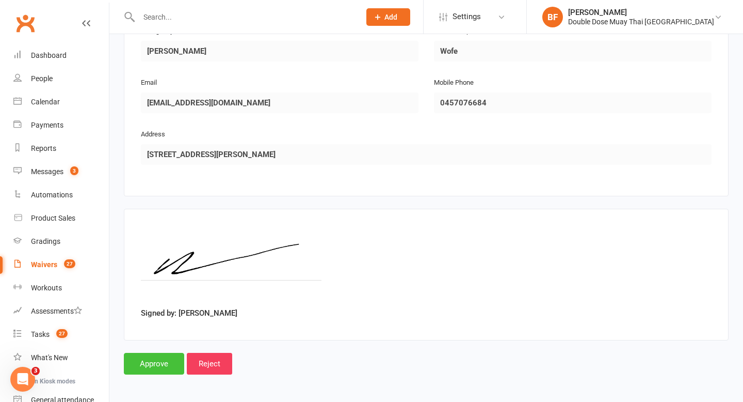
click at [152, 364] on input "Approve" at bounding box center [154, 364] width 60 height 22
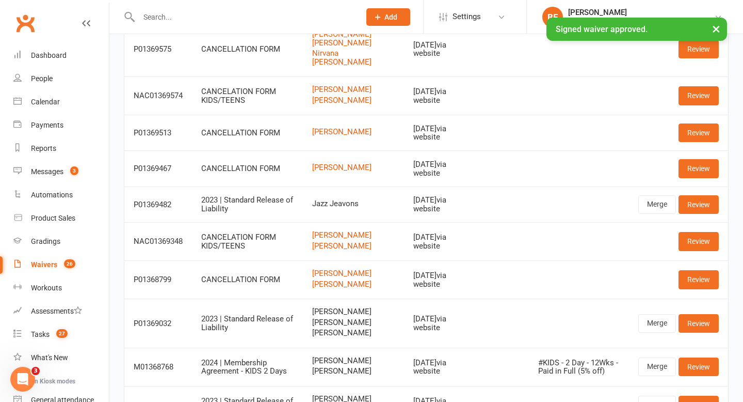
scroll to position [154, 0]
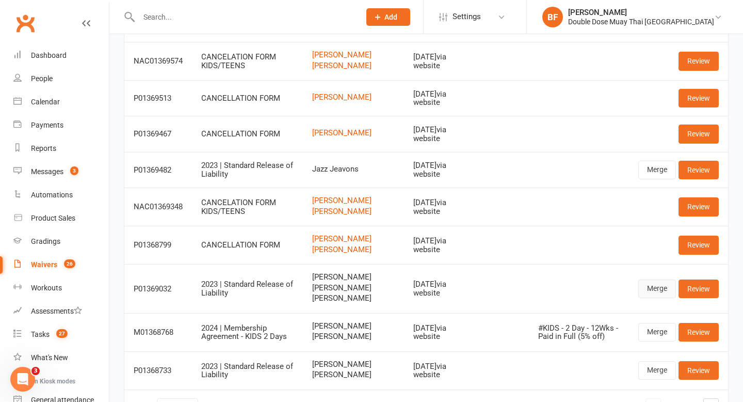
click at [650, 281] on link "Merge" at bounding box center [657, 288] width 38 height 19
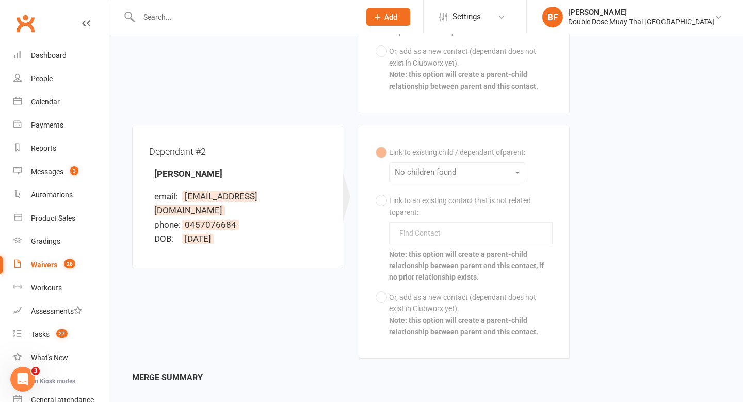
scroll to position [498, 0]
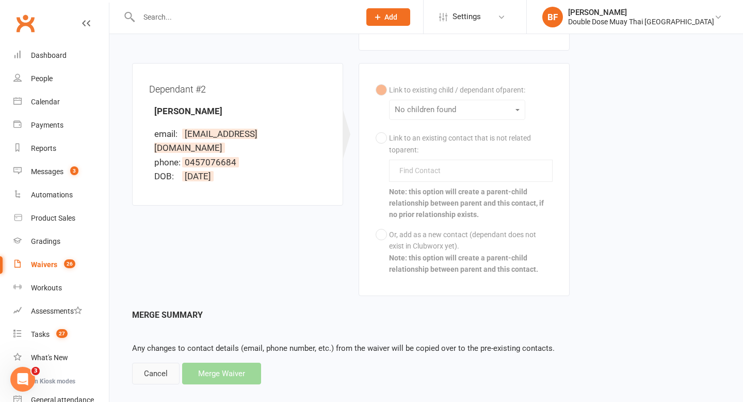
click at [153, 362] on div "Cancel" at bounding box center [155, 373] width 47 height 22
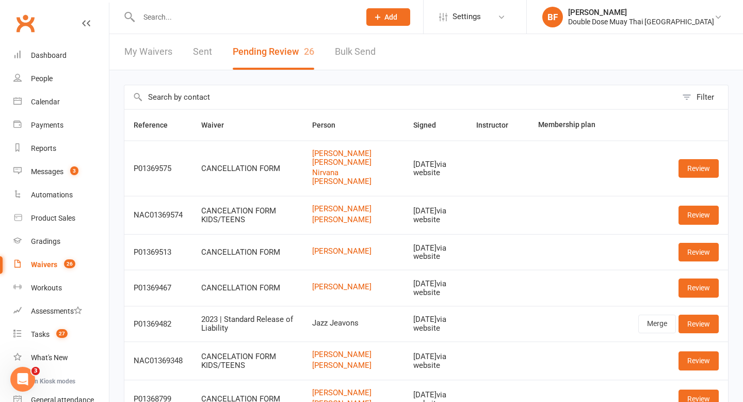
scroll to position [247, 0]
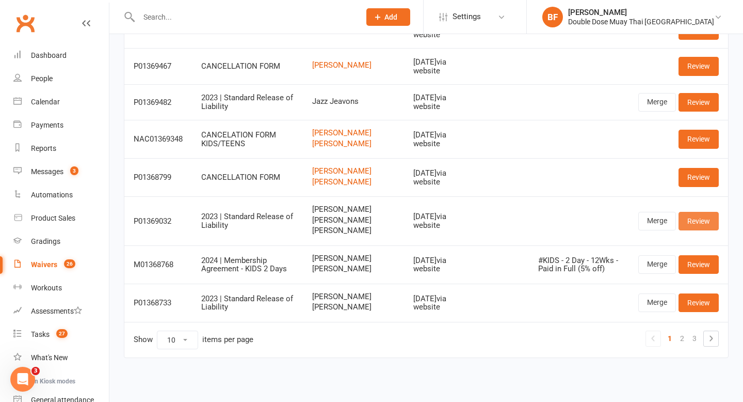
click at [704, 212] on link "Review" at bounding box center [699, 221] width 40 height 19
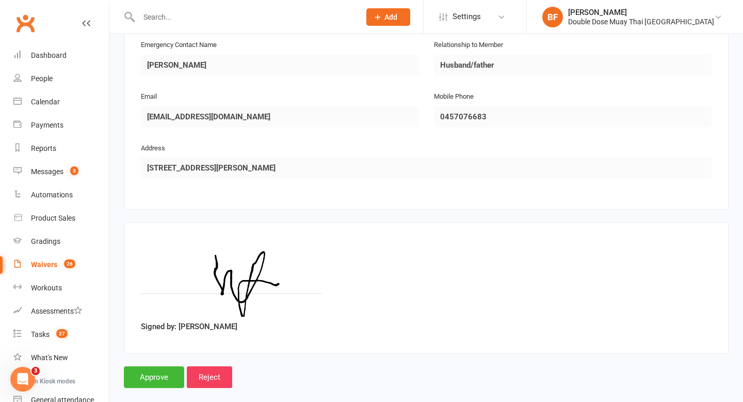
scroll to position [1255, 0]
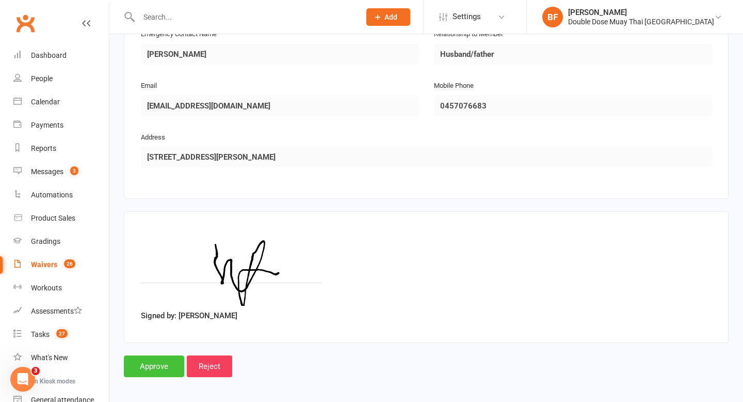
click at [163, 363] on input "Approve" at bounding box center [154, 366] width 60 height 22
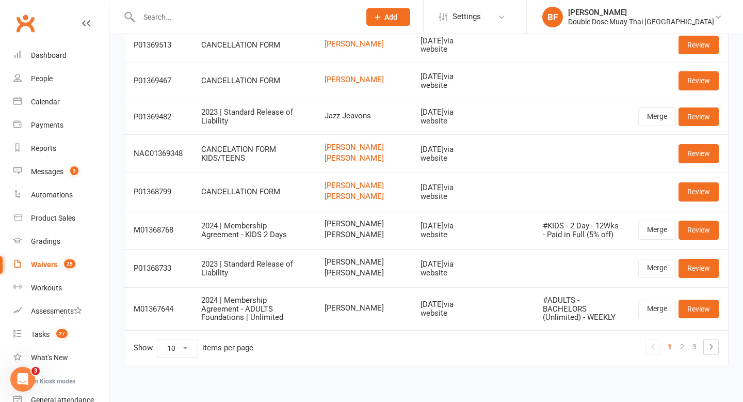
scroll to position [210, 0]
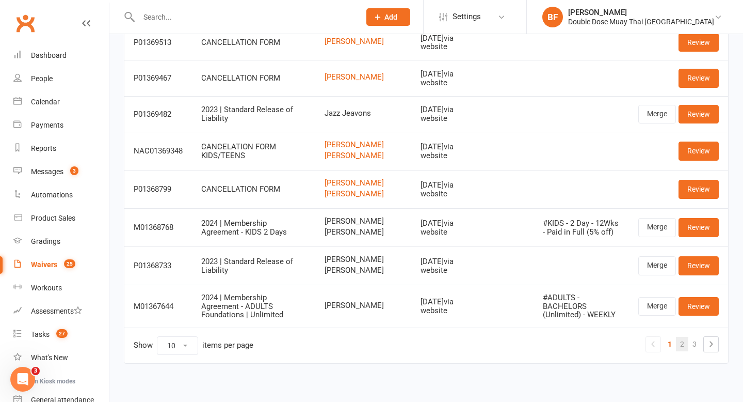
click at [680, 351] on link "2" at bounding box center [682, 344] width 12 height 14
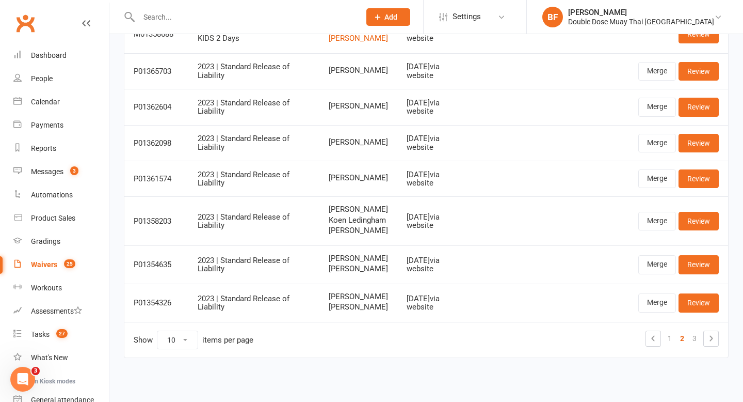
scroll to position [206, 0]
click at [698, 345] on link "3" at bounding box center [695, 338] width 12 height 14
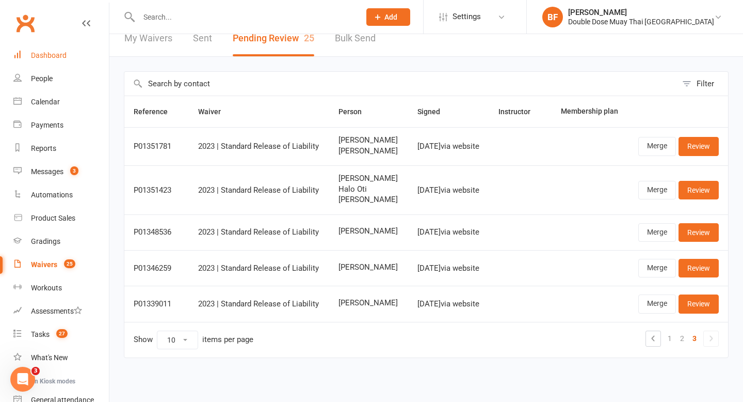
click at [39, 58] on div "Dashboard" at bounding box center [49, 55] width 36 height 8
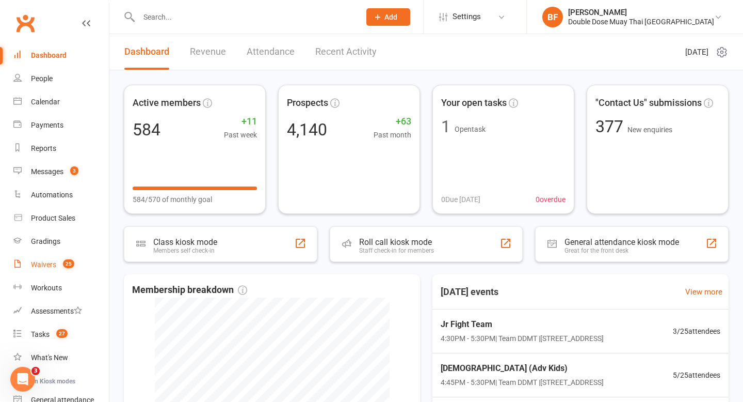
click at [54, 263] on div "Waivers" at bounding box center [43, 264] width 25 height 8
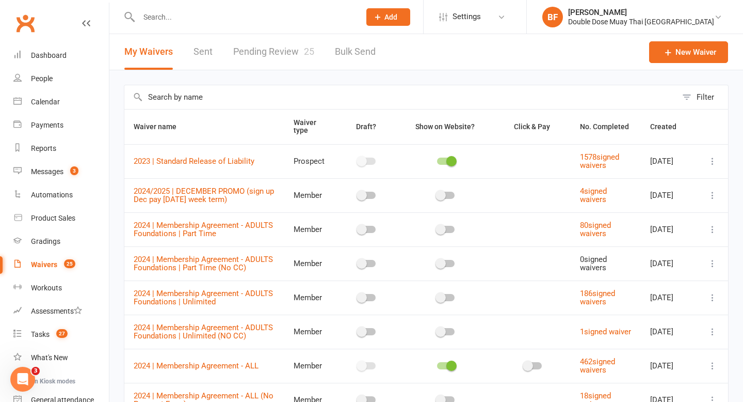
click at [258, 54] on link "Pending Review 25" at bounding box center [273, 52] width 81 height 36
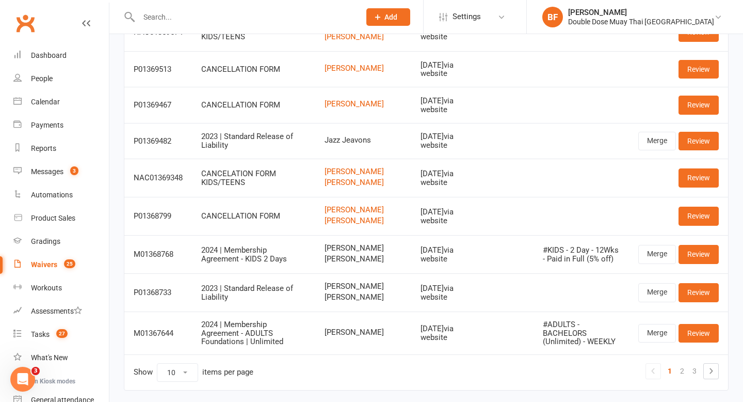
scroll to position [187, 0]
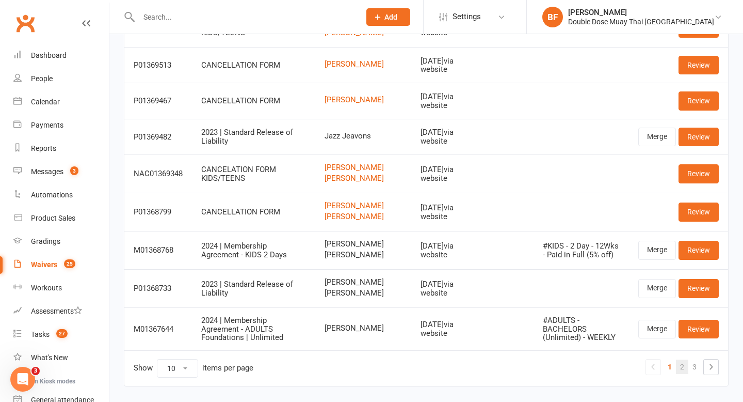
click at [687, 374] on link "2" at bounding box center [682, 366] width 12 height 14
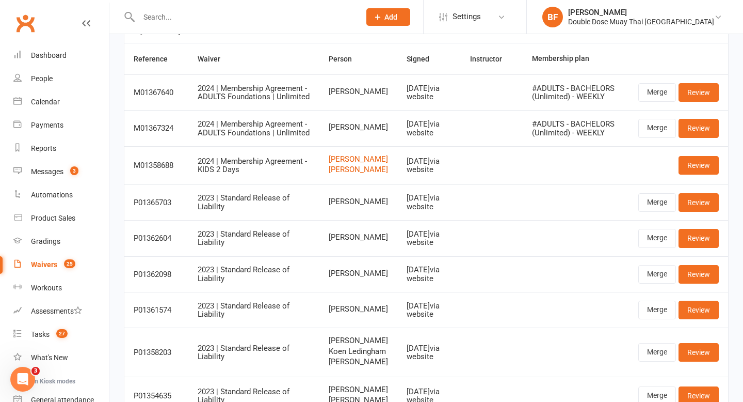
scroll to position [44, 0]
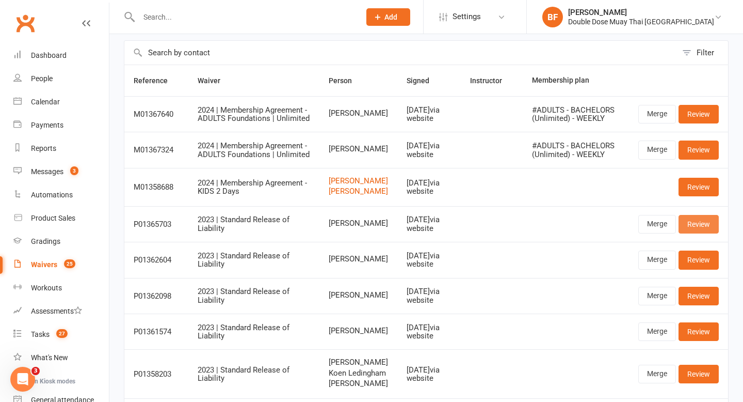
click at [696, 233] on link "Review" at bounding box center [699, 224] width 40 height 19
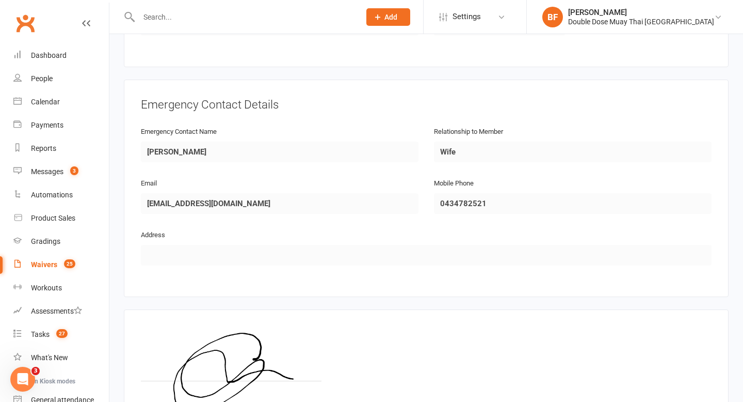
scroll to position [507, 0]
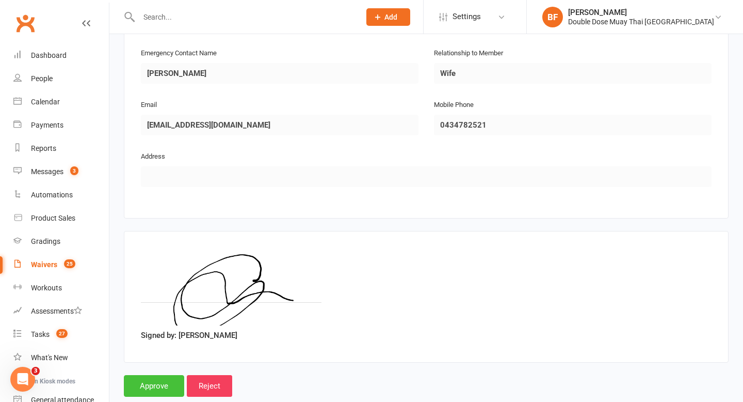
click at [156, 381] on input "Approve" at bounding box center [154, 386] width 60 height 22
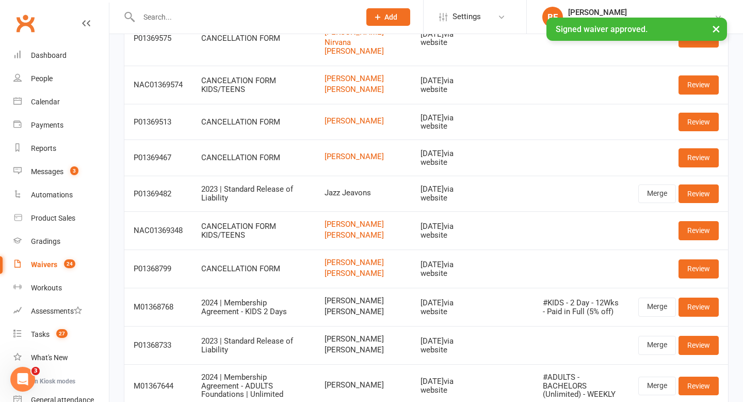
scroll to position [234, 0]
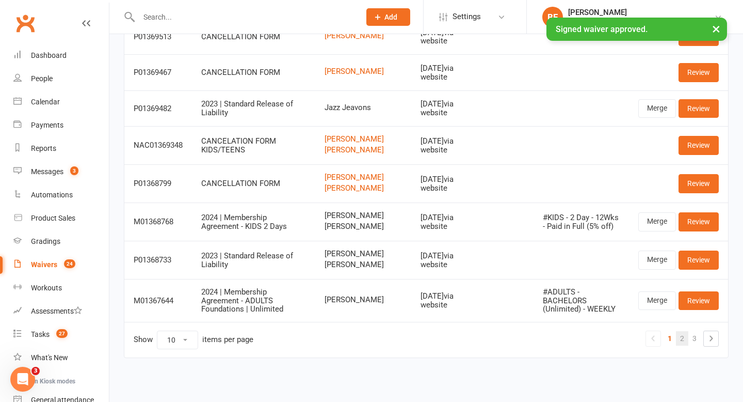
click at [678, 335] on link "2" at bounding box center [682, 338] width 12 height 14
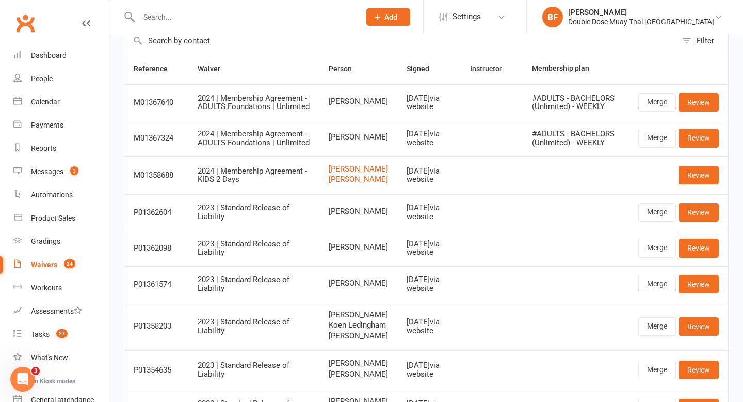
scroll to position [59, 0]
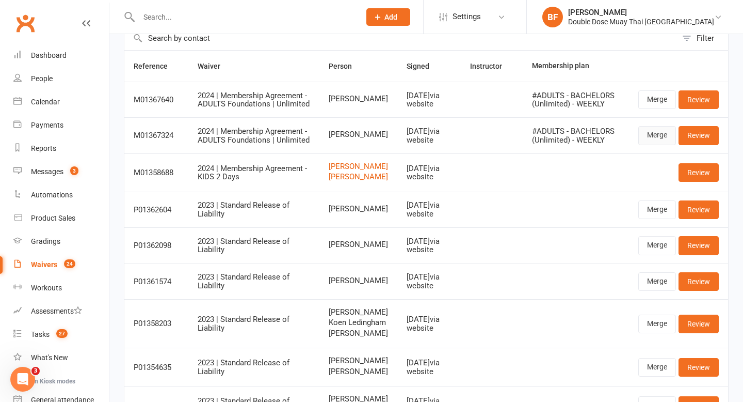
click at [668, 131] on link "Merge" at bounding box center [657, 135] width 38 height 19
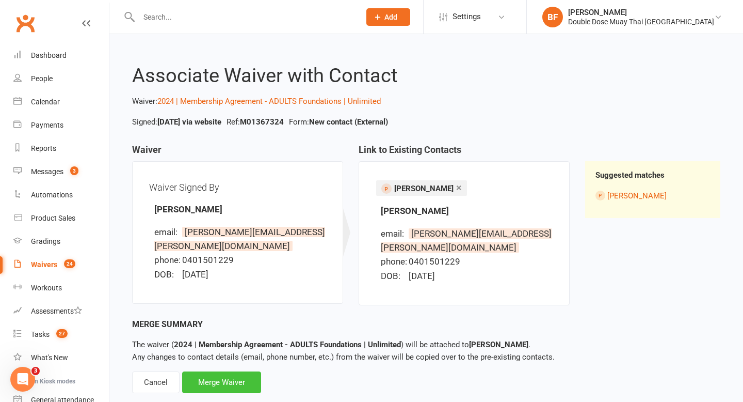
click at [243, 371] on div "Merge Waiver" at bounding box center [221, 382] width 79 height 22
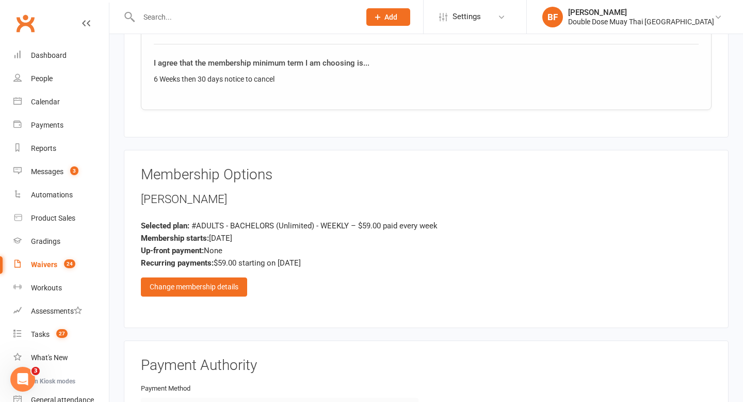
scroll to position [769, 0]
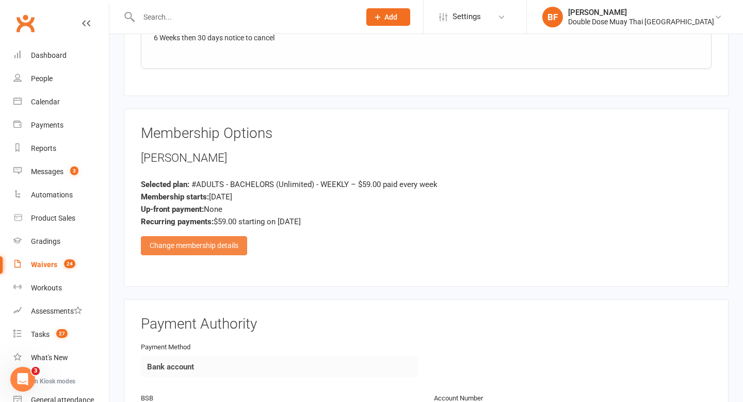
click at [230, 246] on div "Change membership details" at bounding box center [194, 245] width 106 height 19
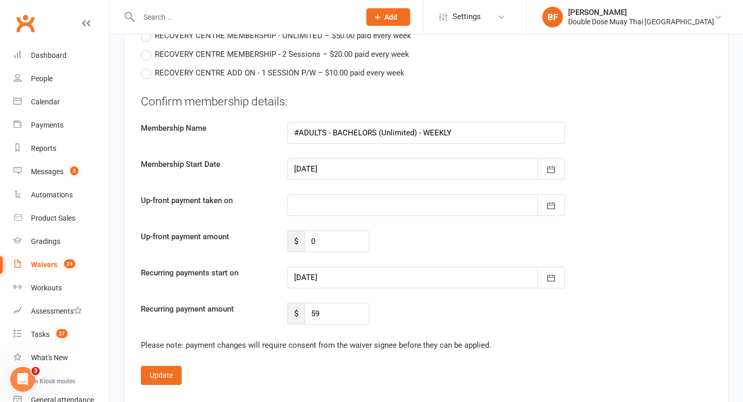
scroll to position [1504, 0]
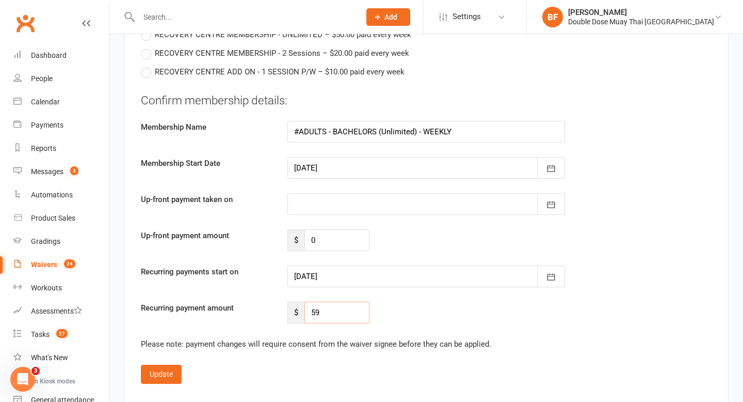
click at [346, 311] on input "59" at bounding box center [337, 312] width 65 height 22
type input "5"
type input "49"
click at [554, 279] on icon "button" at bounding box center [551, 276] width 10 height 10
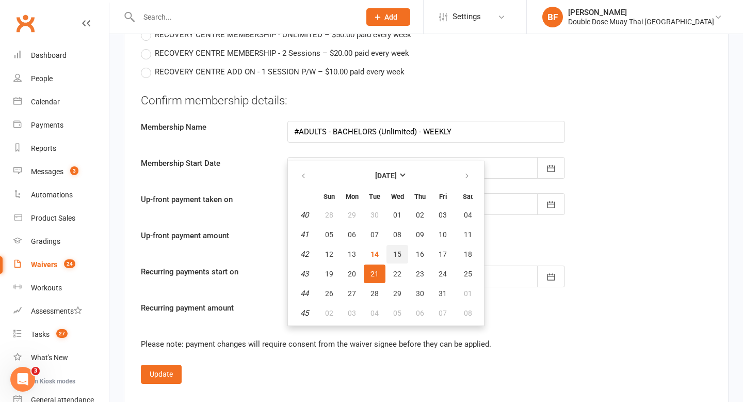
click at [394, 257] on span "15" at bounding box center [397, 254] width 8 height 8
type input "[DATE]"
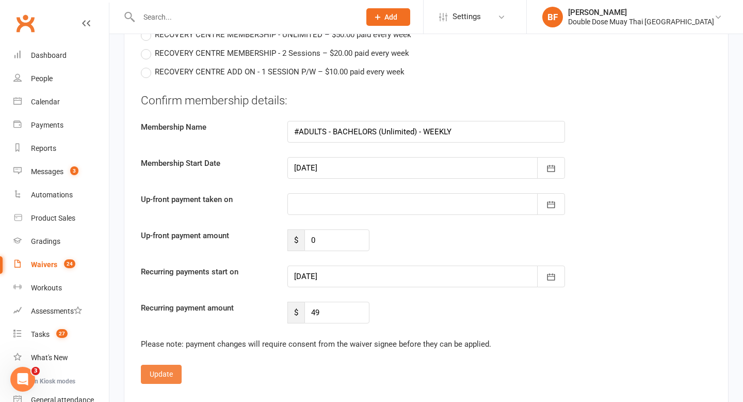
click at [154, 371] on button "Update" at bounding box center [161, 373] width 41 height 19
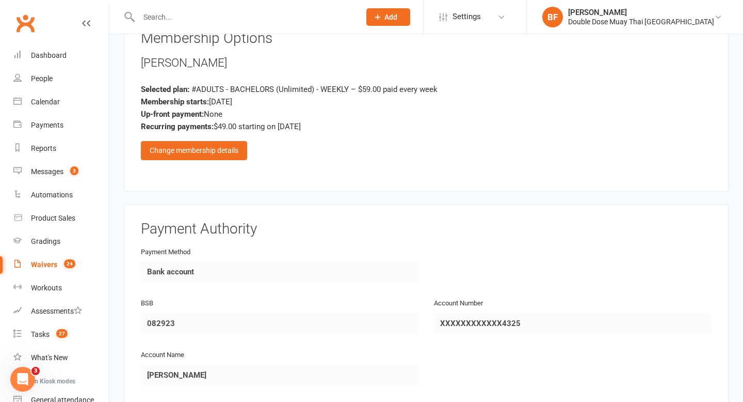
scroll to position [1084, 0]
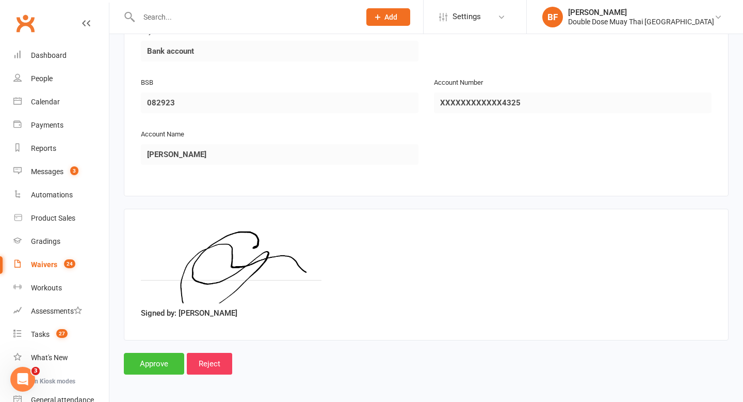
click at [149, 357] on input "Approve" at bounding box center [154, 364] width 60 height 22
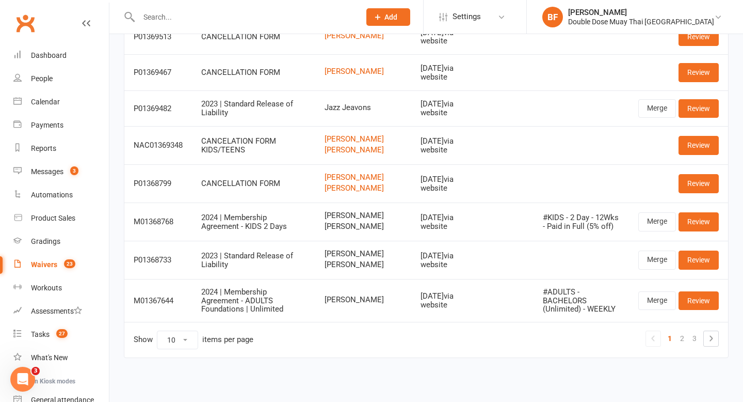
scroll to position [226, 0]
click at [648, 310] on link "Merge" at bounding box center [657, 300] width 38 height 19
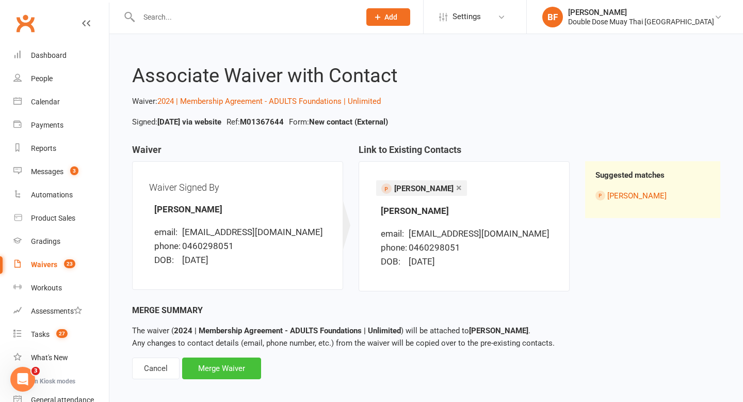
click at [241, 364] on div "Merge Waiver" at bounding box center [221, 368] width 79 height 22
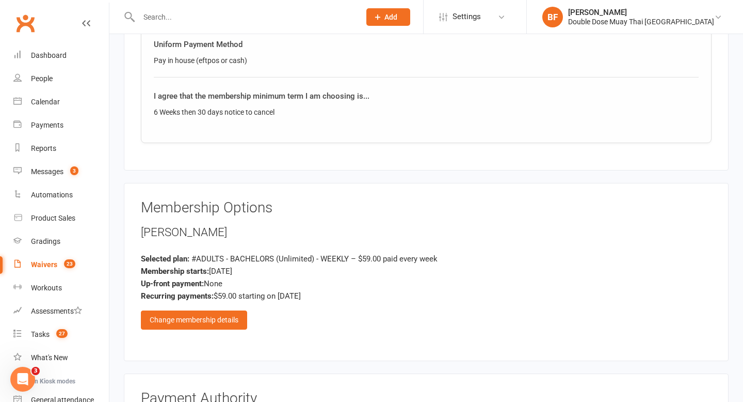
scroll to position [769, 0]
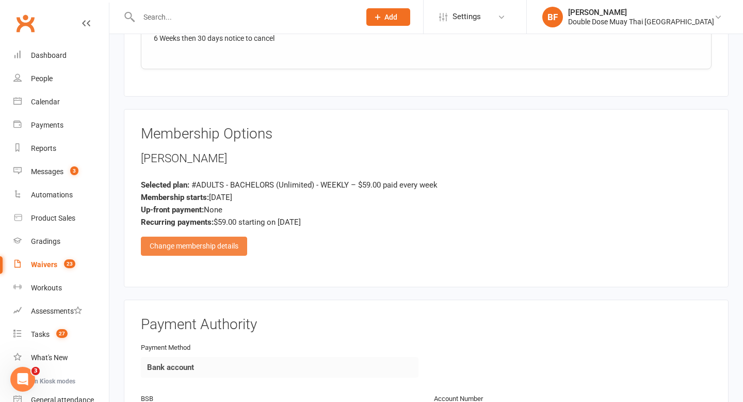
click at [231, 244] on div "Change membership details" at bounding box center [194, 245] width 106 height 19
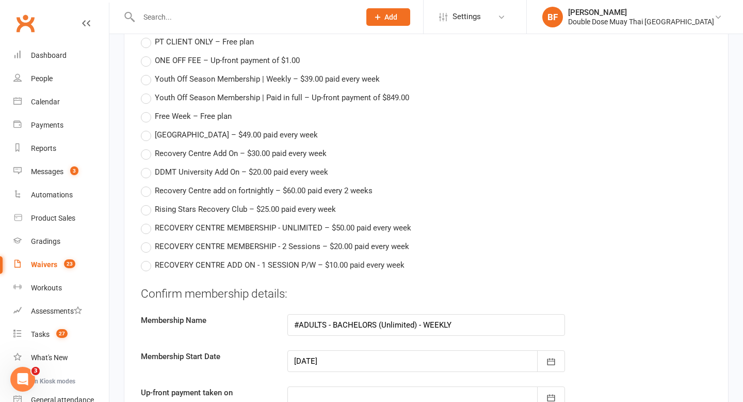
scroll to position [1492, 0]
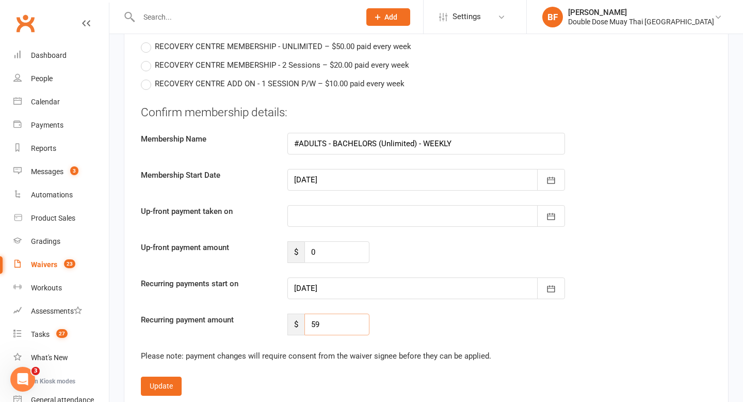
click at [331, 328] on input "59" at bounding box center [337, 324] width 65 height 22
type input "5"
type input "49"
click at [544, 287] on button "button" at bounding box center [551, 288] width 28 height 22
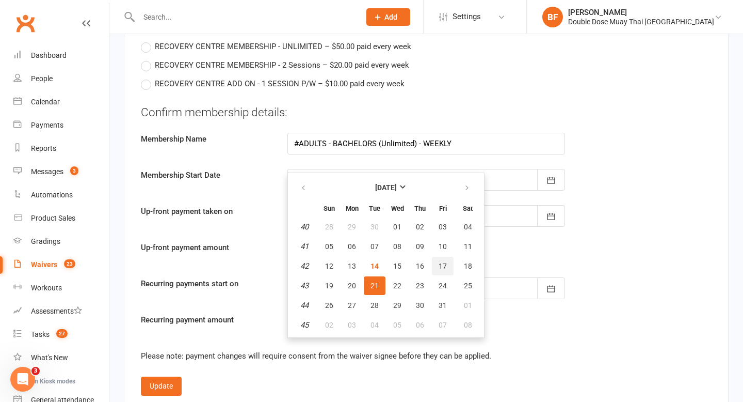
click at [446, 269] on button "17" at bounding box center [443, 266] width 22 height 19
type input "[DATE]"
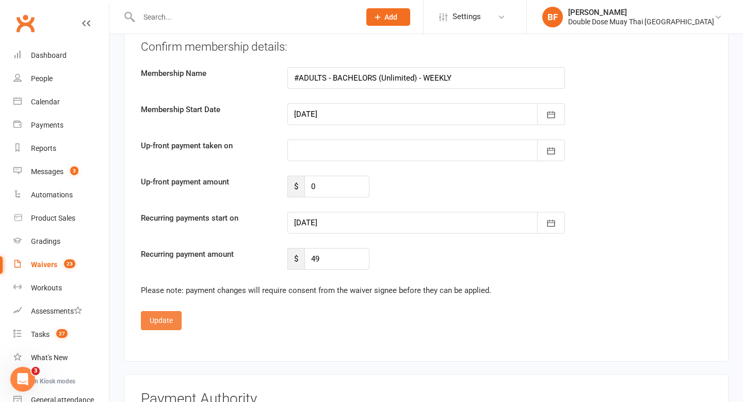
click at [160, 319] on button "Update" at bounding box center [161, 320] width 41 height 19
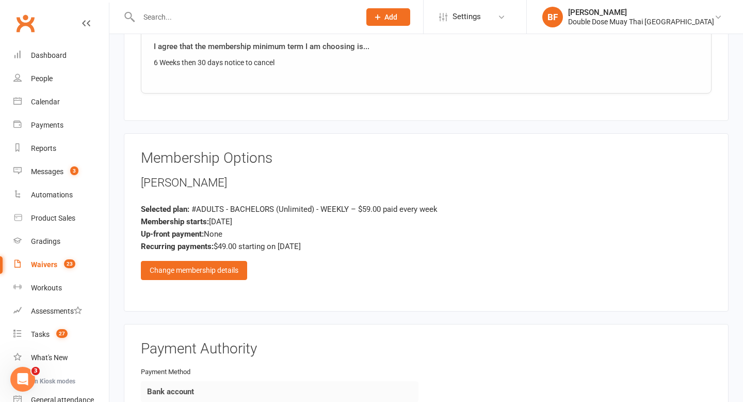
scroll to position [1084, 0]
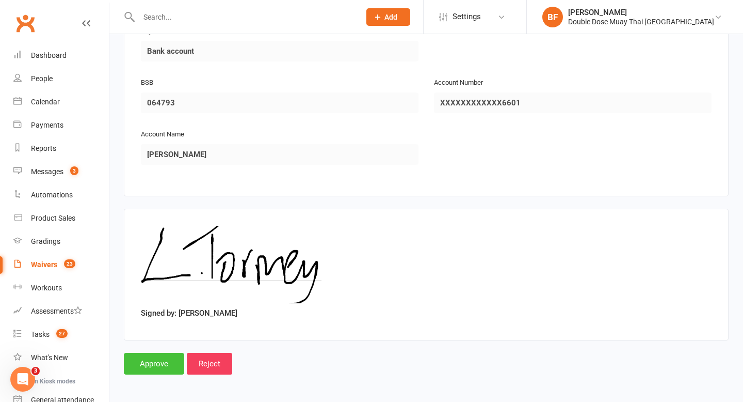
click at [166, 359] on input "Approve" at bounding box center [154, 364] width 60 height 22
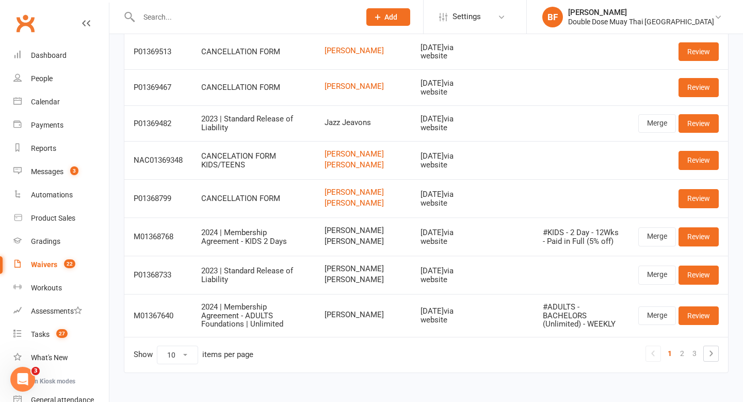
scroll to position [212, 0]
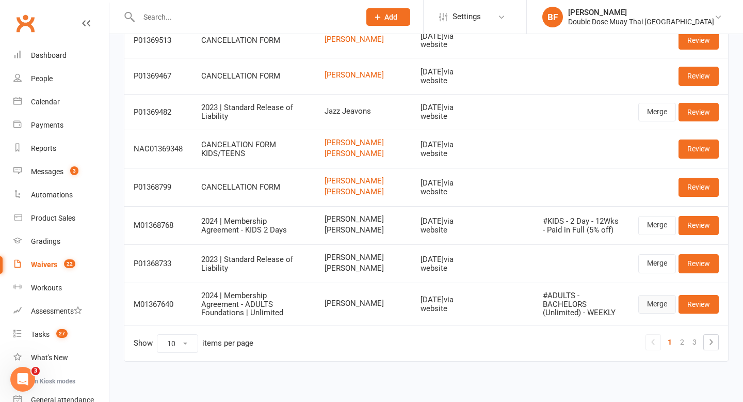
click at [654, 313] on link "Merge" at bounding box center [657, 304] width 38 height 19
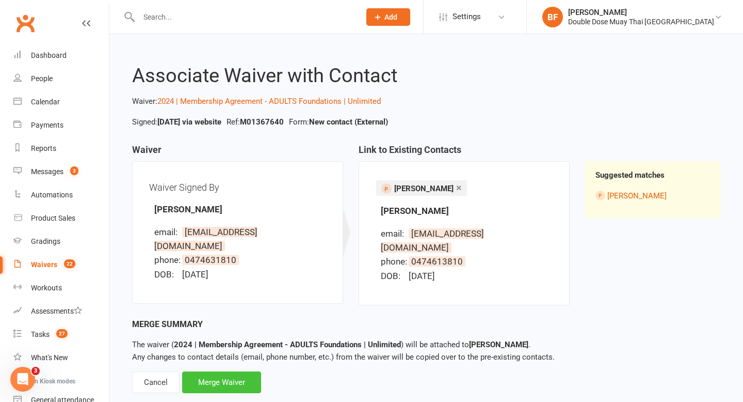
click at [225, 371] on div "Merge Waiver" at bounding box center [221, 382] width 79 height 22
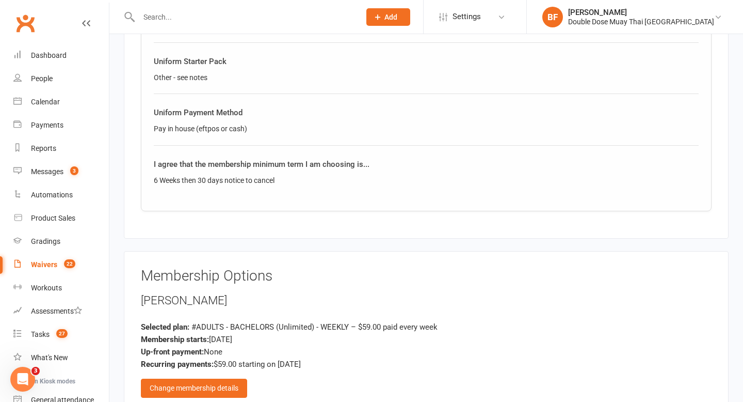
scroll to position [700, 0]
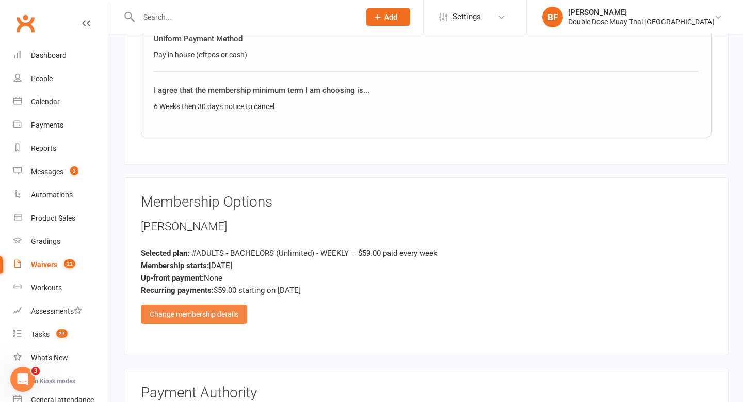
click at [245, 314] on div "Change membership details" at bounding box center [194, 314] width 106 height 19
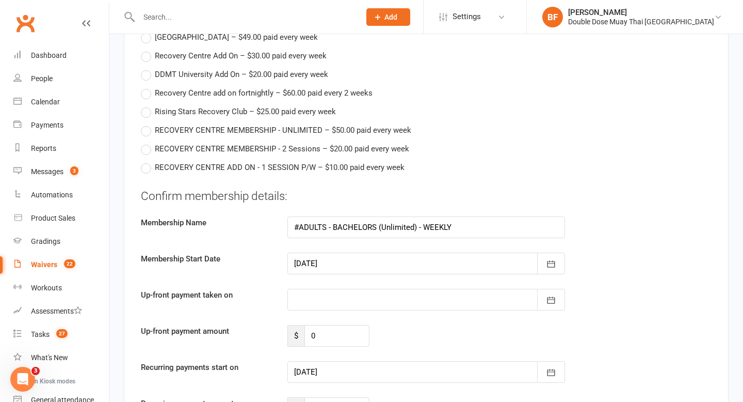
scroll to position [1411, 0]
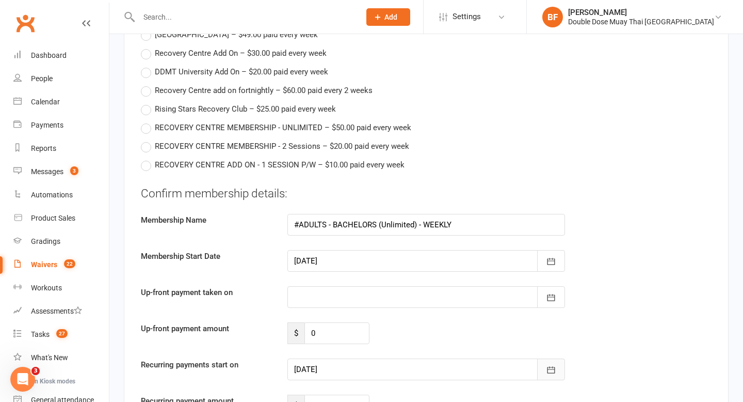
click at [549, 368] on icon "button" at bounding box center [552, 369] width 8 height 7
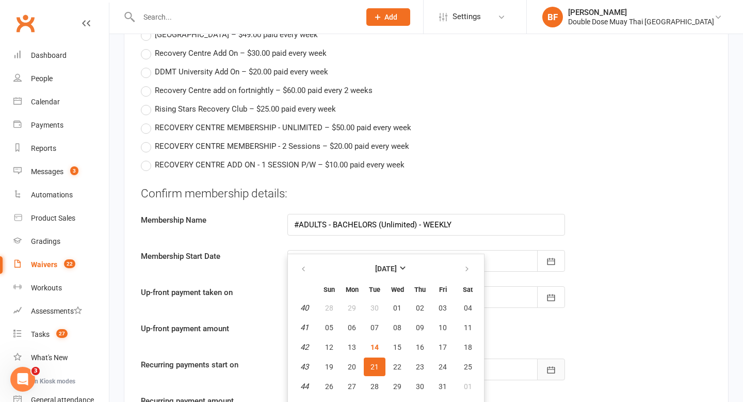
scroll to position [1424, 0]
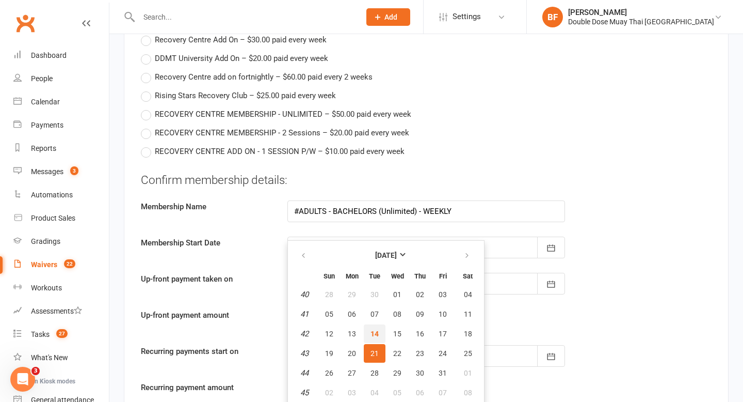
click at [375, 332] on span "14" at bounding box center [375, 333] width 8 height 8
type input "[DATE]"
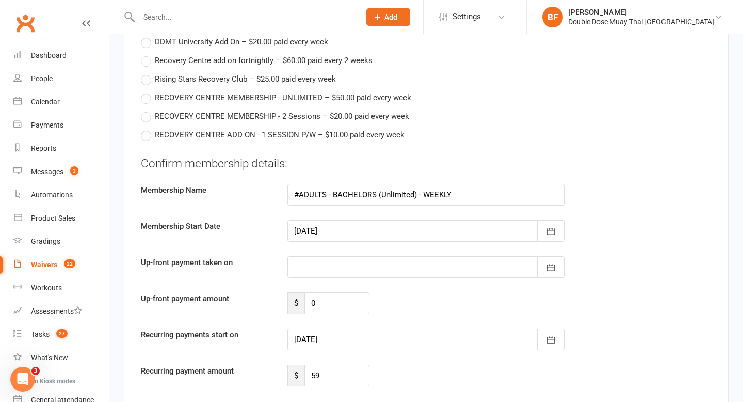
scroll to position [1495, 0]
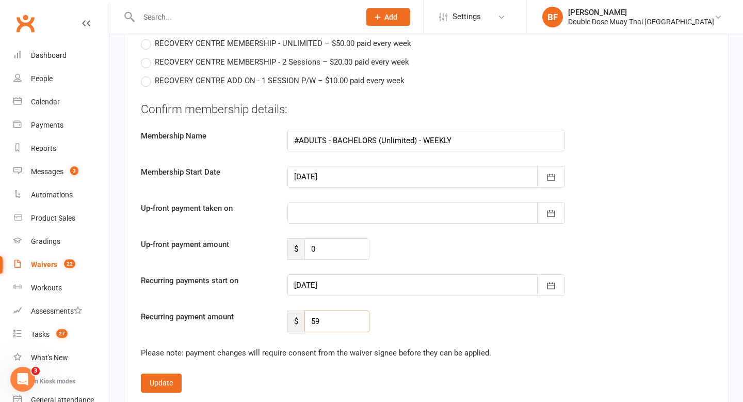
click at [363, 319] on input "59" at bounding box center [337, 321] width 65 height 22
type input "5"
type input "49"
click at [461, 327] on div "Recurring payment amount $ 49" at bounding box center [426, 321] width 586 height 22
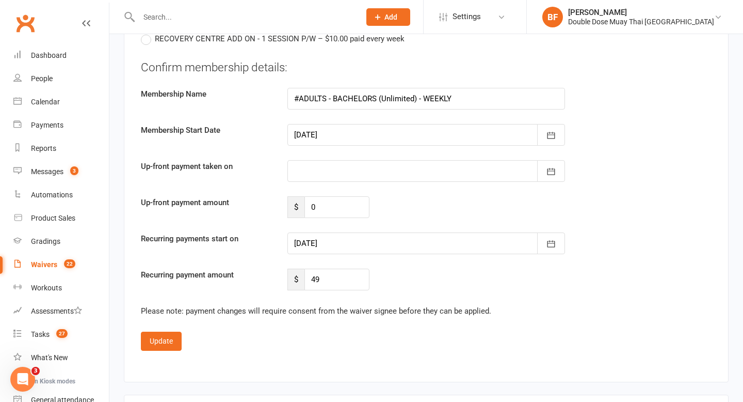
scroll to position [1541, 0]
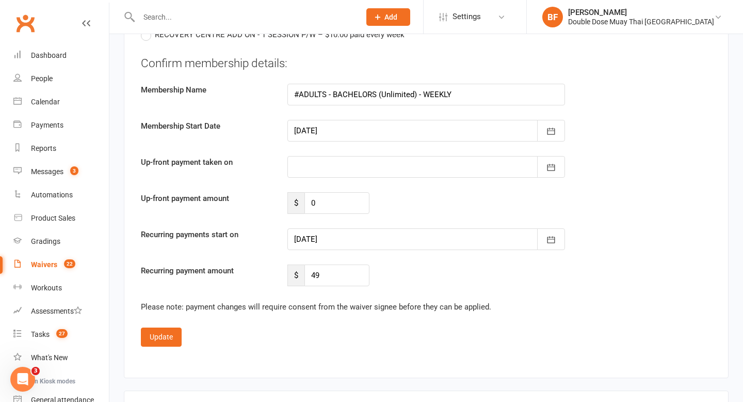
click at [164, 338] on button "Update" at bounding box center [161, 336] width 41 height 19
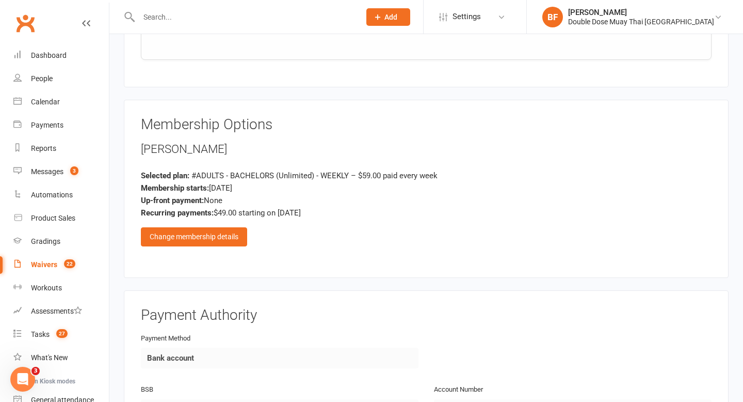
scroll to position [1084, 0]
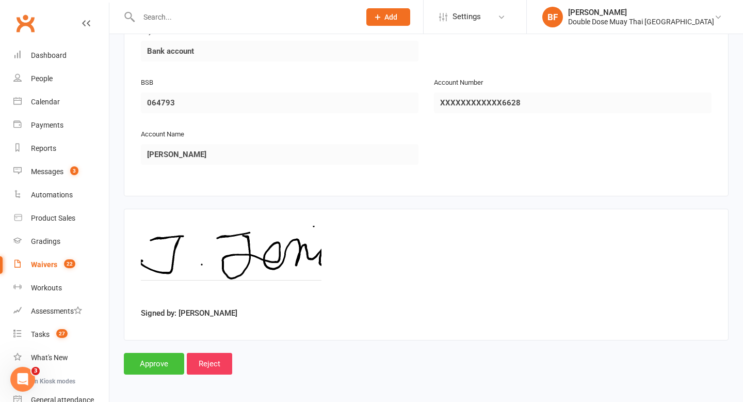
click at [164, 365] on input "Approve" at bounding box center [154, 364] width 60 height 22
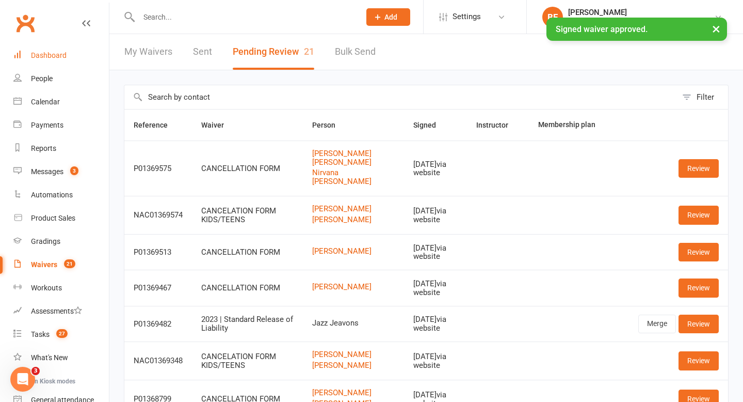
click at [61, 54] on div "Dashboard" at bounding box center [49, 55] width 36 height 8
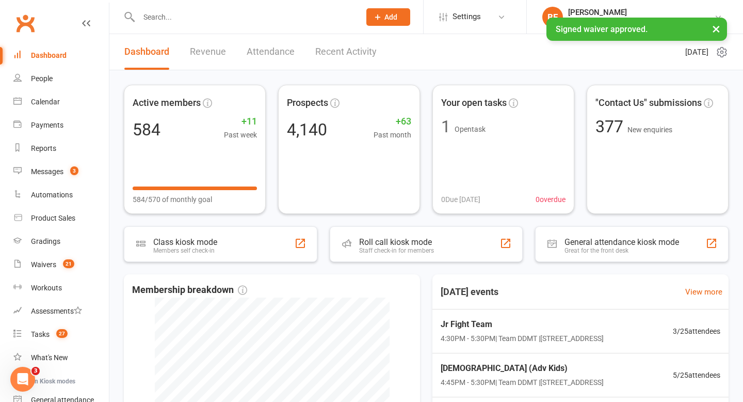
click at [341, 55] on link "Recent Activity" at bounding box center [345, 52] width 61 height 36
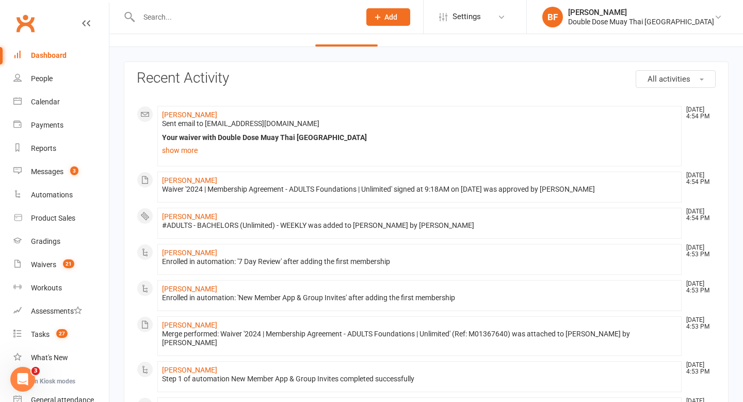
scroll to position [24, 0]
click at [202, 114] on link "[PERSON_NAME]" at bounding box center [189, 113] width 55 height 8
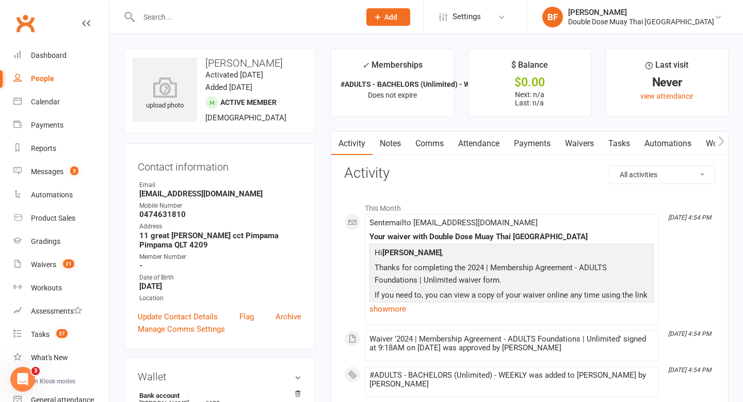
click at [199, 192] on strong "[EMAIL_ADDRESS][DOMAIN_NAME]" at bounding box center [220, 193] width 162 height 9
copy render-form-field "[EMAIL_ADDRESS][DOMAIN_NAME]"
click at [47, 57] on div "Dashboard" at bounding box center [49, 55] width 36 height 8
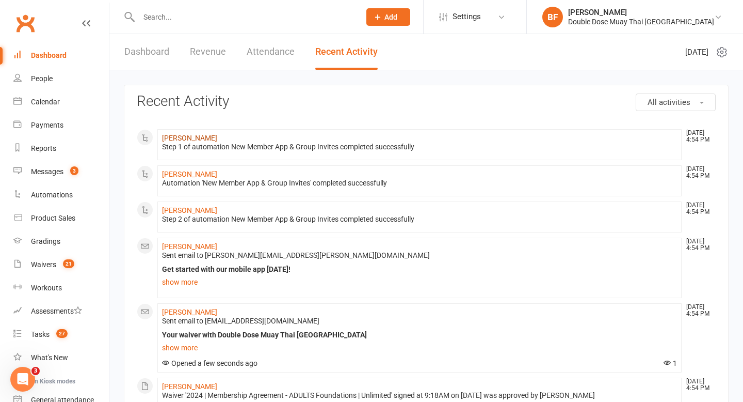
click at [203, 136] on link "[PERSON_NAME]" at bounding box center [189, 138] width 55 height 8
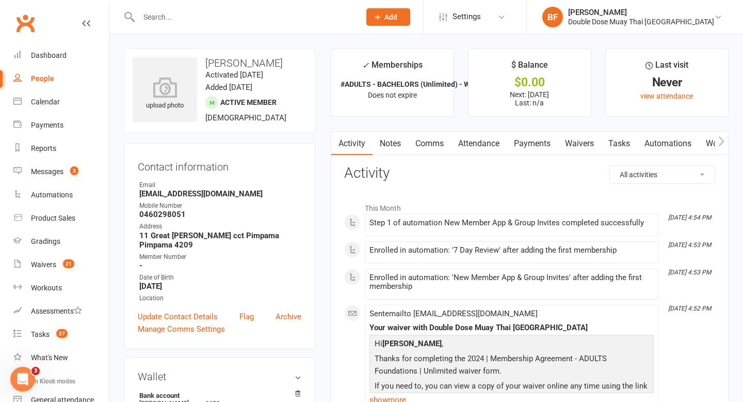
click at [189, 193] on strong "[EMAIL_ADDRESS][DOMAIN_NAME]" at bounding box center [220, 193] width 162 height 9
copy render-form-field "[EMAIL_ADDRESS][DOMAIN_NAME]"
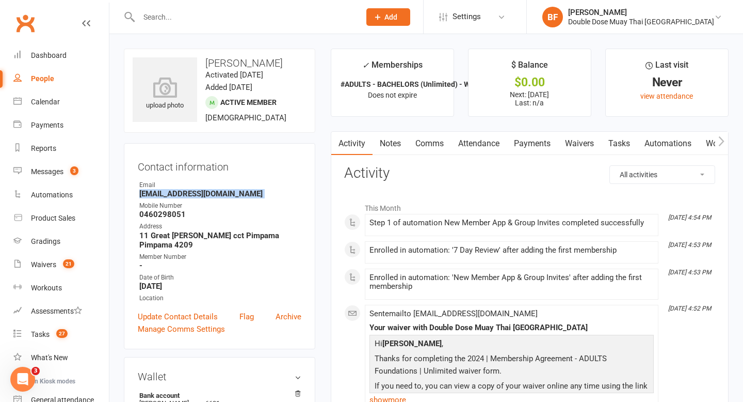
click at [397, 141] on link "Notes" at bounding box center [391, 144] width 36 height 24
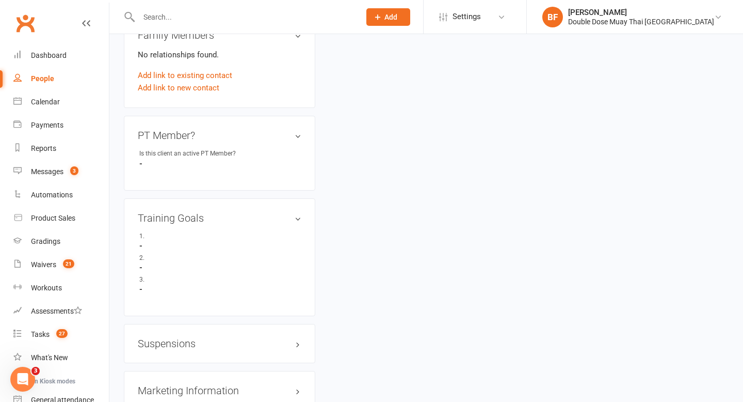
scroll to position [662, 0]
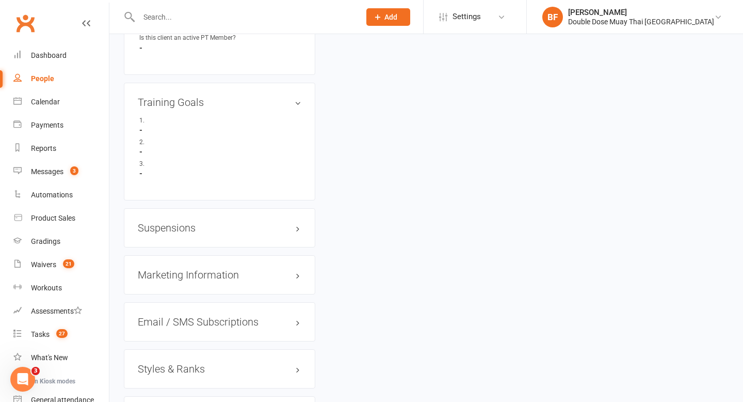
click at [166, 363] on h3 "Styles & Ranks" at bounding box center [220, 368] width 164 height 11
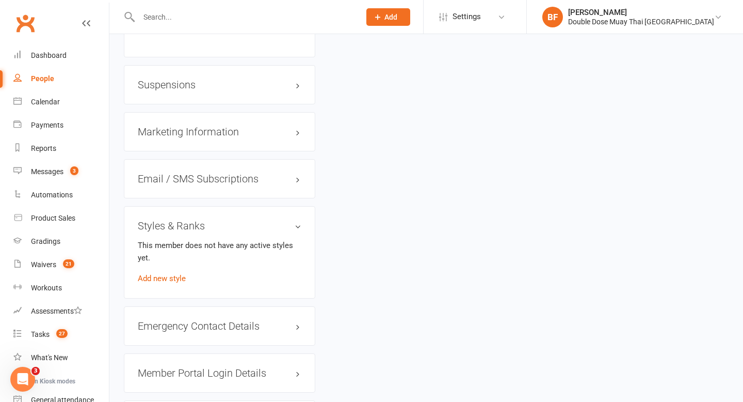
scroll to position [820, 0]
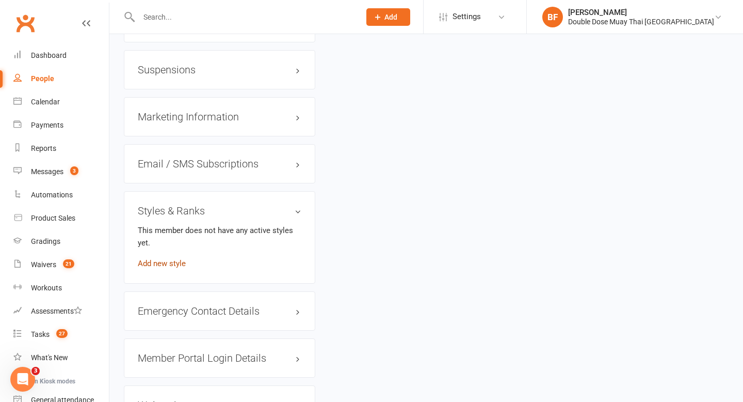
click at [163, 259] on link "Add new style" at bounding box center [162, 263] width 48 height 9
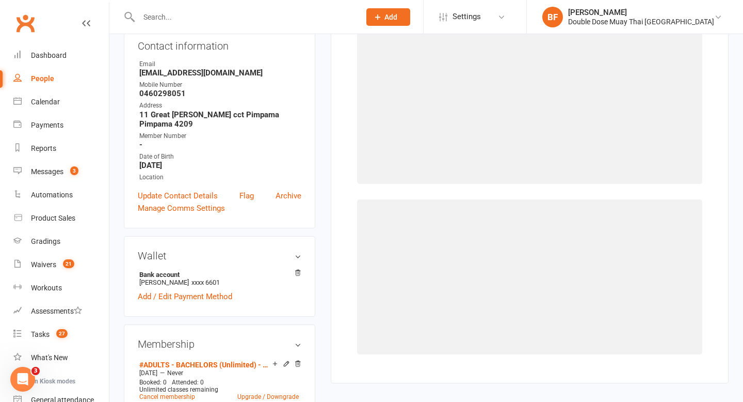
scroll to position [79, 0]
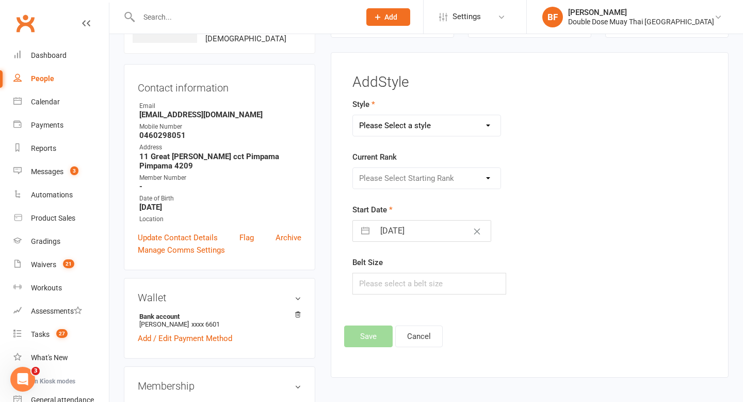
click at [420, 116] on select "Please Select a style Adults Boxing Adults Muaythai Kids Muaythai Online Teens …" at bounding box center [427, 125] width 148 height 21
select select "1451"
click at [411, 172] on select "Please Select Starting Rank L1 White L2 Yellow L3 Orange L4 Green L5 Blue L6 Pu…" at bounding box center [427, 178] width 148 height 21
select select "14233"
click at [366, 345] on button "Save" at bounding box center [368, 336] width 49 height 22
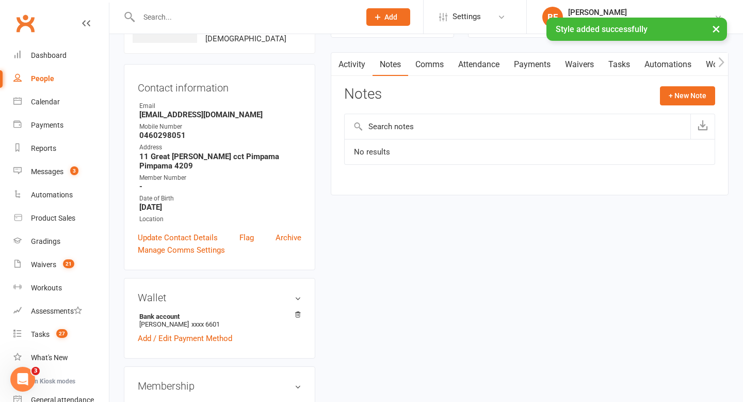
click at [614, 65] on link "Tasks" at bounding box center [619, 65] width 36 height 24
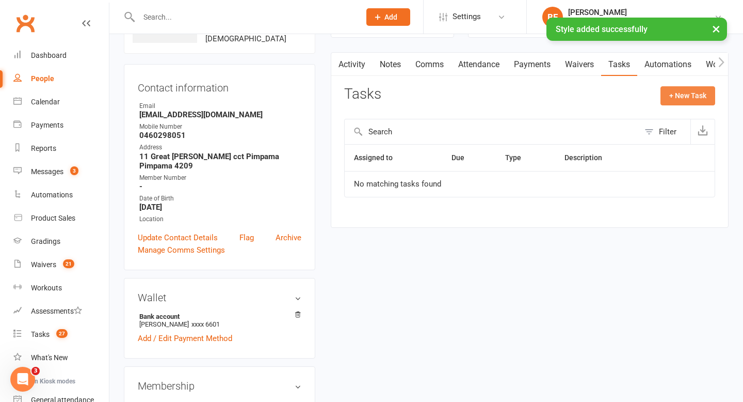
click at [672, 99] on button "+ New Task" at bounding box center [688, 95] width 55 height 19
select select "49280"
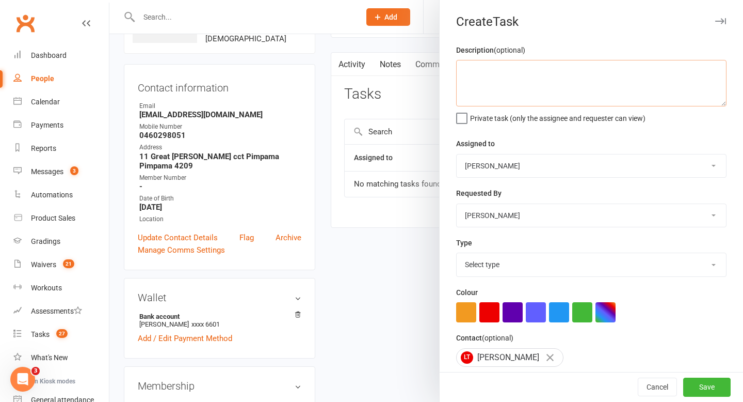
click at [568, 77] on textarea at bounding box center [591, 83] width 270 height 46
type textarea "spring promo"
click at [540, 160] on select "[PERSON_NAME] Team DDMT [PERSON_NAME] [PERSON_NAME] [PERSON_NAME] Team DDMT [PE…" at bounding box center [591, 165] width 269 height 23
select select "46103"
click at [532, 265] on select "Select type Data entry E-mail Follow up Grading Internal query Meeting Membersh…" at bounding box center [591, 264] width 269 height 23
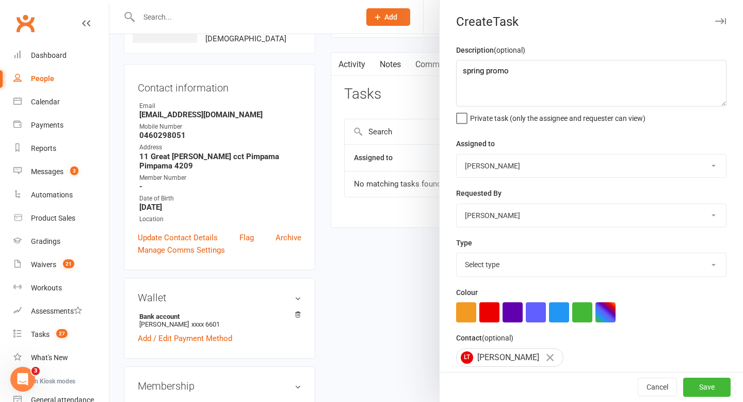
select select "23924"
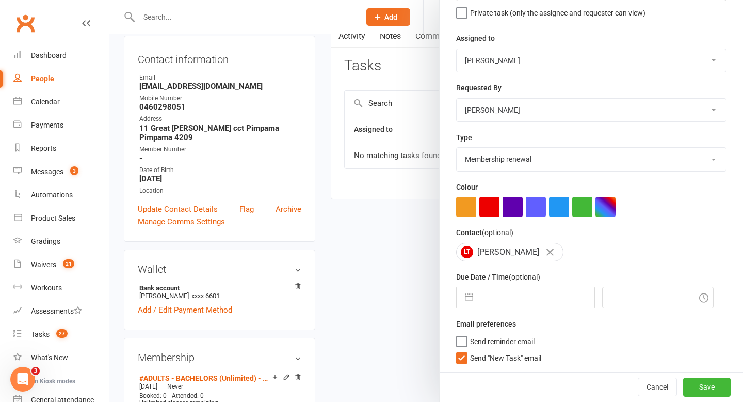
scroll to position [109, 0]
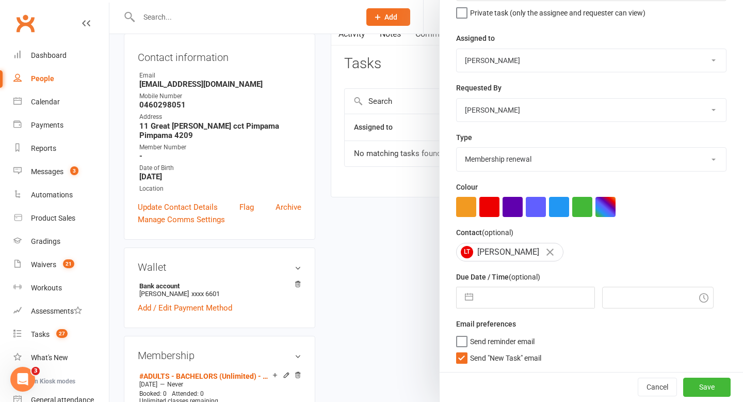
click at [476, 296] on button "button" at bounding box center [469, 297] width 19 height 21
select select "8"
select select "2025"
select select "9"
select select "2025"
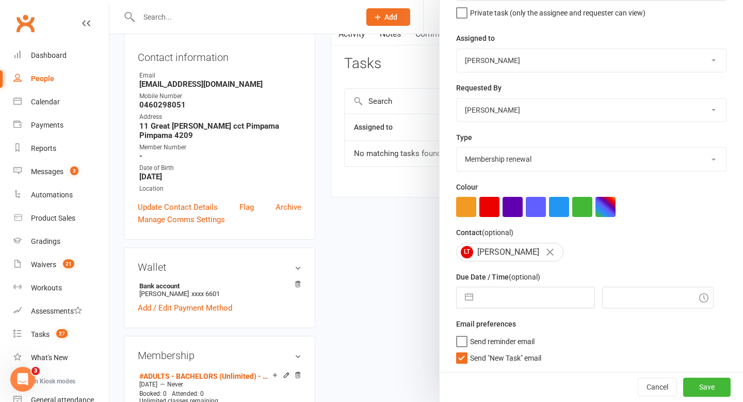
select select "10"
select select "2025"
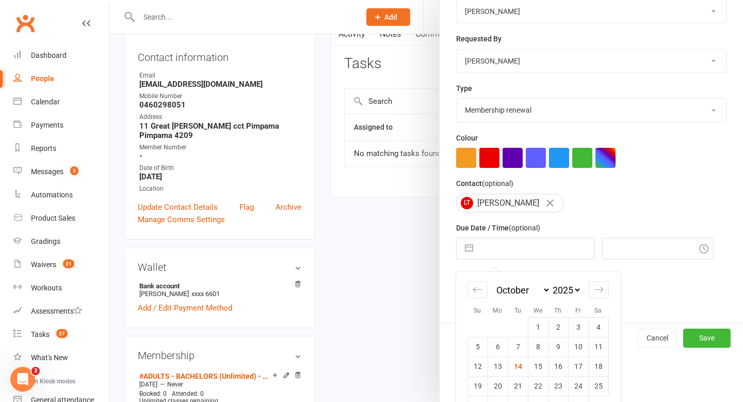
scroll to position [182, 0]
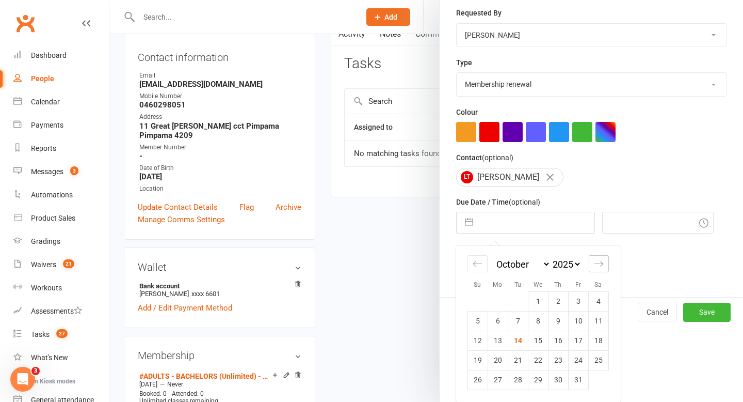
click at [600, 266] on icon "Move forward to switch to the next month." at bounding box center [599, 264] width 10 height 10
select select "11"
select select "2025"
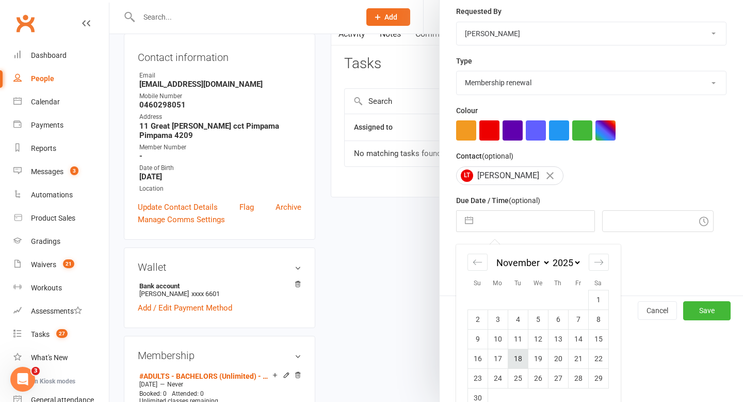
click at [520, 360] on td "18" at bounding box center [518, 358] width 20 height 20
type input "[DATE]"
type input "5:00pm"
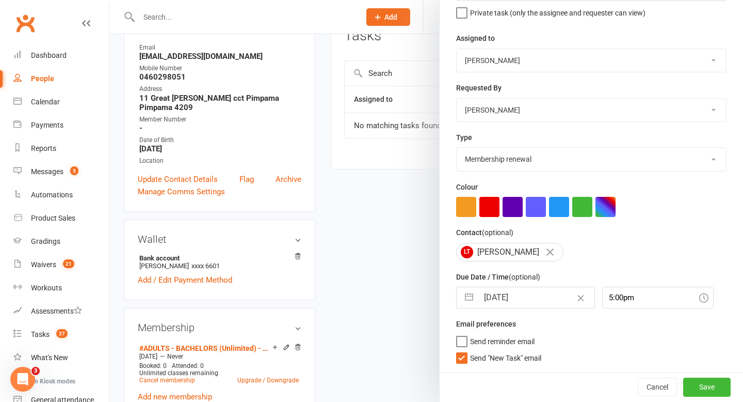
scroll to position [142, 0]
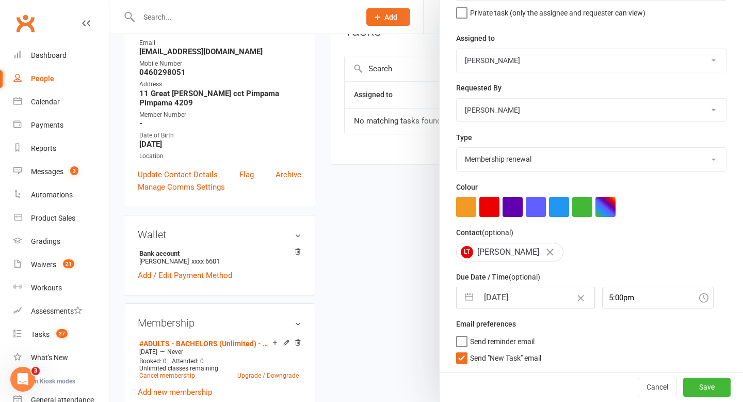
click at [468, 358] on label "Send "New Task" email" at bounding box center [498, 355] width 85 height 10
click at [468, 350] on input "Send "New Task" email" at bounding box center [498, 350] width 85 height 0
click at [716, 388] on button "Save" at bounding box center [706, 386] width 47 height 19
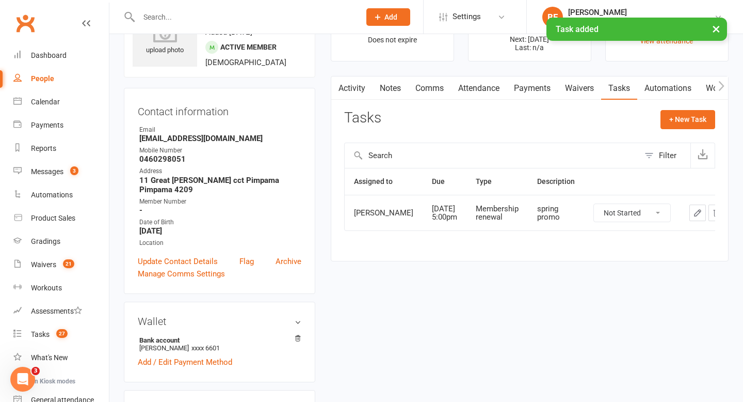
scroll to position [0, 0]
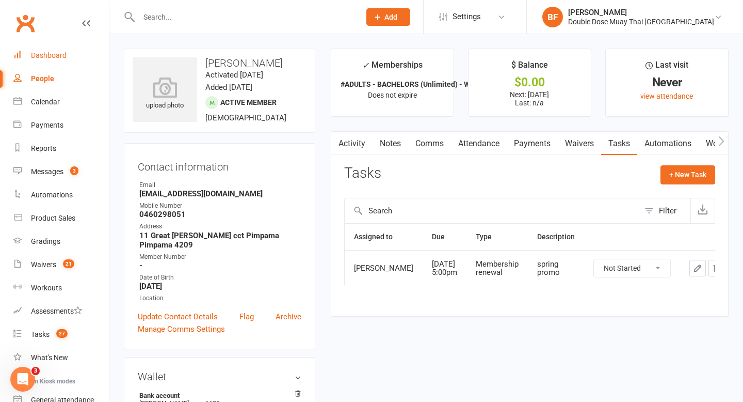
click at [33, 53] on div "Dashboard" at bounding box center [49, 55] width 36 height 8
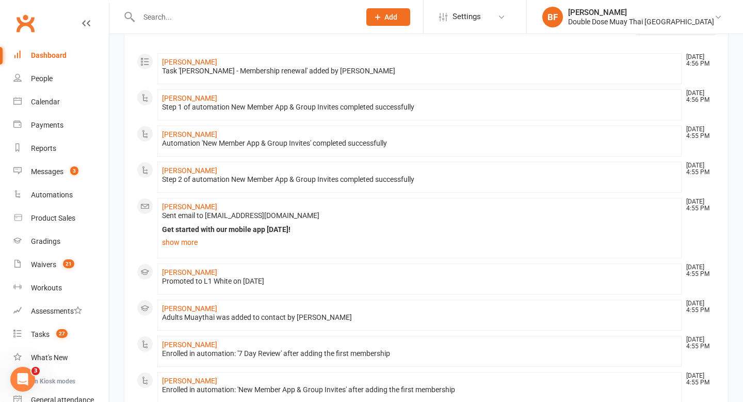
scroll to position [97, 0]
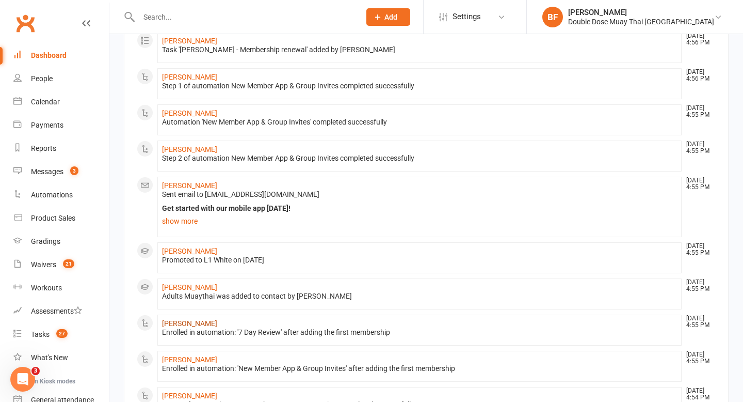
click at [186, 320] on link "[PERSON_NAME]" at bounding box center [189, 323] width 55 height 8
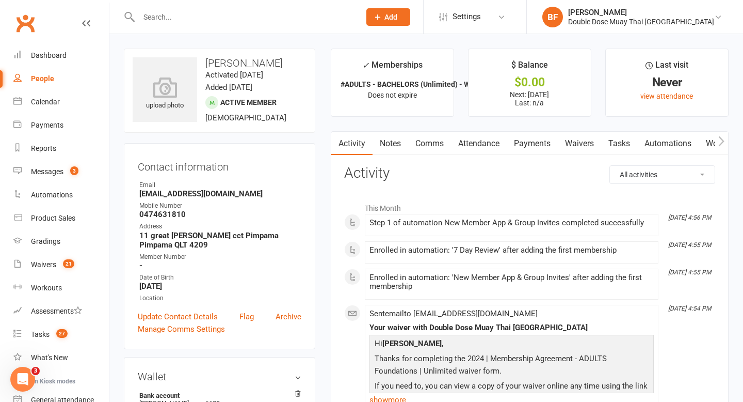
click at [615, 140] on link "Tasks" at bounding box center [619, 144] width 36 height 24
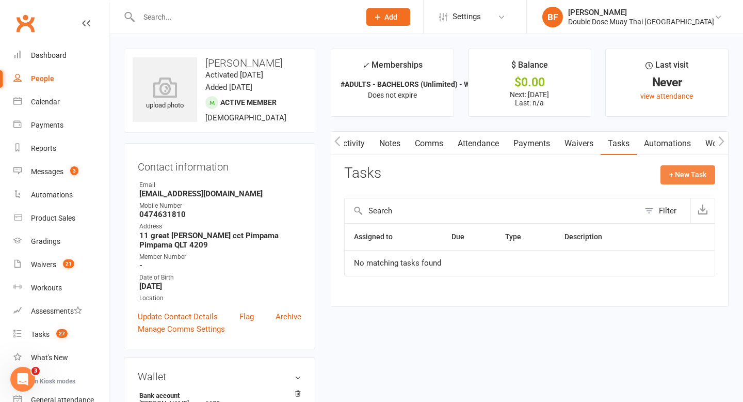
click at [714, 171] on button "+ New Task" at bounding box center [688, 174] width 55 height 19
select select "49280"
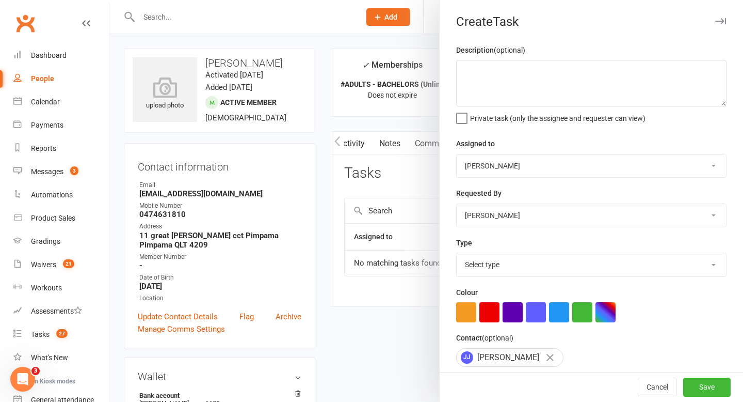
click at [538, 166] on select "[PERSON_NAME] Team DDMT [PERSON_NAME] [PERSON_NAME] [PERSON_NAME] Team DDMT [PE…" at bounding box center [591, 165] width 269 height 23
select select "46103"
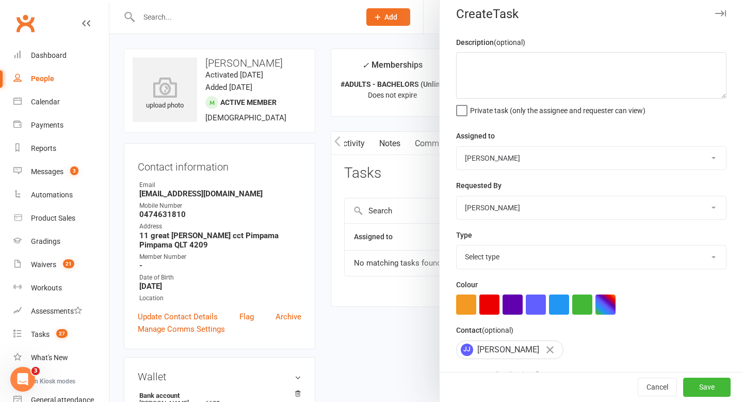
click at [557, 258] on select "Select type Data entry E-mail Follow up Grading Internal query Meeting Membersh…" at bounding box center [591, 256] width 269 height 23
select select "23924"
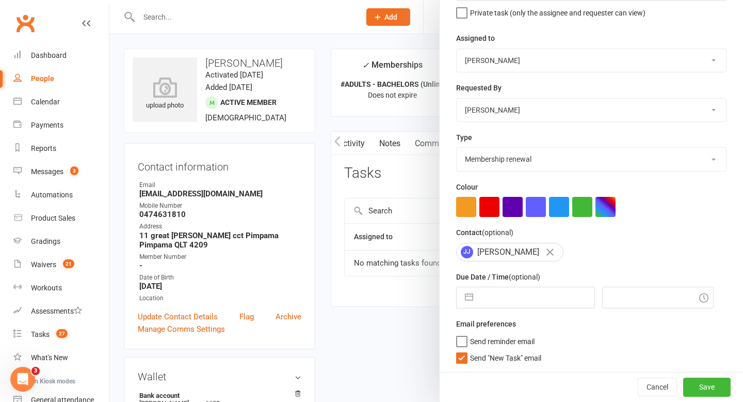
scroll to position [39, 0]
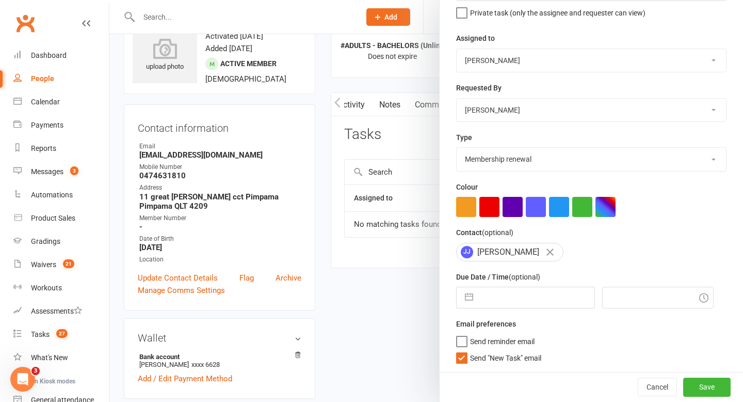
click at [468, 305] on button "button" at bounding box center [469, 297] width 19 height 21
select select "8"
select select "2025"
select select "9"
select select "2025"
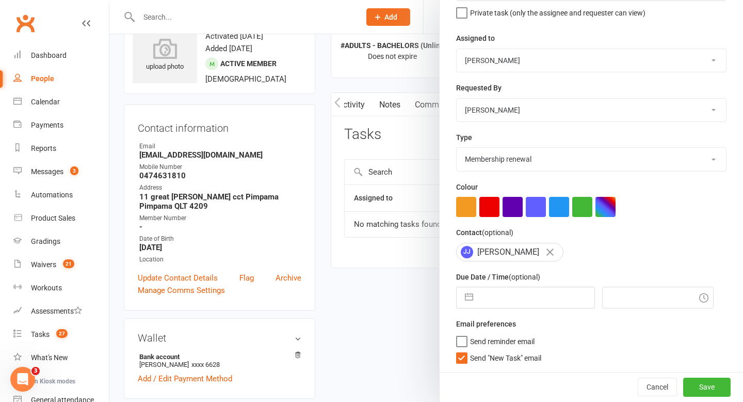
select select "10"
select select "2025"
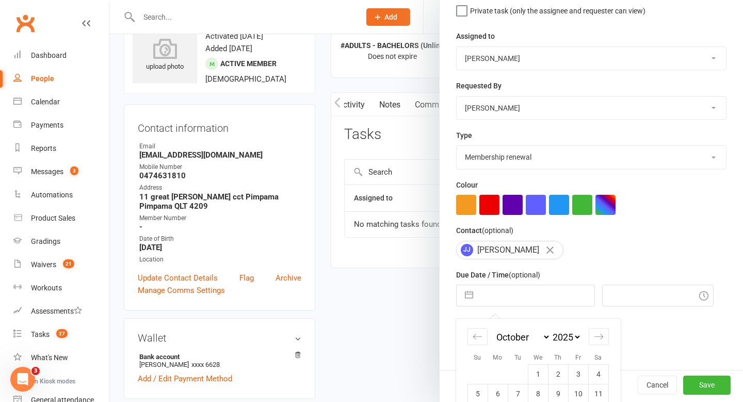
scroll to position [182, 0]
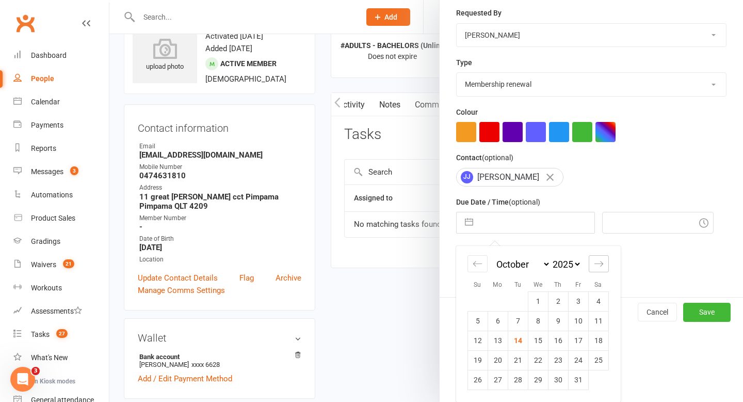
click at [597, 262] on icon "Move forward to switch to the next month." at bounding box center [599, 264] width 10 height 10
select select "11"
select select "2025"
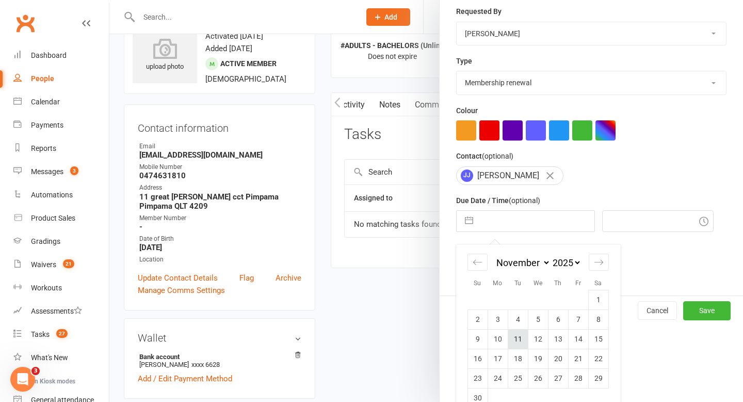
click at [518, 343] on td "11" at bounding box center [518, 339] width 20 height 20
type input "[DATE]"
type input "5:00pm"
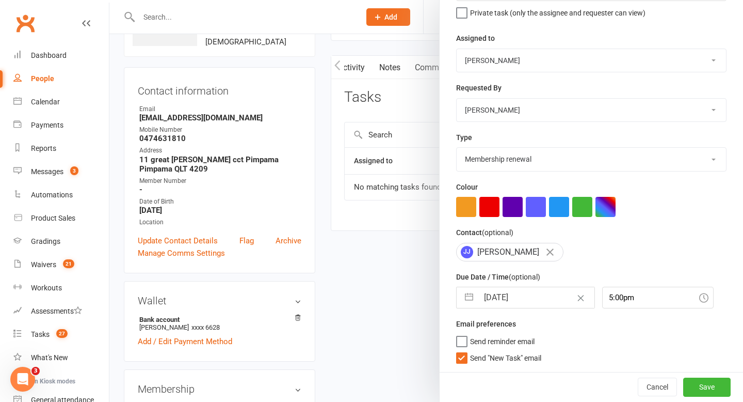
scroll to position [84, 0]
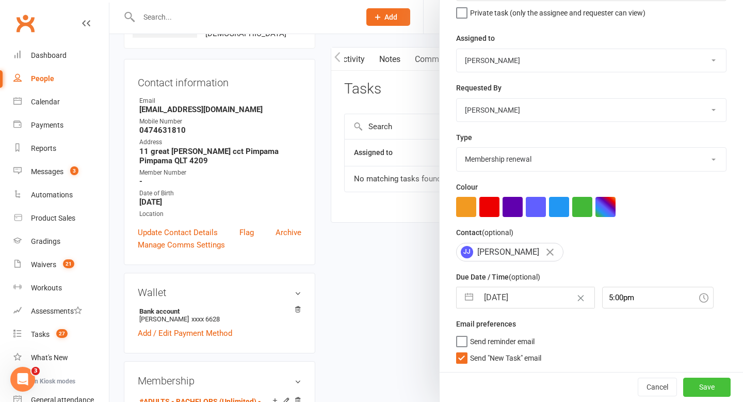
click at [702, 386] on button "Save" at bounding box center [706, 386] width 47 height 19
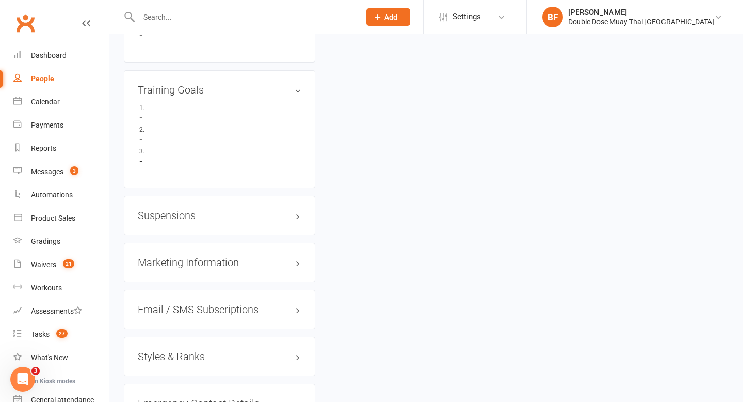
scroll to position [694, 0]
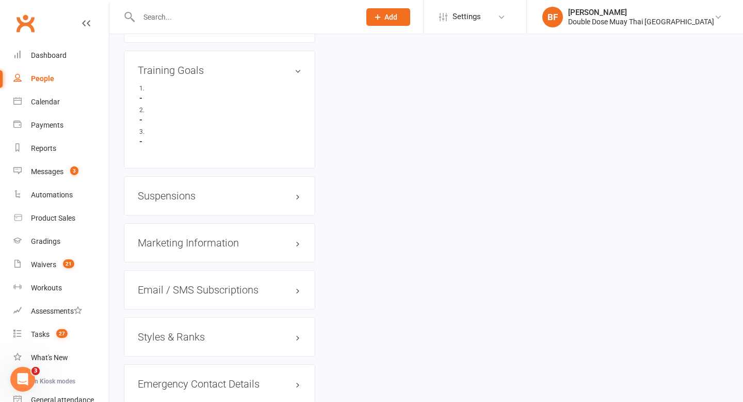
click at [175, 336] on h3 "Styles & Ranks" at bounding box center [220, 336] width 164 height 11
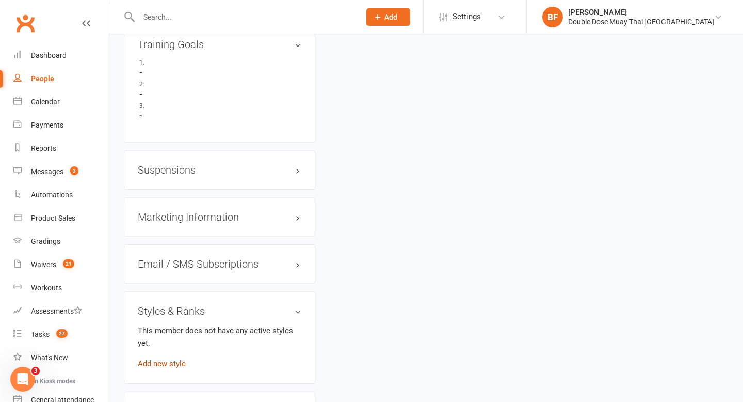
click at [175, 361] on link "Add new style" at bounding box center [162, 363] width 48 height 9
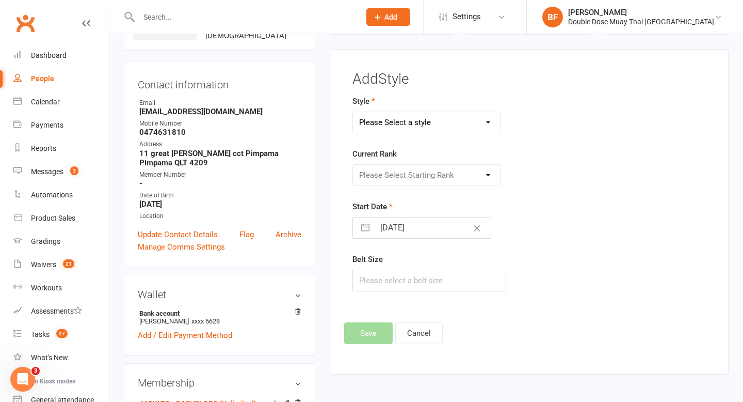
scroll to position [79, 0]
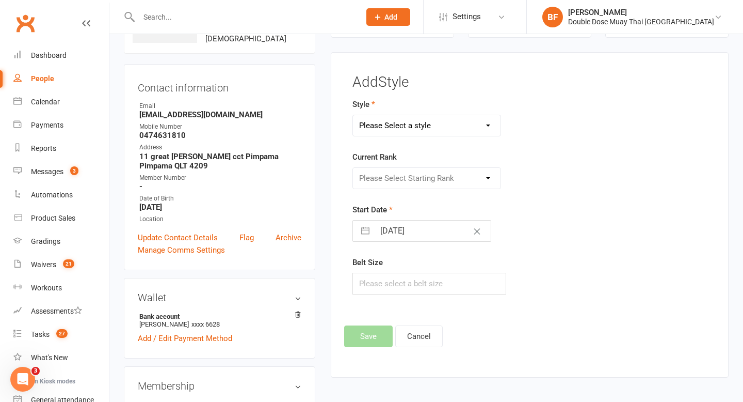
click at [383, 124] on select "Please Select a style Adults Boxing Adults Muaythai Kids Muaythai Online Teens …" at bounding box center [427, 125] width 148 height 21
select select "1451"
click at [394, 180] on select "Please Select Starting Rank L1 White L2 Yellow L3 Orange L4 Green L5 Blue L6 Pu…" at bounding box center [427, 178] width 148 height 21
select select "14233"
click at [368, 342] on button "Save" at bounding box center [368, 336] width 49 height 22
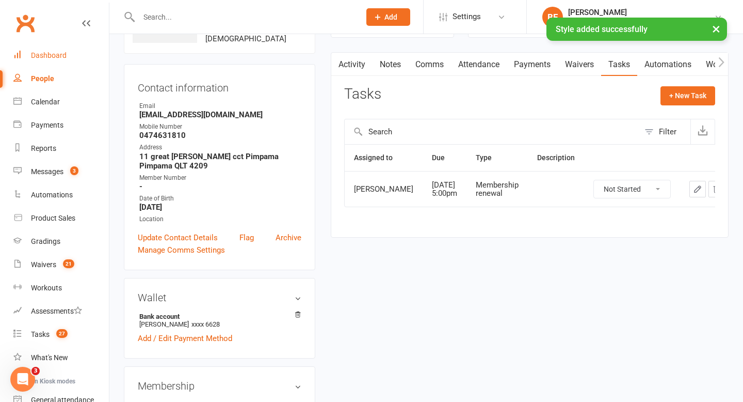
click at [44, 57] on div "Dashboard" at bounding box center [49, 55] width 36 height 8
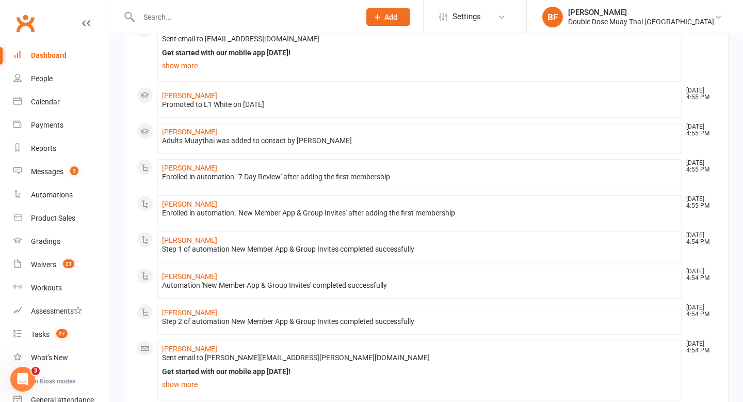
scroll to position [502, 0]
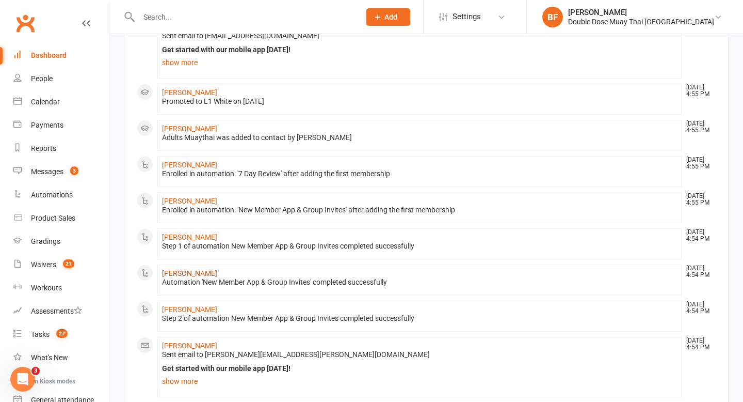
click at [190, 273] on link "[PERSON_NAME]" at bounding box center [189, 273] width 55 height 8
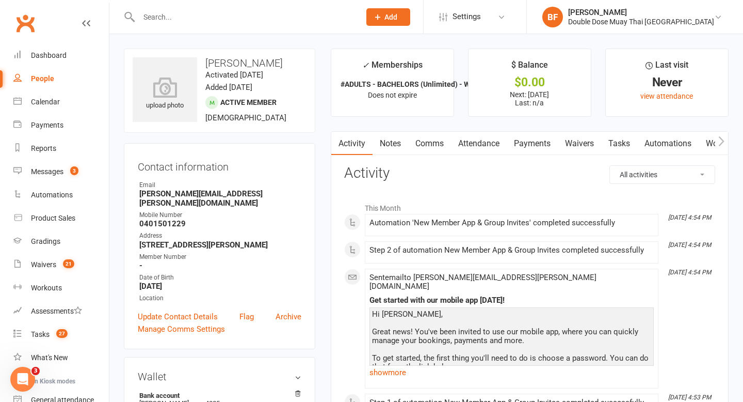
click at [616, 144] on link "Tasks" at bounding box center [619, 144] width 36 height 24
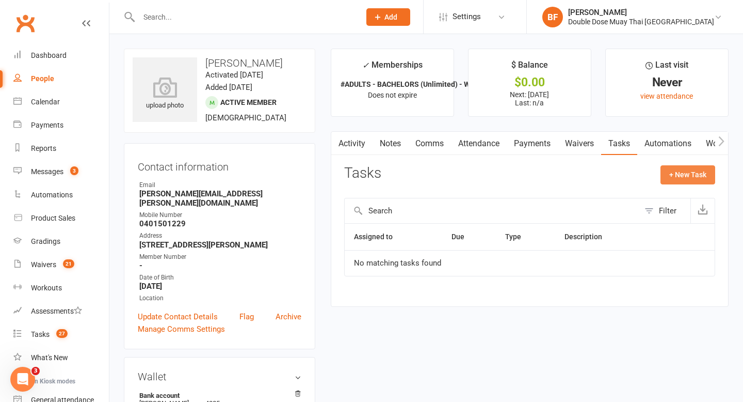
click at [667, 178] on button "+ New Task" at bounding box center [688, 174] width 55 height 19
select select "49280"
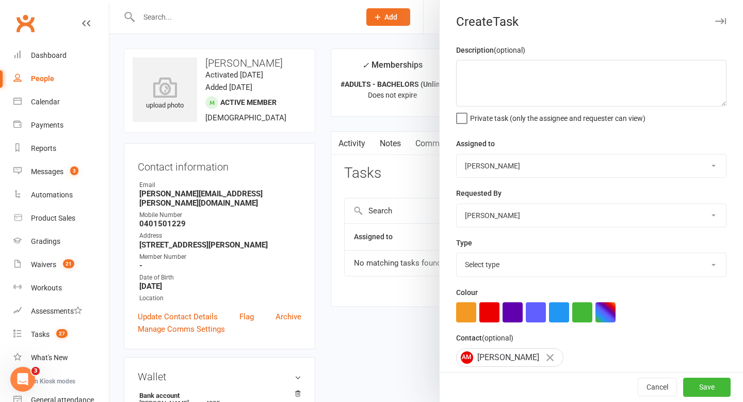
click at [552, 262] on select "Select type Data entry E-mail Follow up Grading Internal query Meeting Membersh…" at bounding box center [591, 264] width 269 height 23
click at [534, 164] on select "[PERSON_NAME] Team DDMT [PERSON_NAME] [PERSON_NAME] [PERSON_NAME] Team DDMT [PE…" at bounding box center [591, 165] width 269 height 23
select select "46103"
click at [555, 263] on select "Select type Data entry E-mail Follow up Grading Internal query Meeting Membersh…" at bounding box center [591, 264] width 269 height 23
select select "23924"
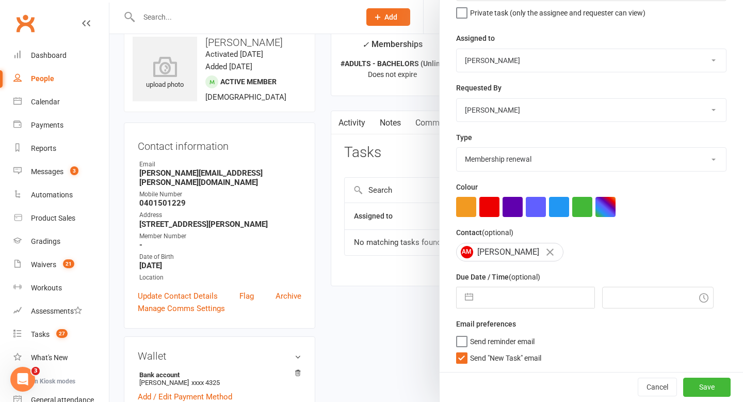
scroll to position [22, 0]
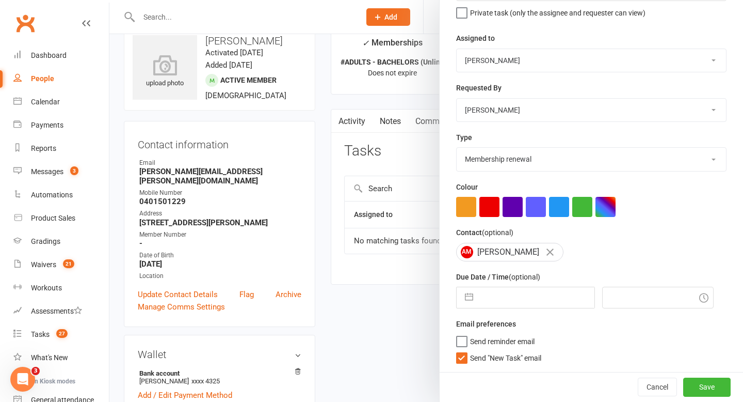
click at [482, 300] on input "text" at bounding box center [536, 297] width 116 height 21
select select "8"
select select "2025"
select select "9"
select select "2025"
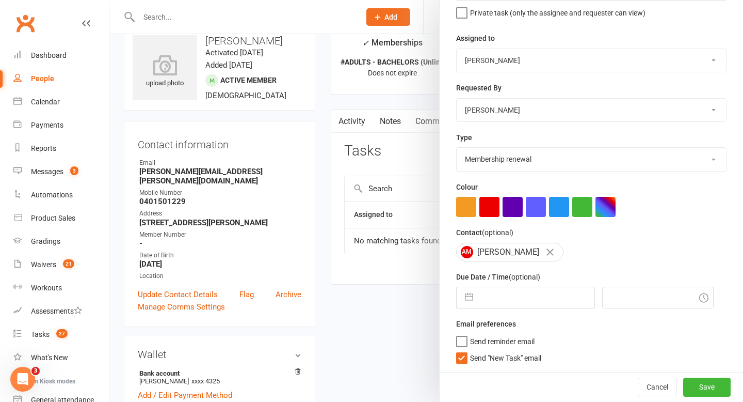
select select "10"
select select "2025"
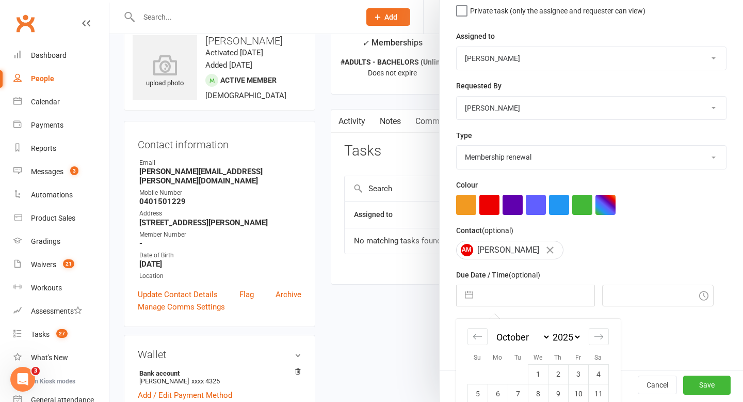
scroll to position [182, 0]
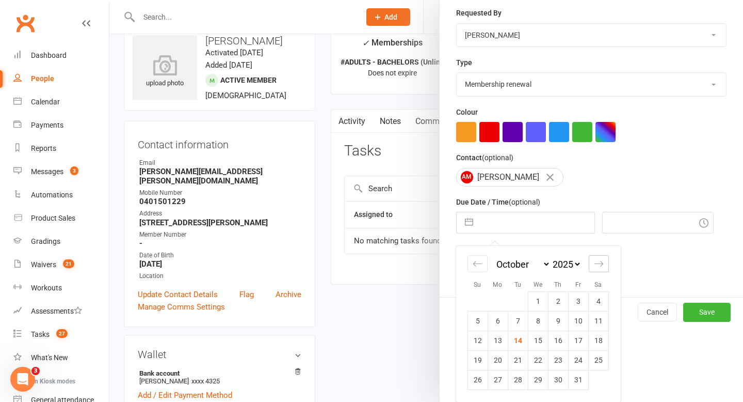
click at [594, 263] on icon "Move forward to switch to the next month." at bounding box center [599, 264] width 10 height 10
select select "11"
select select "2025"
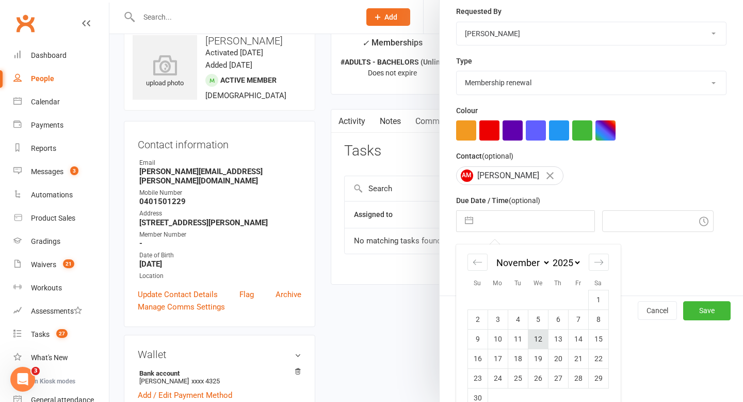
click at [544, 339] on td "12" at bounding box center [538, 339] width 20 height 20
type input "[DATE]"
type input "5:00pm"
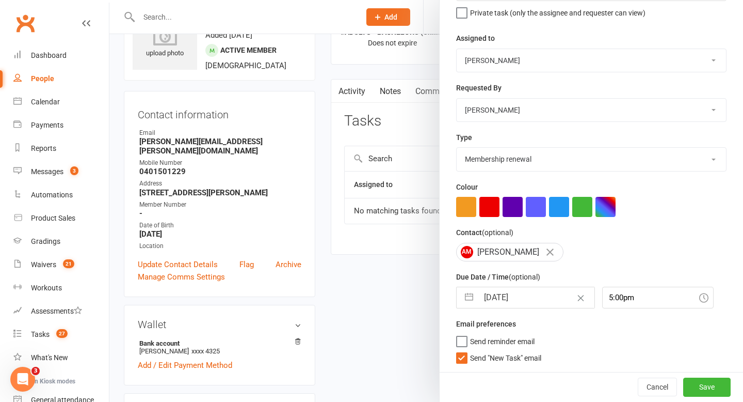
scroll to position [60, 0]
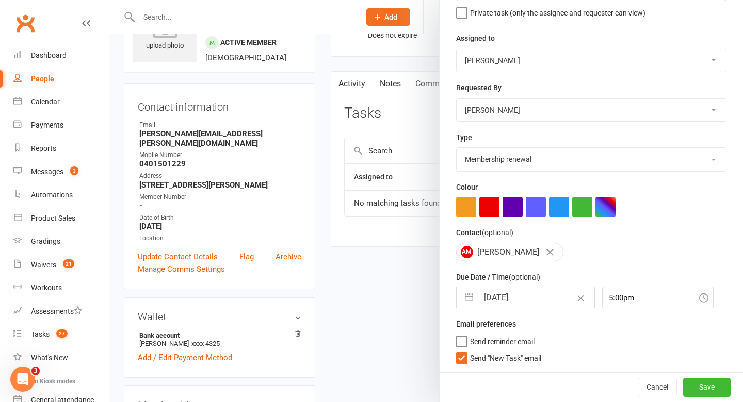
click at [464, 355] on label "Send "New Task" email" at bounding box center [498, 355] width 85 height 10
click at [464, 350] on input "Send "New Task" email" at bounding box center [498, 350] width 85 height 0
click at [706, 385] on button "Save" at bounding box center [706, 386] width 47 height 19
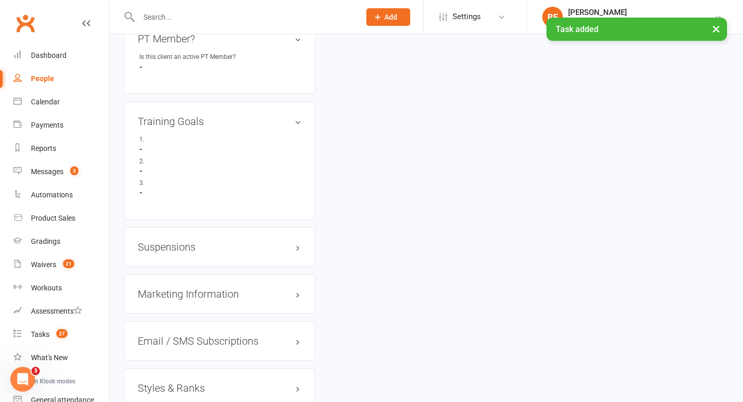
scroll to position [743, 0]
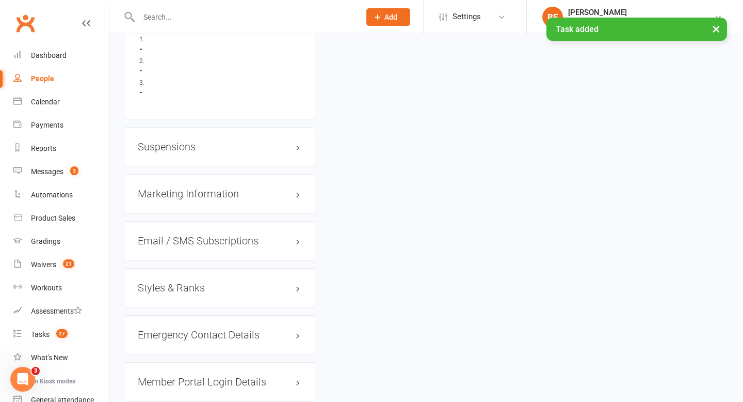
click at [182, 282] on h3 "Styles & Ranks" at bounding box center [220, 287] width 164 height 11
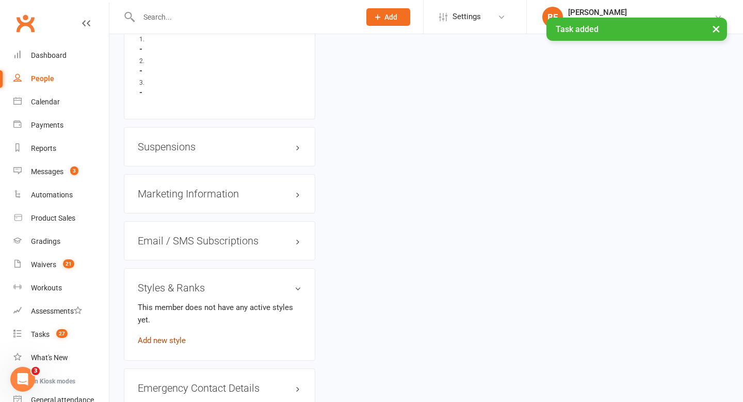
click at [173, 335] on link "Add new style" at bounding box center [162, 339] width 48 height 9
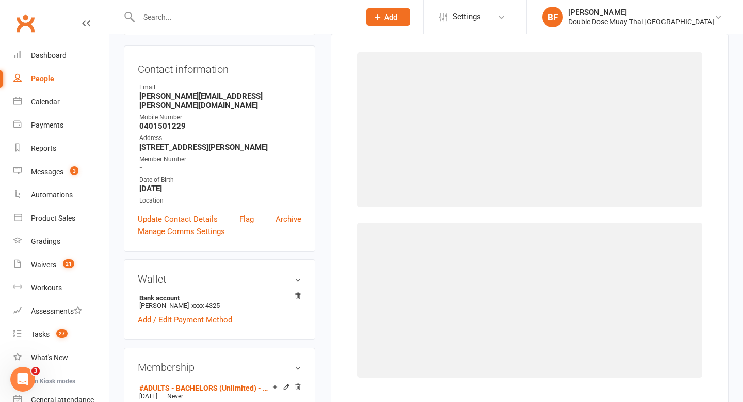
scroll to position [79, 0]
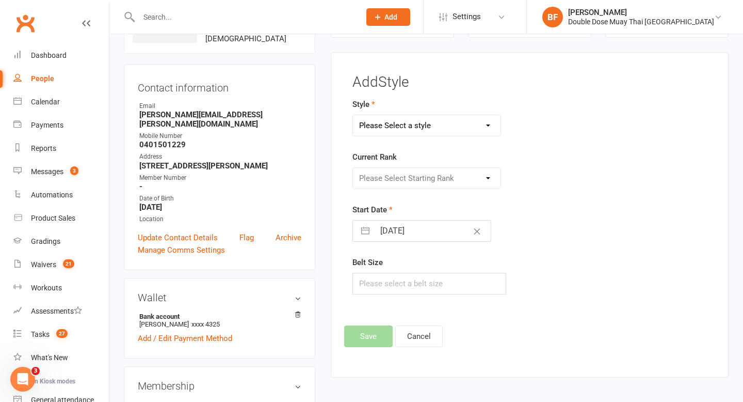
click at [408, 123] on select "Please Select a style Adults Boxing Adults Muaythai Kids Muaythai Online Teens …" at bounding box center [427, 125] width 148 height 21
select select "1451"
click at [419, 178] on select "Please Select Starting Rank L1 White L2 Yellow L3 Orange L4 Green L5 Blue L6 Pu…" at bounding box center [427, 178] width 148 height 21
select select "14233"
click at [404, 181] on select "Please Select Starting Rank L1 White L2 Yellow L3 Orange L4 Green L5 Blue L6 Pu…" at bounding box center [427, 178] width 148 height 21
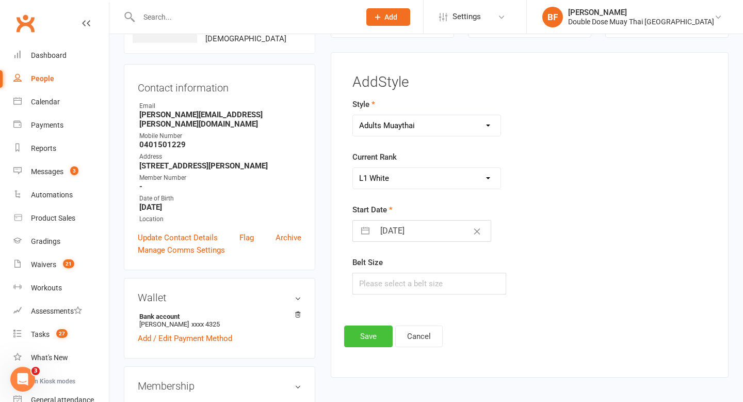
click at [362, 330] on button "Save" at bounding box center [368, 336] width 49 height 22
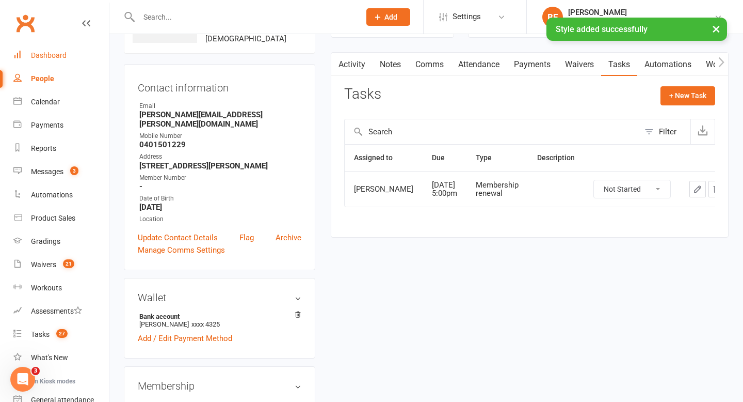
click at [37, 61] on link "Dashboard" at bounding box center [60, 55] width 95 height 23
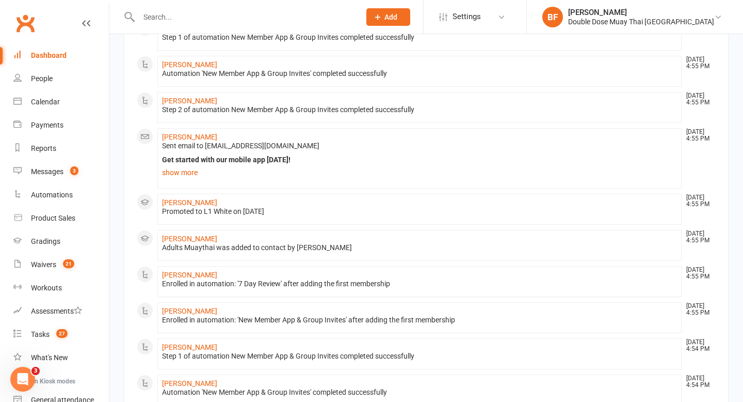
scroll to position [560, 0]
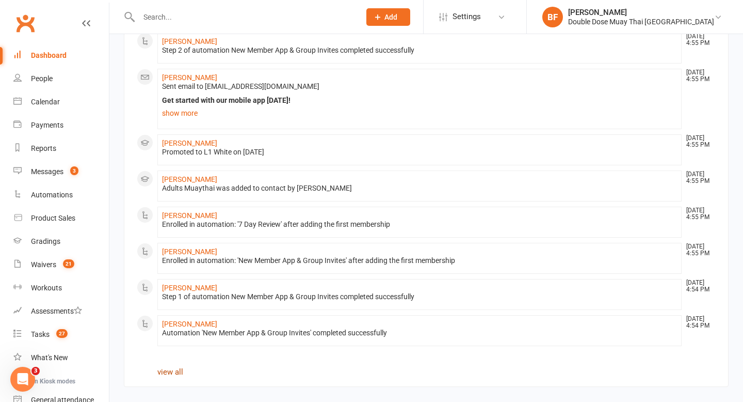
click at [169, 371] on link "view all" at bounding box center [170, 371] width 26 height 9
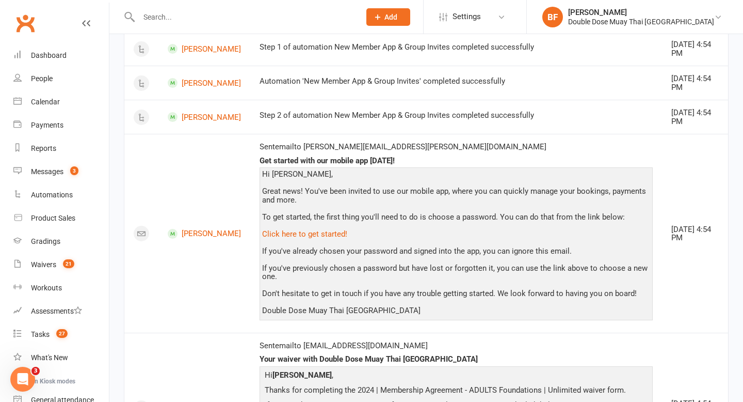
scroll to position [1251, 0]
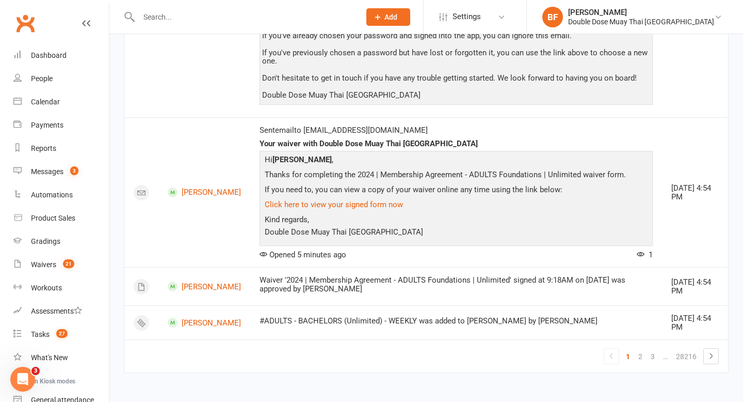
click at [629, 357] on link "1" at bounding box center [628, 356] width 12 height 14
click at [643, 357] on link "2" at bounding box center [640, 356] width 12 height 14
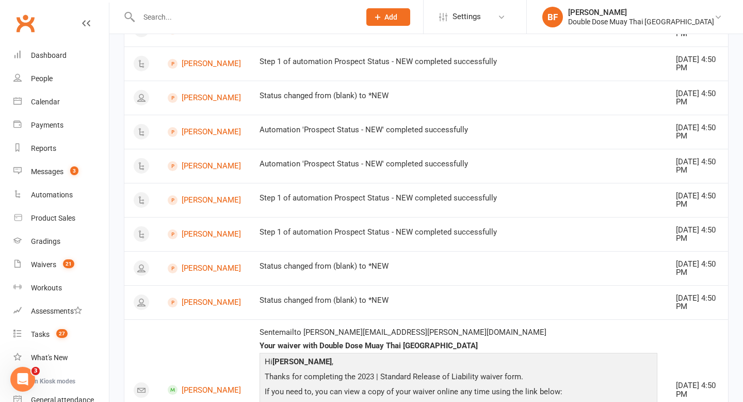
scroll to position [988, 0]
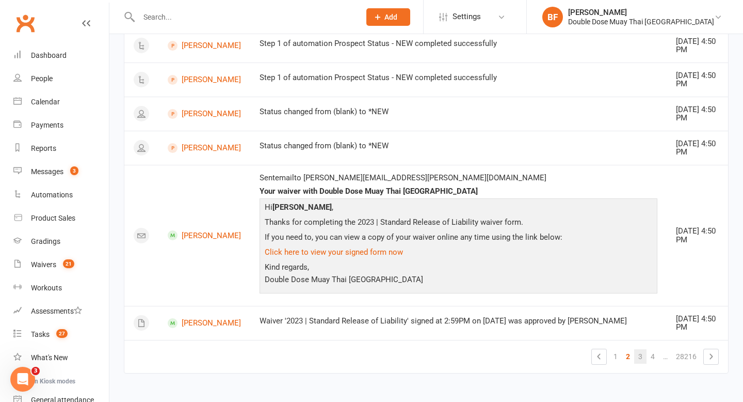
click at [641, 355] on link "3" at bounding box center [640, 356] width 12 height 14
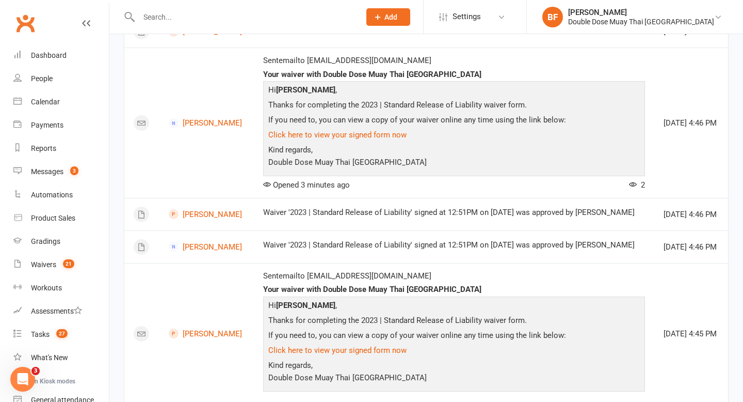
scroll to position [1010, 0]
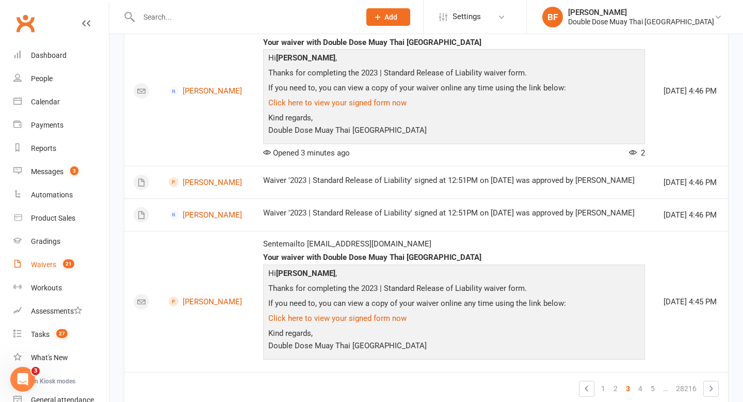
click at [55, 266] on div "Waivers" at bounding box center [43, 264] width 25 height 8
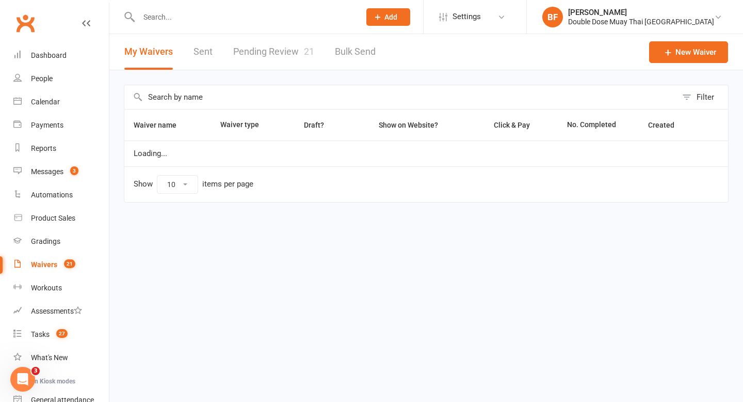
click at [269, 54] on link "Pending Review 21" at bounding box center [273, 52] width 81 height 36
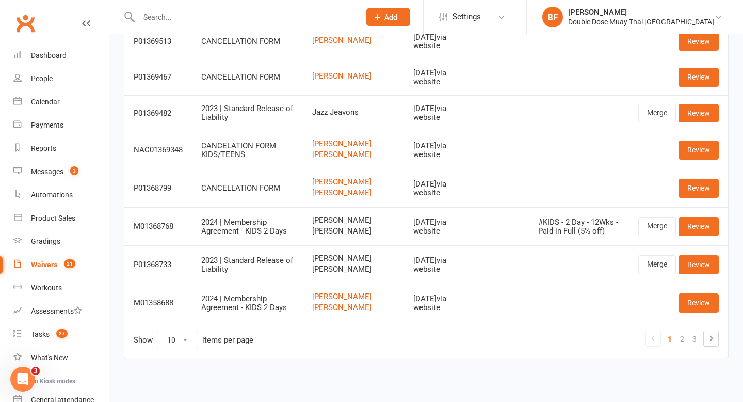
scroll to position [242, 0]
click at [684, 344] on link "2" at bounding box center [682, 338] width 12 height 14
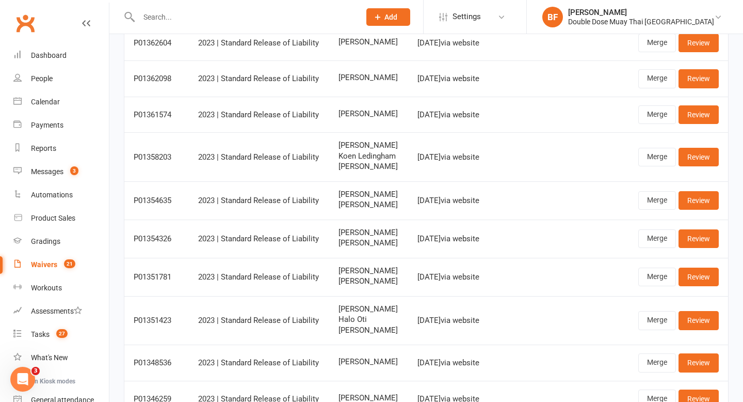
scroll to position [222, 0]
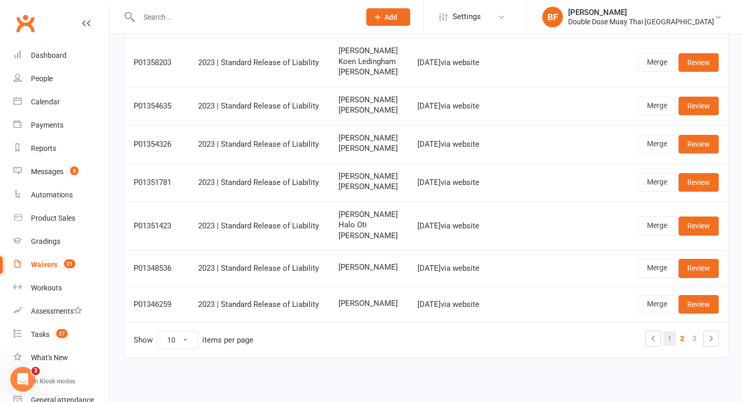
click at [670, 335] on link "1" at bounding box center [670, 338] width 12 height 14
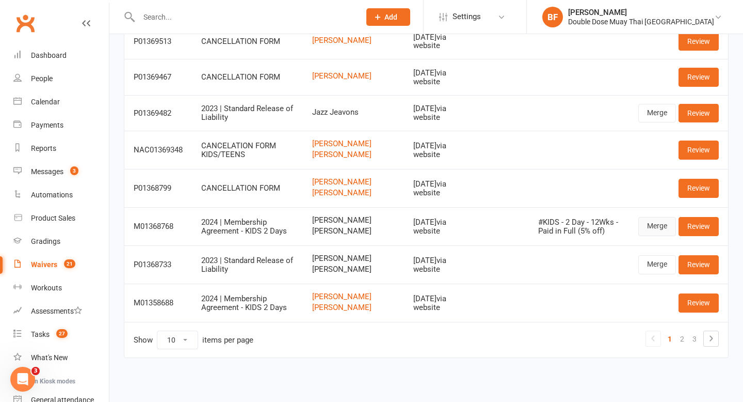
click at [646, 219] on link "Merge" at bounding box center [657, 226] width 38 height 19
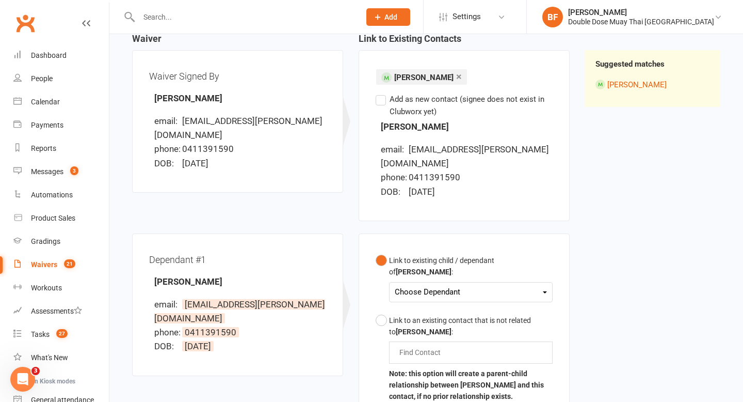
scroll to position [180, 0]
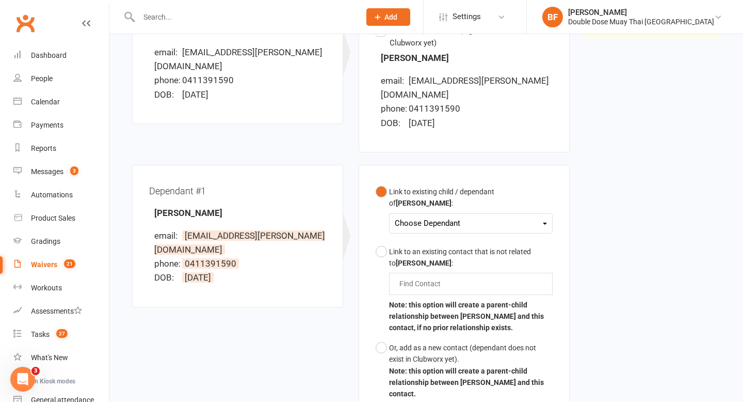
click at [434, 216] on div "Choose Dependant" at bounding box center [471, 223] width 152 height 14
click at [434, 263] on link "[PERSON_NAME]" at bounding box center [446, 270] width 102 height 22
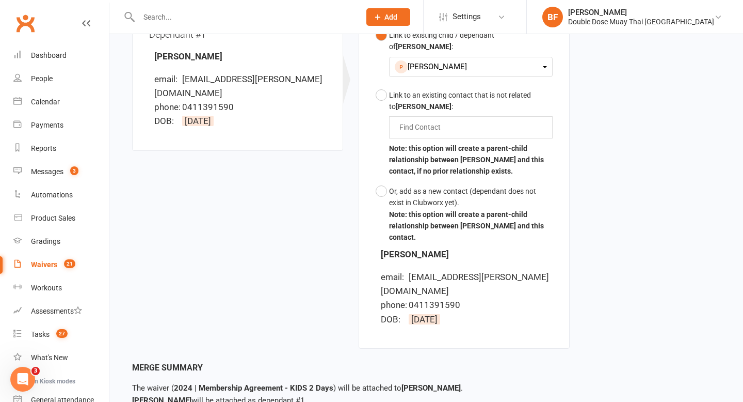
scroll to position [387, 0]
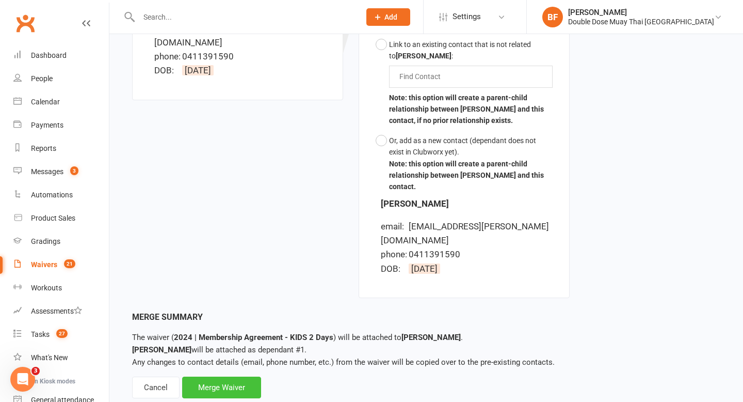
click at [227, 376] on div "Merge Waiver" at bounding box center [221, 387] width 79 height 22
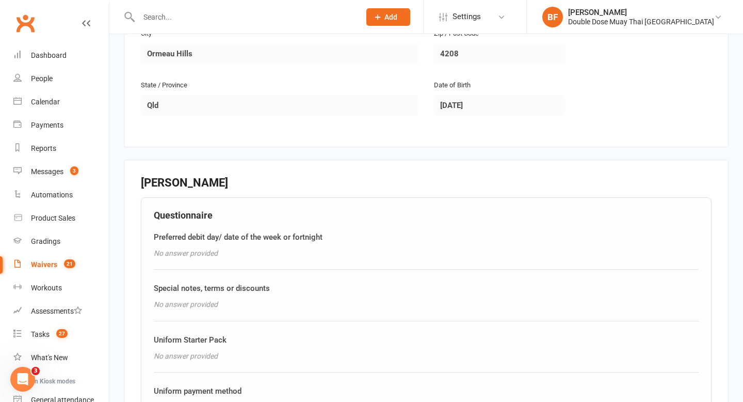
scroll to position [530, 0]
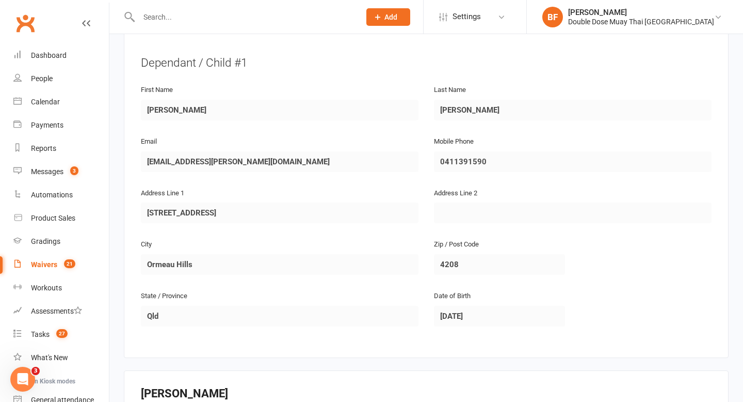
click at [169, 15] on input "text" at bounding box center [244, 17] width 217 height 14
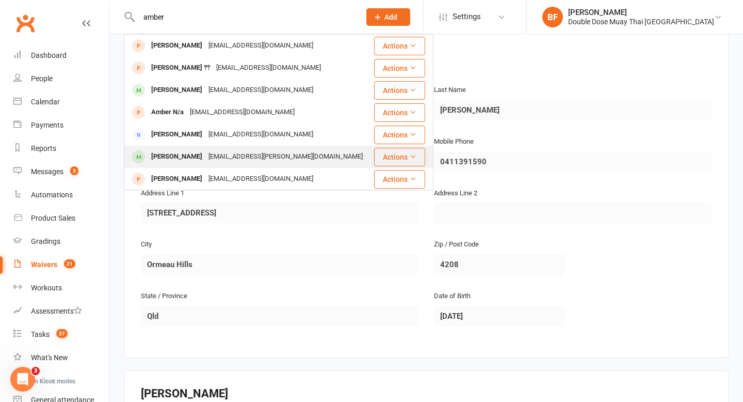
type input "amber"
click at [196, 155] on div "[PERSON_NAME]" at bounding box center [176, 156] width 57 height 15
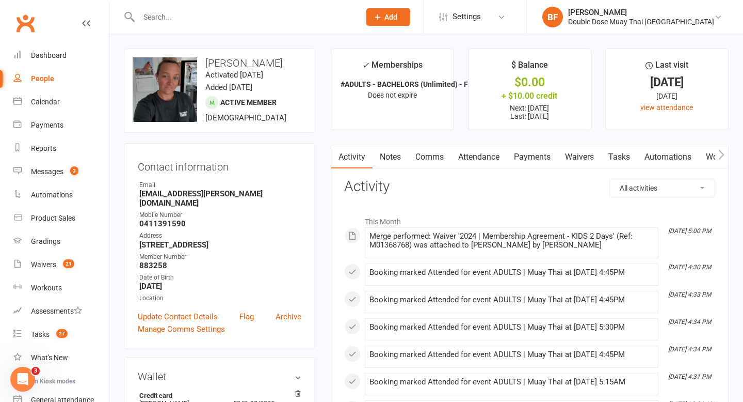
click at [536, 156] on link "Payments" at bounding box center [532, 157] width 51 height 24
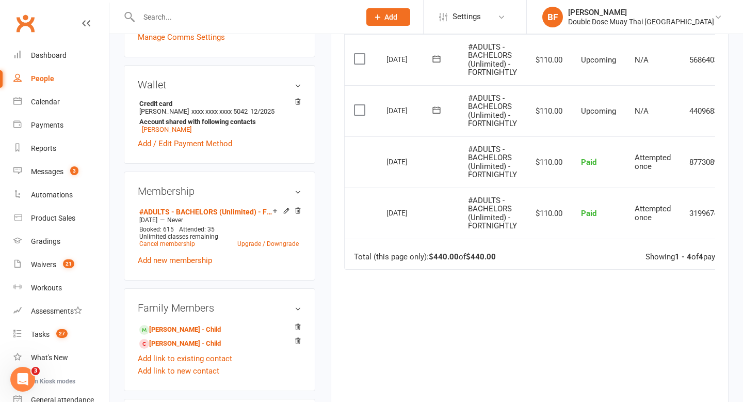
scroll to position [283, 0]
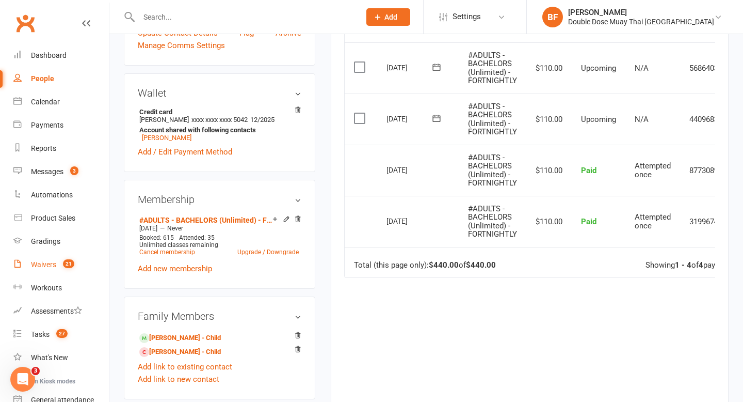
click at [46, 260] on div "Waivers" at bounding box center [43, 264] width 25 height 8
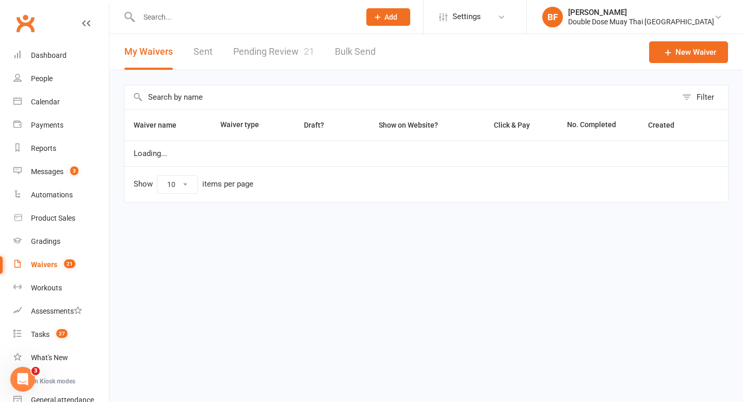
click at [279, 58] on link "Pending Review 21" at bounding box center [273, 52] width 81 height 36
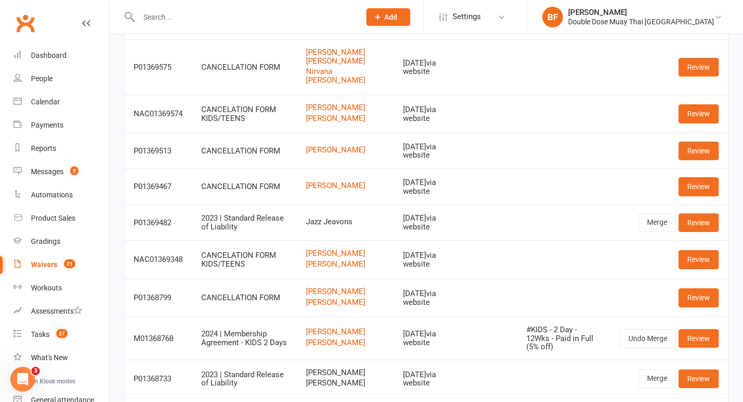
scroll to position [239, 0]
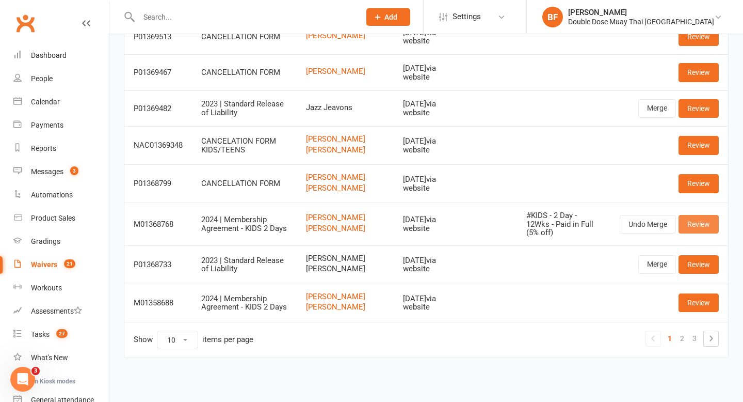
click at [699, 215] on link "Review" at bounding box center [699, 224] width 40 height 19
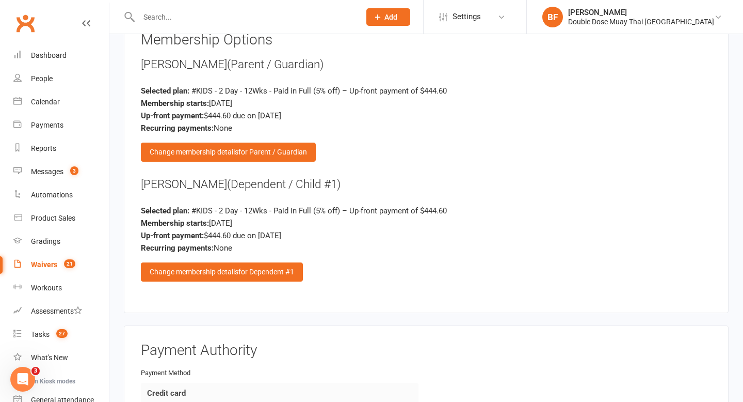
scroll to position [1272, 0]
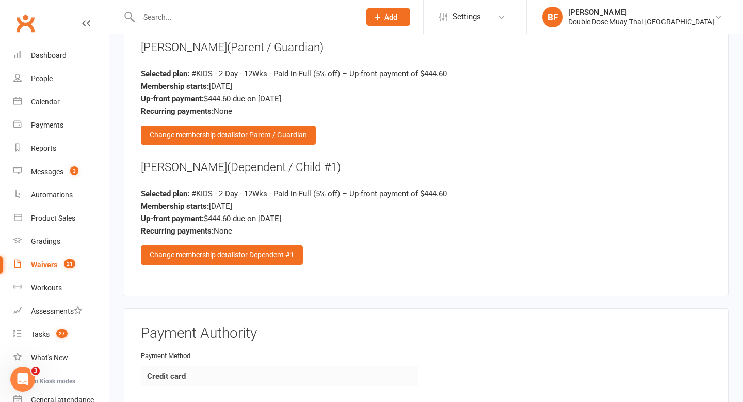
click at [267, 144] on div "Membership Options [PERSON_NAME] (Parent / Guardian) Selected plan: #KIDS - 2 D…" at bounding box center [426, 147] width 571 height 264
click at [263, 136] on span "for Parent / Guardian" at bounding box center [272, 135] width 69 height 8
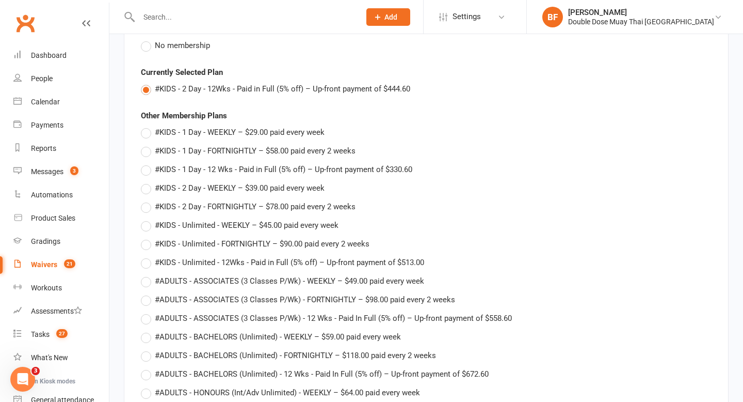
click at [185, 45] on span "No membership" at bounding box center [182, 44] width 55 height 11
click at [148, 39] on input "No membership" at bounding box center [144, 39] width 7 height 0
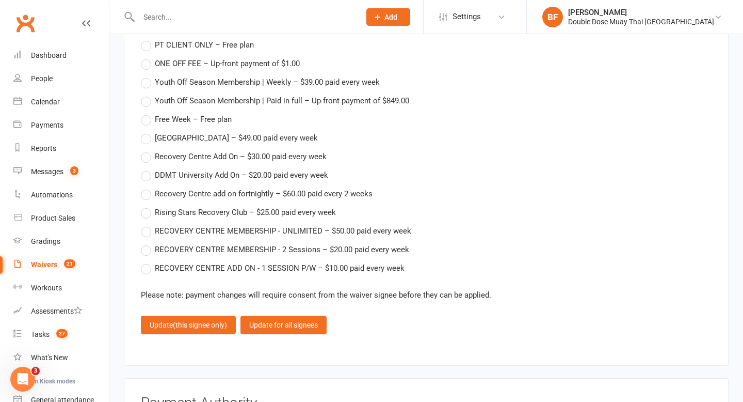
scroll to position [1713, 0]
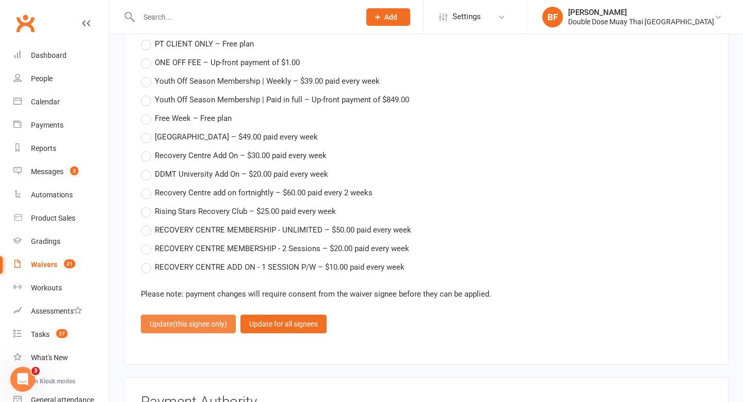
click at [205, 325] on button "Update (this signee only)" at bounding box center [188, 323] width 95 height 19
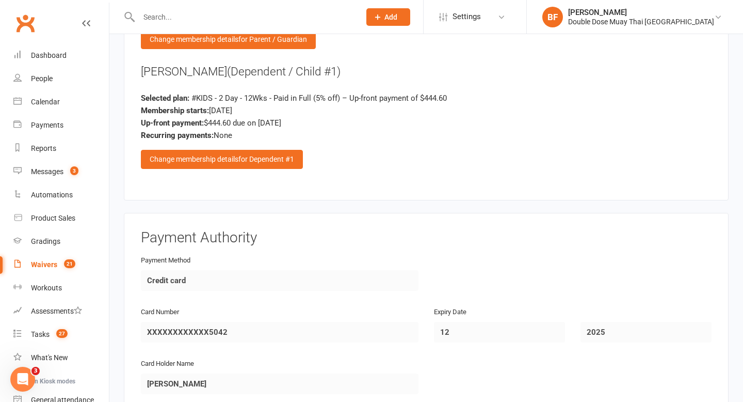
scroll to position [1248, 0]
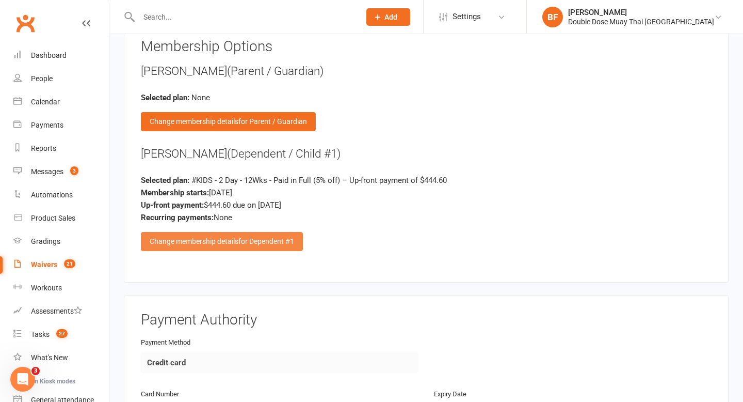
click at [273, 239] on span "for Dependent #1" at bounding box center [266, 241] width 56 height 8
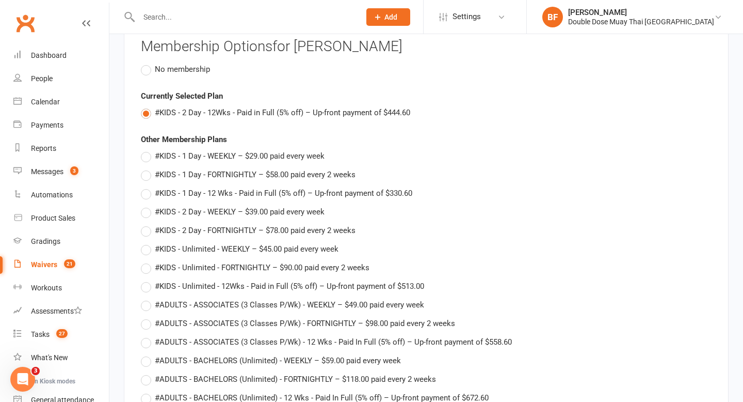
click at [278, 227] on span "#KIDS - 2 Day - FORTNIGHTLY – $78.00 paid every 2 weeks" at bounding box center [255, 229] width 201 height 11
click at [148, 224] on input "#KIDS - 2 Day - FORTNIGHTLY – $78.00 paid every 2 weeks" at bounding box center [144, 224] width 7 height 0
type input "#KIDS - 2 Day - FORTNIGHTLY"
type input "0"
type input "[DATE]"
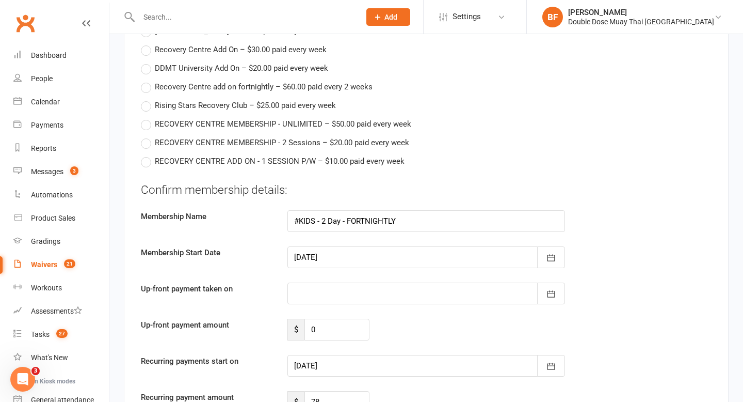
scroll to position [1839, 0]
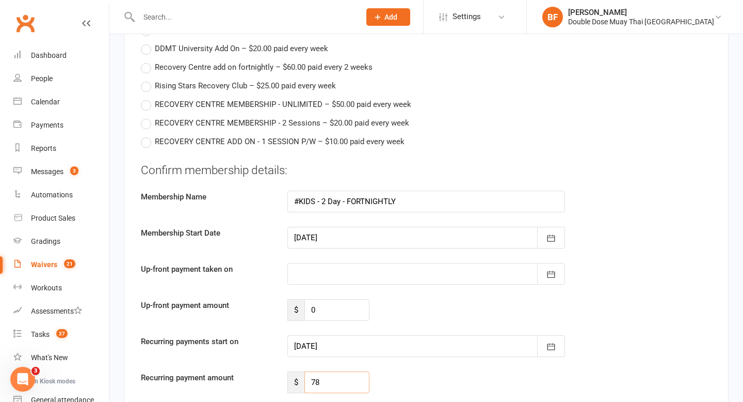
click at [331, 383] on input "78" at bounding box center [337, 382] width 65 height 22
type input "70.2"
click at [554, 341] on icon "button" at bounding box center [551, 346] width 10 height 10
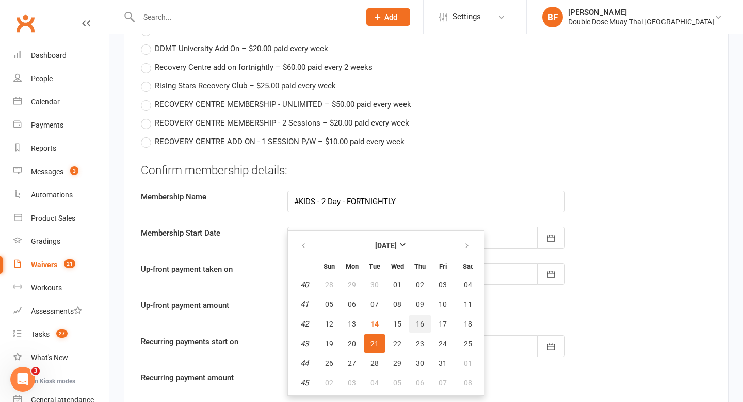
click at [421, 319] on span "16" at bounding box center [420, 323] width 8 height 8
type input "[DATE]"
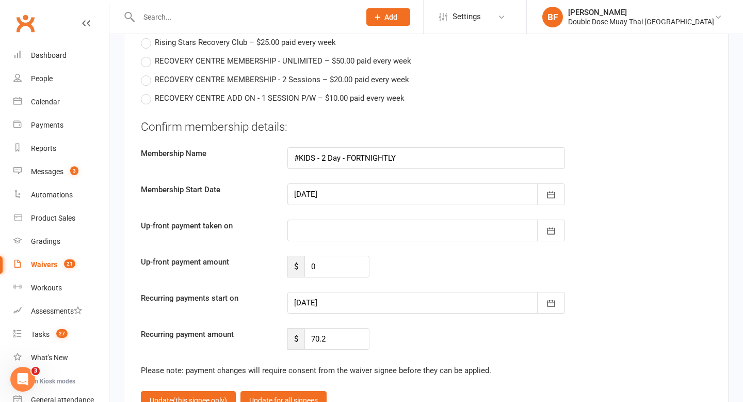
scroll to position [1930, 0]
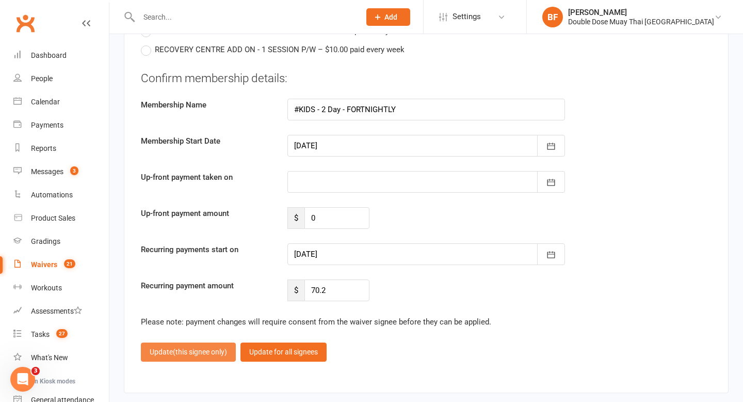
click at [205, 348] on span "(this signee only)" at bounding box center [200, 351] width 54 height 8
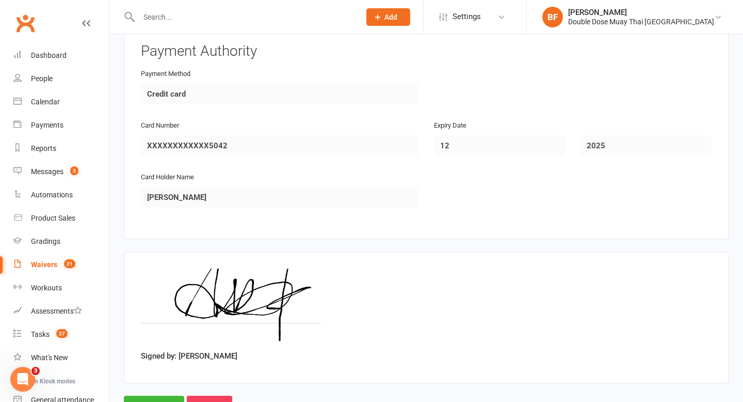
scroll to position [1546, 0]
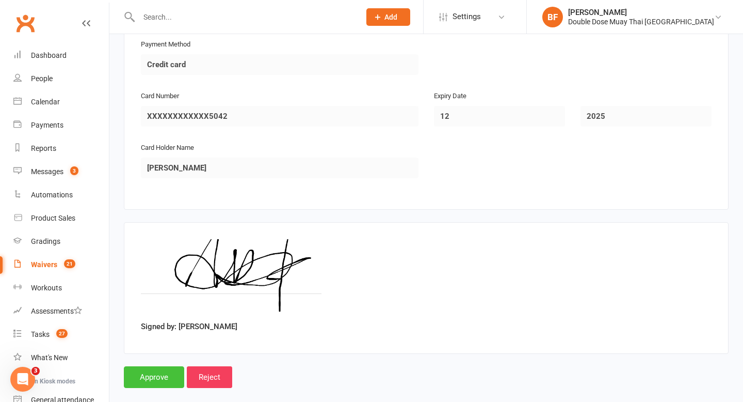
click at [156, 377] on input "Approve" at bounding box center [154, 377] width 60 height 22
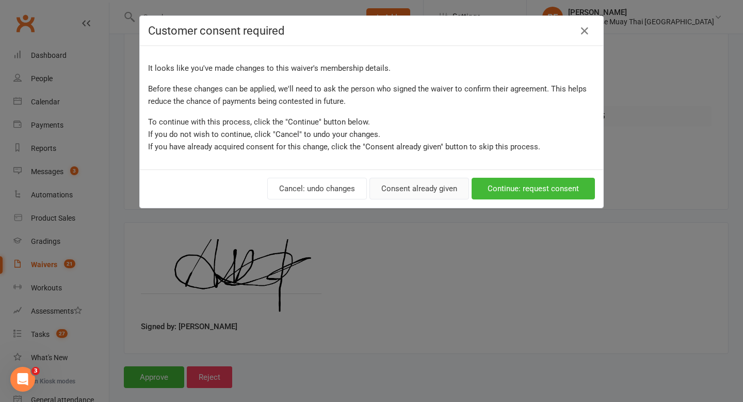
click at [414, 189] on button "Consent already given" at bounding box center [420, 189] width 100 height 22
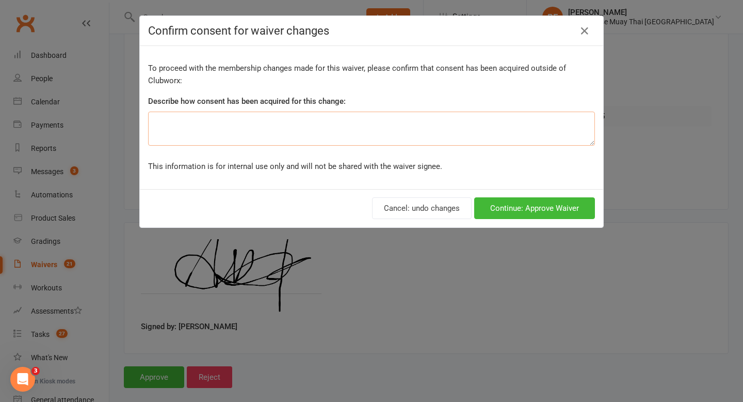
click at [360, 125] on textarea at bounding box center [371, 128] width 447 height 34
type textarea "verbal"
click at [510, 214] on button "Continue: Approve Waiver" at bounding box center [534, 208] width 121 height 22
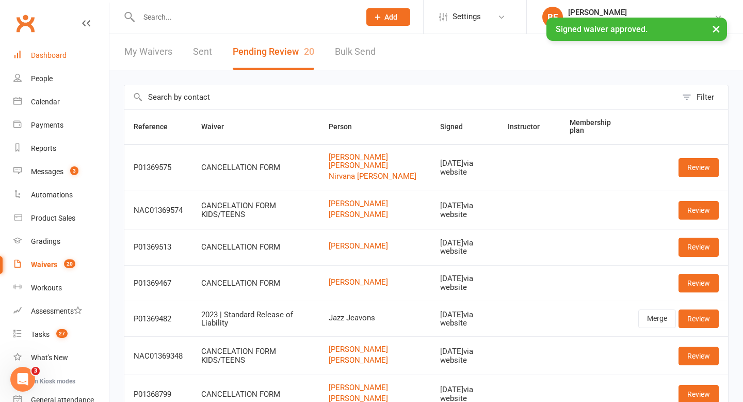
click at [58, 53] on div "Dashboard" at bounding box center [49, 55] width 36 height 8
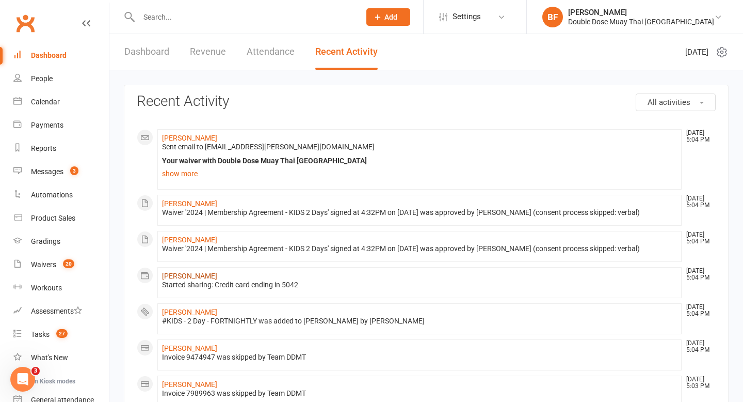
click at [192, 277] on link "[PERSON_NAME]" at bounding box center [189, 275] width 55 height 8
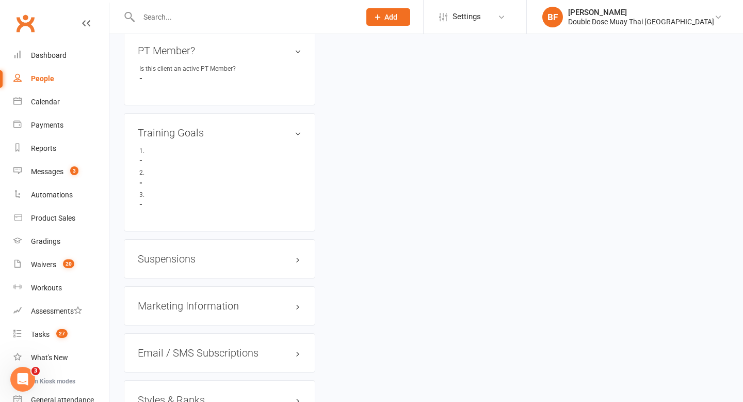
scroll to position [812, 0]
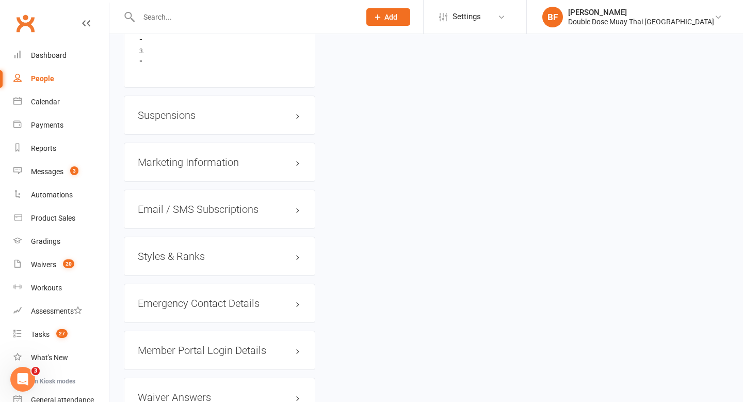
click at [182, 250] on h3 "Styles & Ranks" at bounding box center [220, 255] width 164 height 11
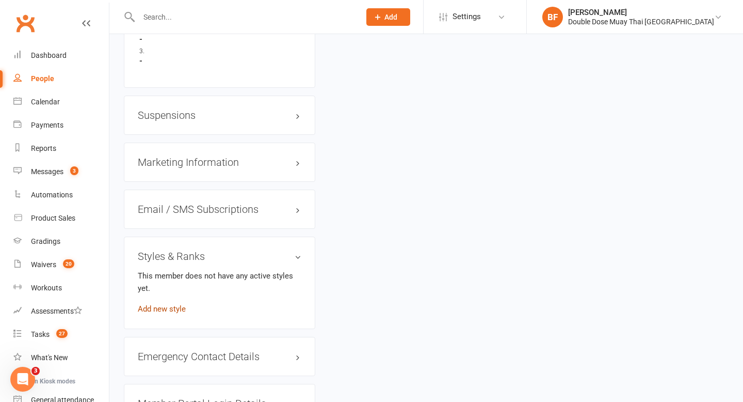
click at [165, 304] on link "Add new style" at bounding box center [162, 308] width 48 height 9
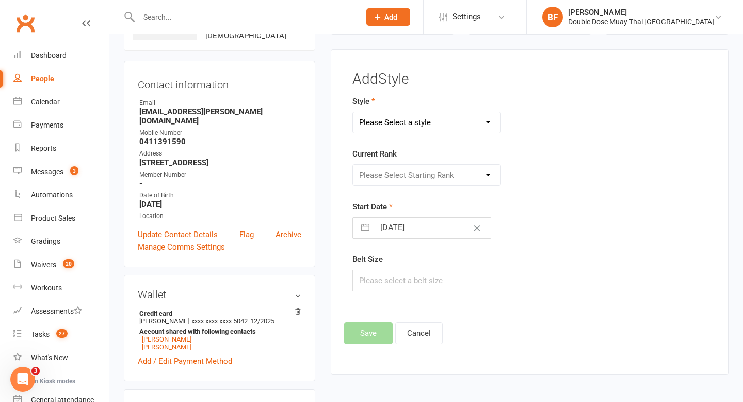
scroll to position [79, 0]
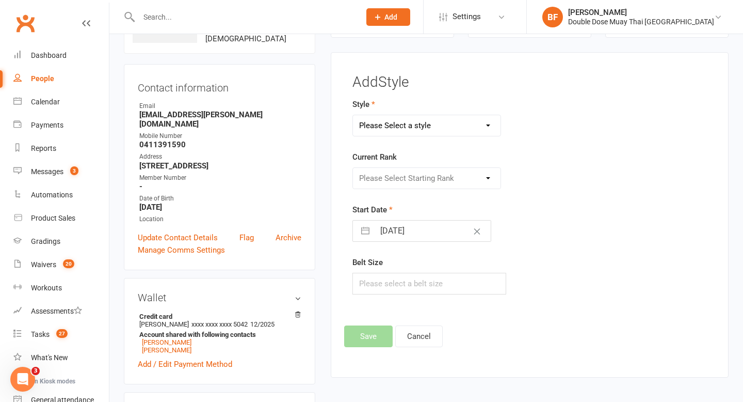
click at [414, 126] on select "Please Select a style Adults Boxing Adults Muaythai Kids Muaythai Online Teens …" at bounding box center [427, 125] width 148 height 21
click at [412, 122] on select "Adults Boxing Adults Muaythai Kids Muaythai Online Teens Muaythai" at bounding box center [427, 125] width 148 height 21
select select "1450"
click at [476, 178] on select "Please Select Starting Rank Jnr L1 White Jnr L2 Yellow Jnr L3 Orange Jnr L4 Gre…" at bounding box center [427, 178] width 148 height 21
click at [456, 180] on select "Please Select Starting Rank Jnr L1 White Jnr L2 Yellow Jnr L3 Orange Jnr L4 Gre…" at bounding box center [427, 178] width 148 height 21
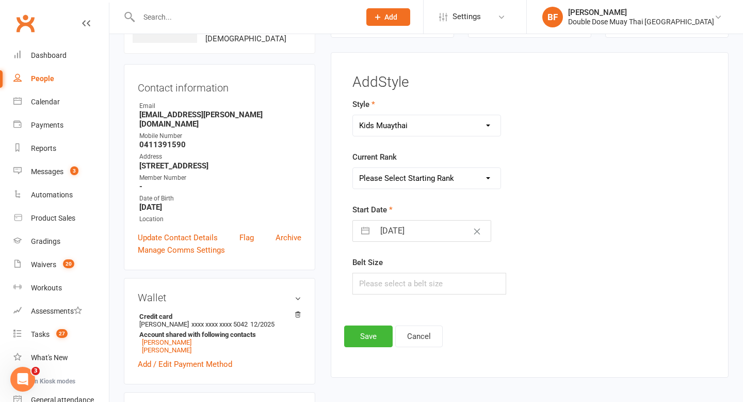
select select "14224"
click at [371, 342] on button "Save" at bounding box center [368, 336] width 49 height 22
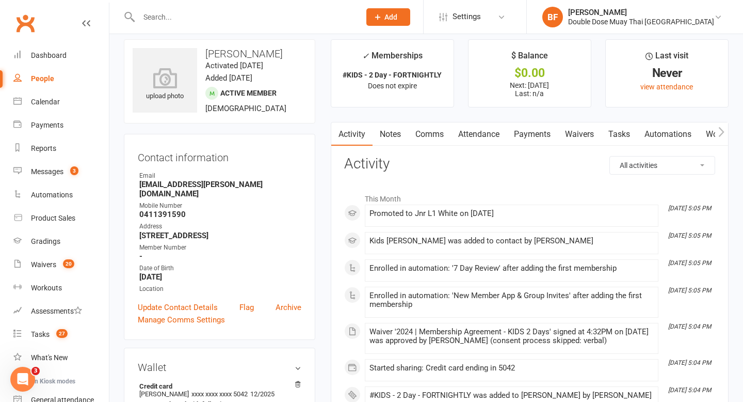
scroll to position [0, 0]
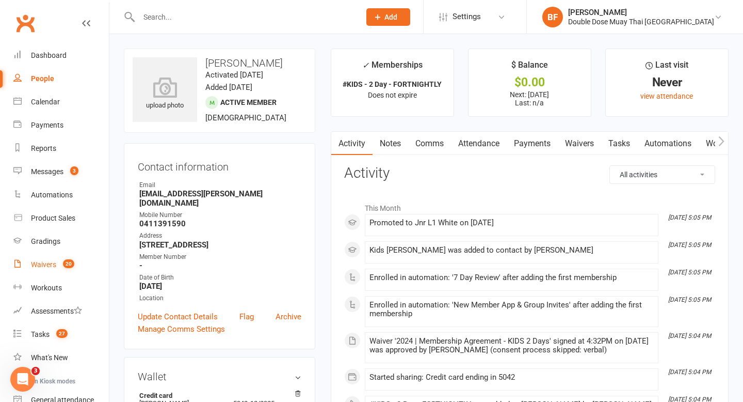
click at [45, 263] on div "Waivers" at bounding box center [43, 264] width 25 height 8
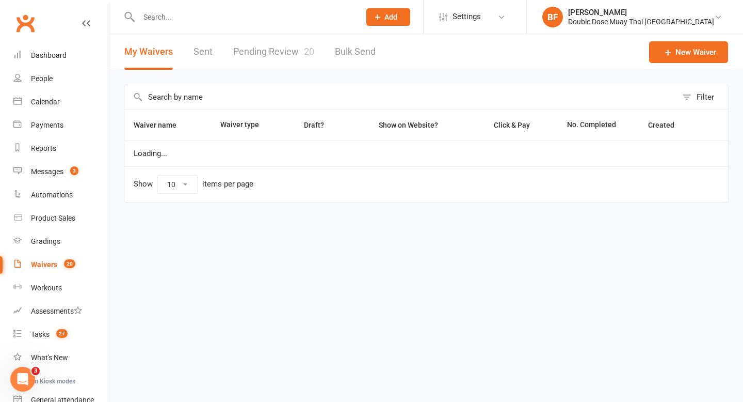
click at [258, 56] on link "Pending Review 20" at bounding box center [273, 52] width 81 height 36
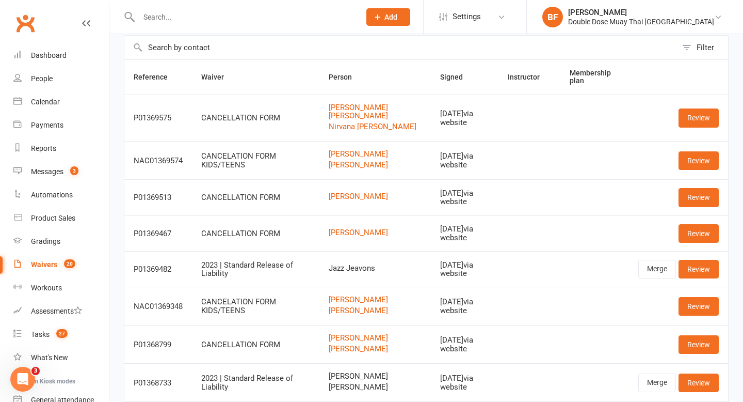
scroll to position [36, 0]
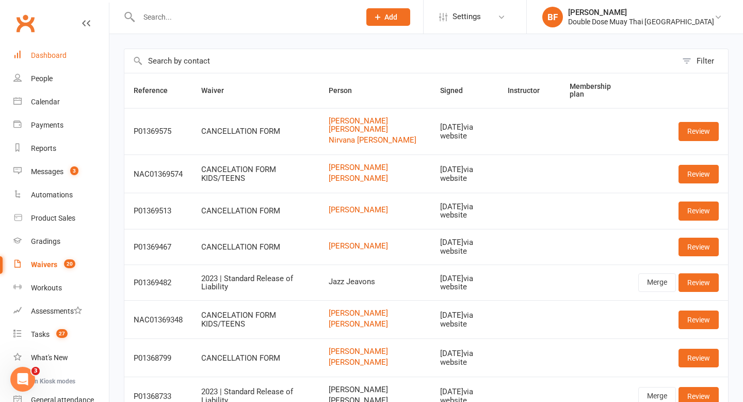
click at [56, 59] on div "Dashboard" at bounding box center [49, 55] width 36 height 8
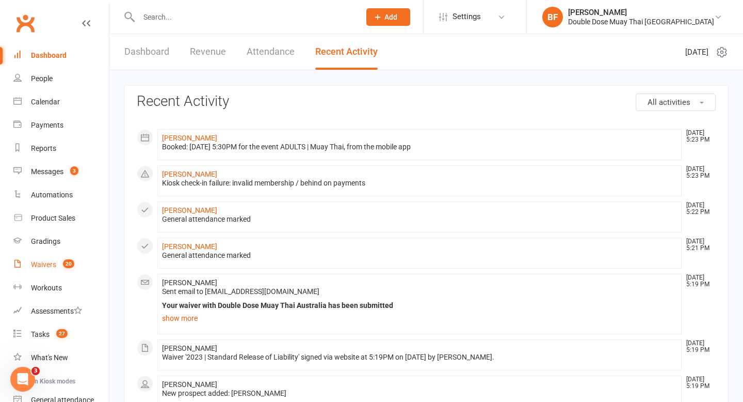
click at [53, 258] on link "Waivers 20" at bounding box center [60, 264] width 95 height 23
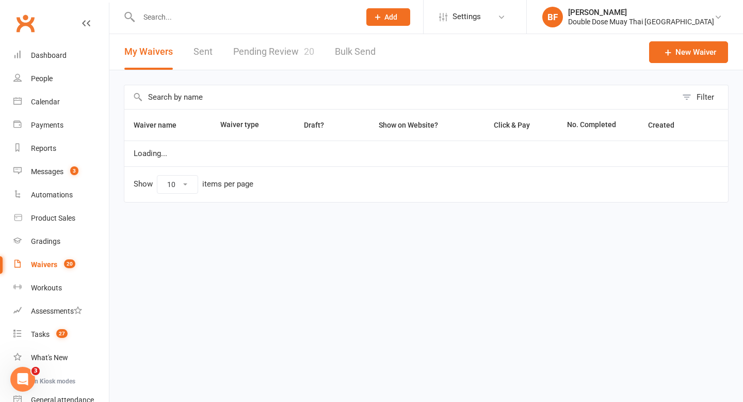
click at [287, 49] on link "Pending Review 20" at bounding box center [273, 52] width 81 height 36
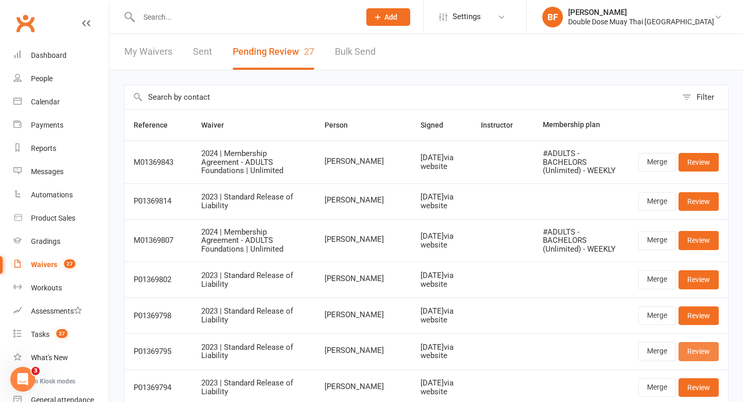
click at [697, 343] on link "Review" at bounding box center [699, 351] width 40 height 19
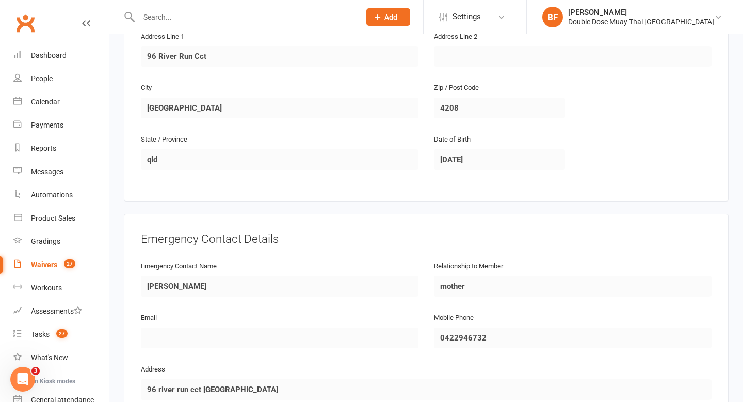
scroll to position [407, 0]
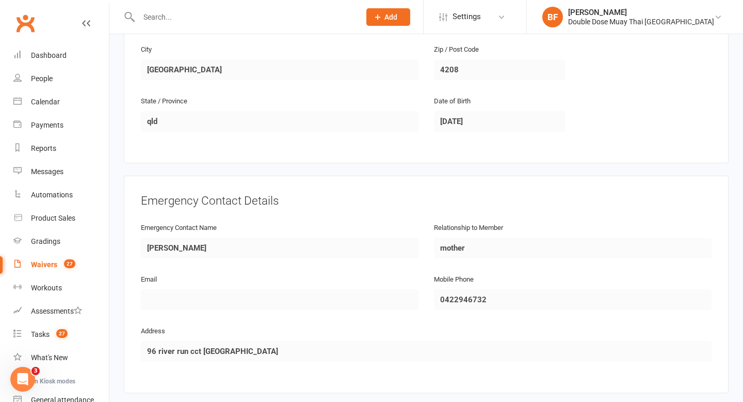
click at [63, 260] on count-badge "27" at bounding box center [67, 264] width 17 height 8
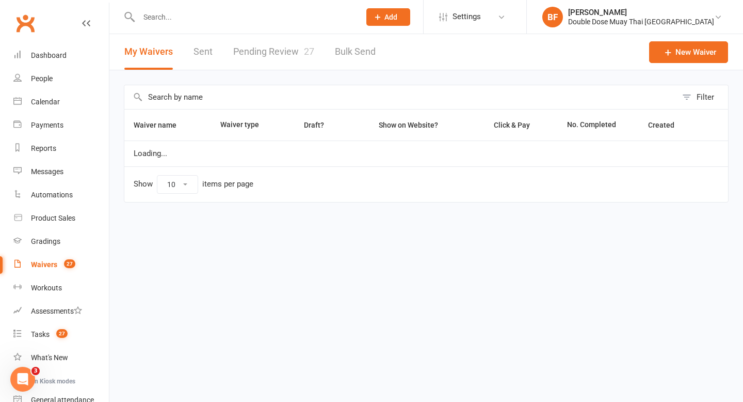
click at [269, 54] on link "Pending Review 27" at bounding box center [273, 52] width 81 height 36
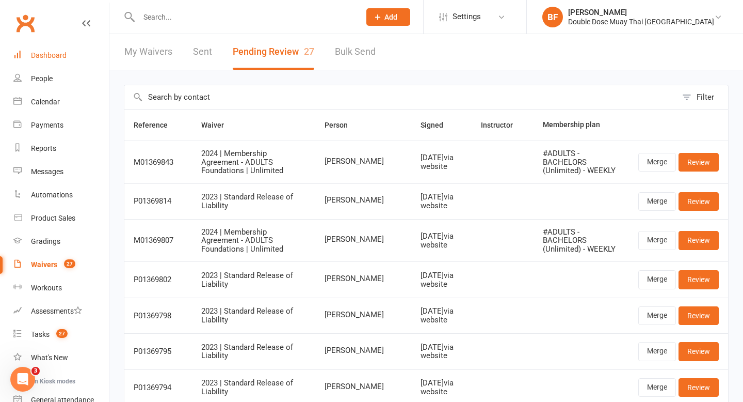
click at [64, 55] on div "Dashboard" at bounding box center [49, 55] width 36 height 8
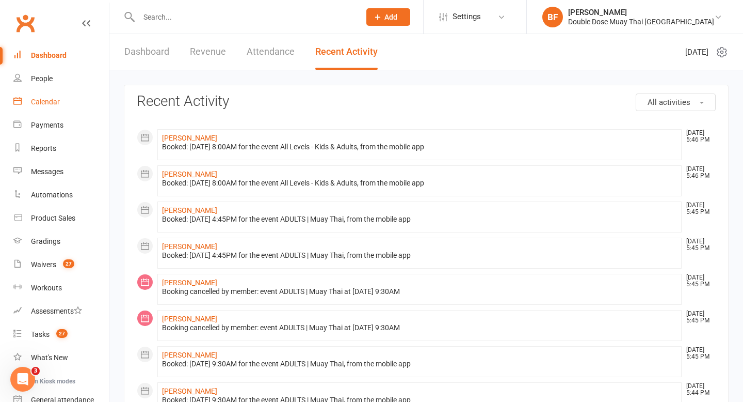
click at [38, 97] on link "Calendar" at bounding box center [60, 101] width 95 height 23
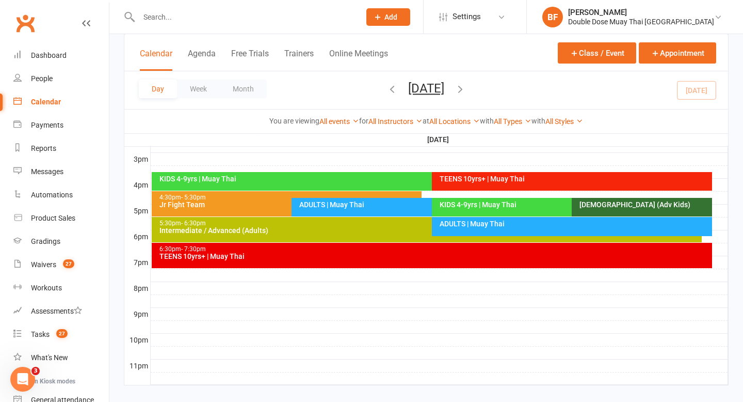
scroll to position [457, 0]
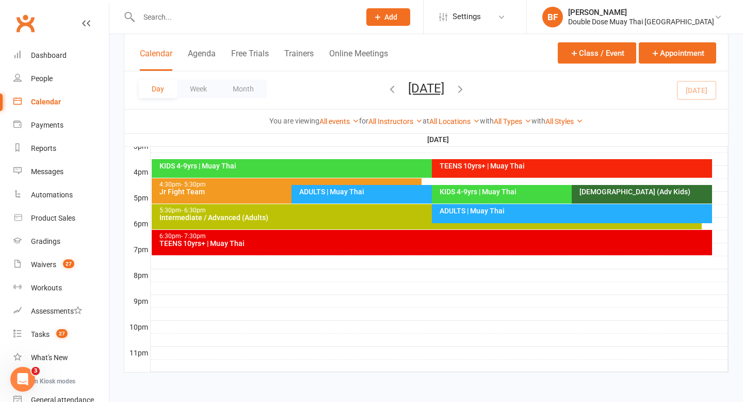
click at [341, 246] on div "6:30pm - 7:30pm TEENS 10yrs+ | Muay Thai" at bounding box center [432, 242] width 561 height 25
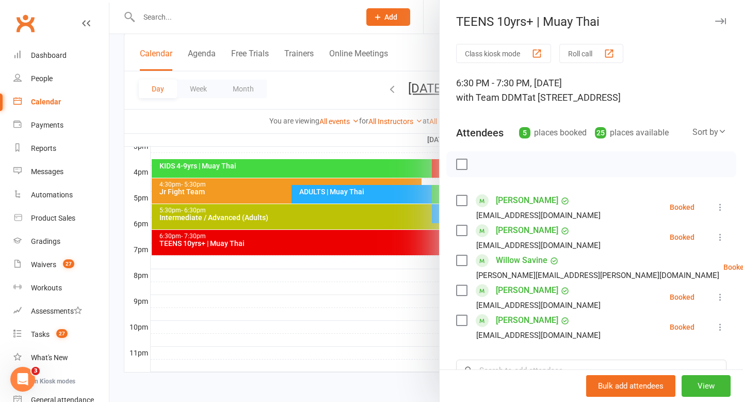
click at [374, 325] on div at bounding box center [426, 201] width 634 height 402
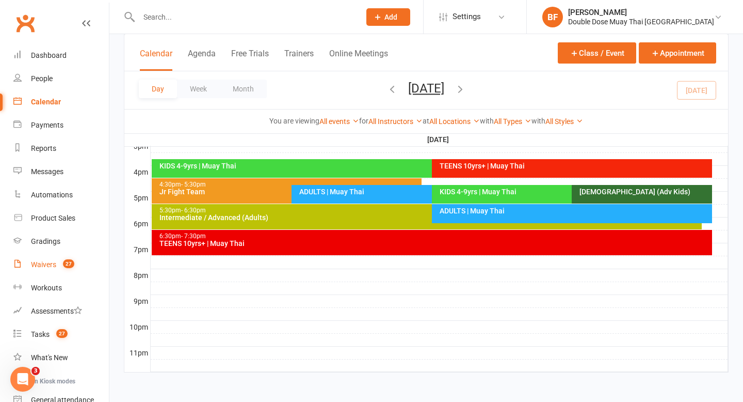
click at [58, 262] on count-badge "27" at bounding box center [66, 264] width 17 height 8
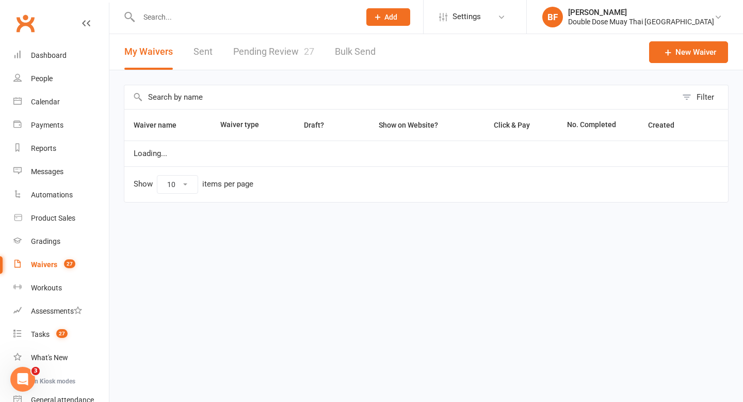
click at [266, 61] on link "Pending Review 27" at bounding box center [273, 52] width 81 height 36
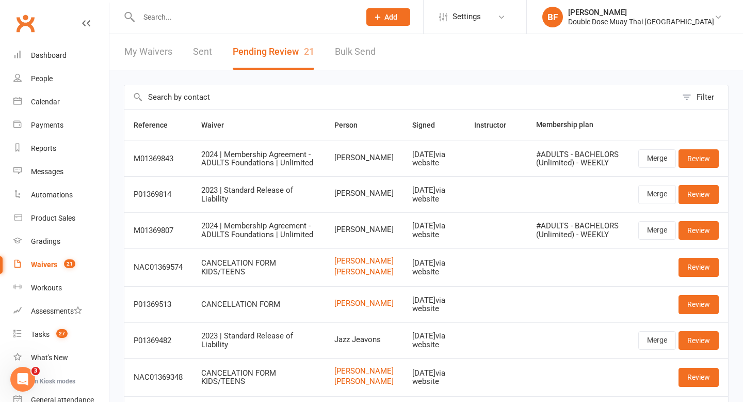
click at [174, 18] on input "text" at bounding box center [244, 17] width 217 height 14
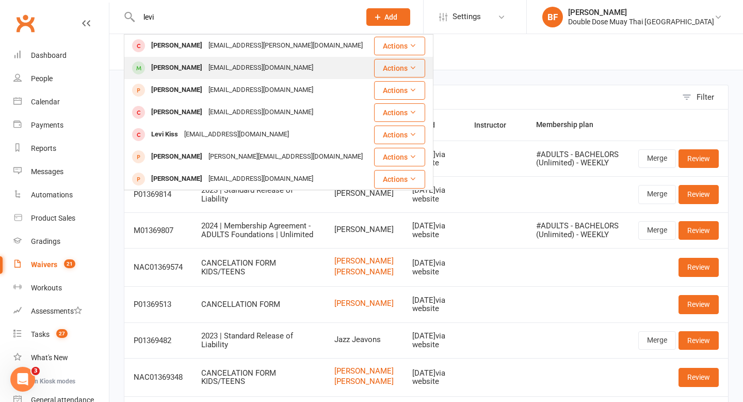
type input "levi"
click at [205, 67] on div "ktombs@hotmail.com" at bounding box center [260, 67] width 111 height 15
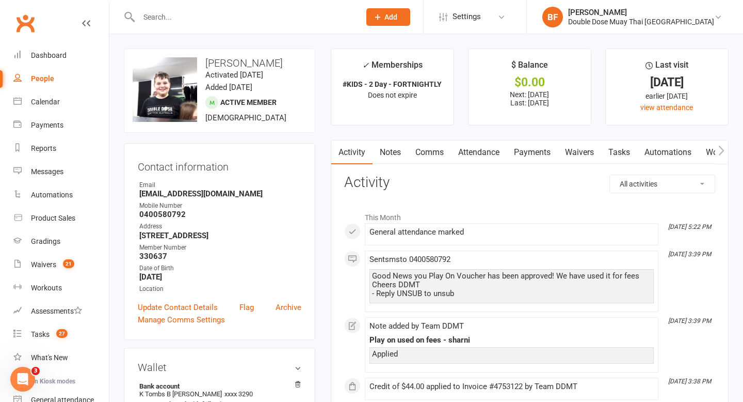
click at [186, 18] on input "text" at bounding box center [244, 17] width 217 height 14
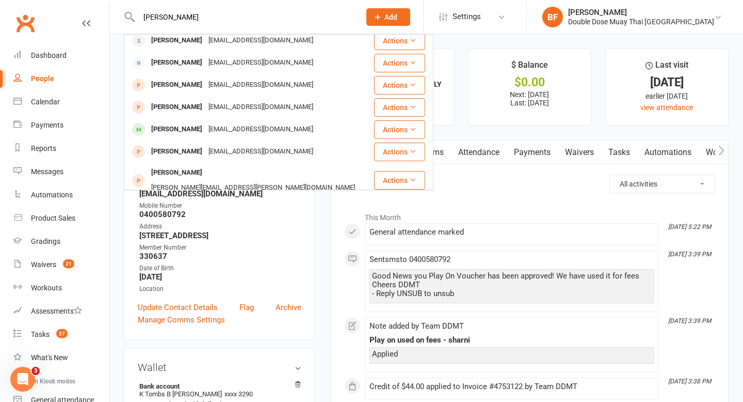
scroll to position [146, 0]
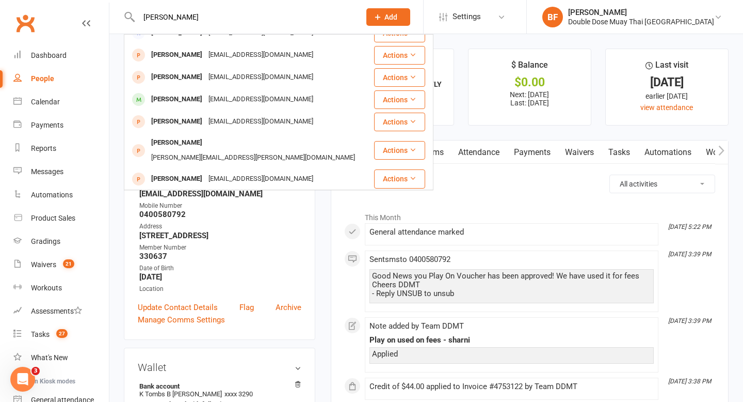
type input "eli"
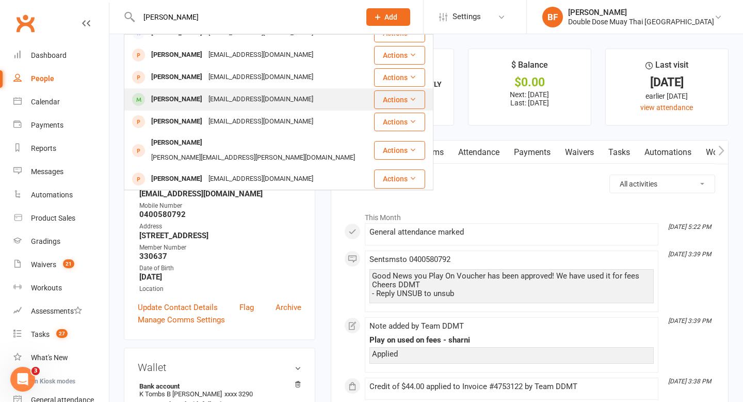
click at [232, 101] on div "[EMAIL_ADDRESS][DOMAIN_NAME]" at bounding box center [260, 99] width 111 height 15
